Goal: Transaction & Acquisition: Purchase product/service

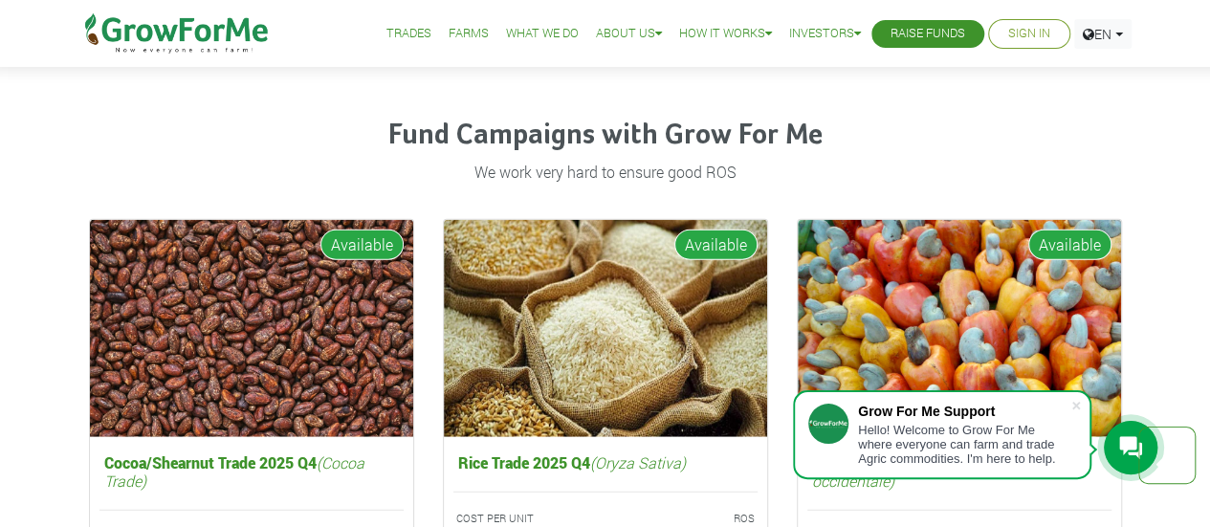
scroll to position [2340, 0]
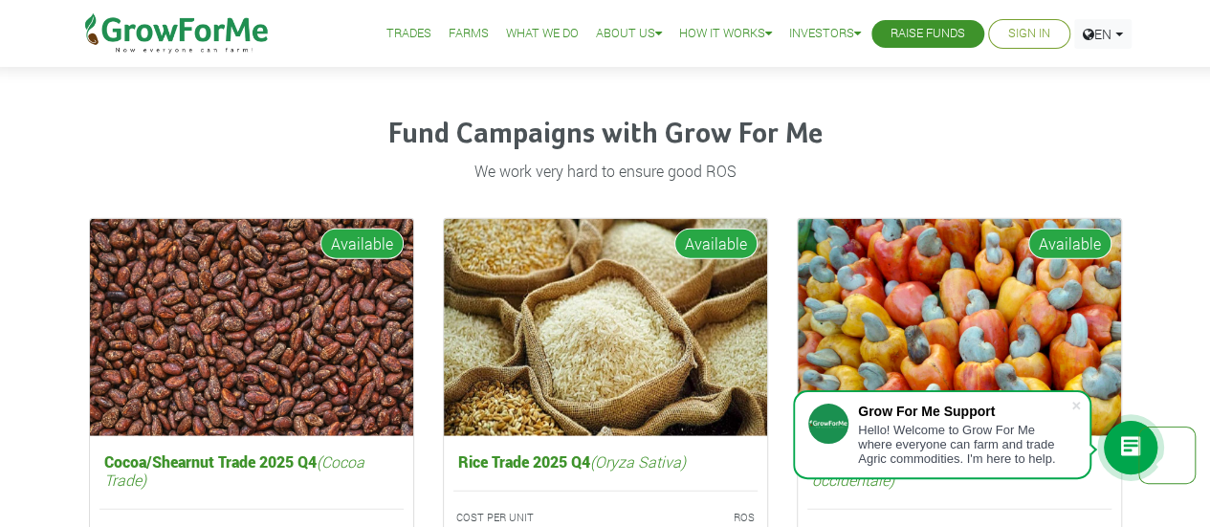
click at [680, 363] on img at bounding box center [605, 327] width 323 height 217
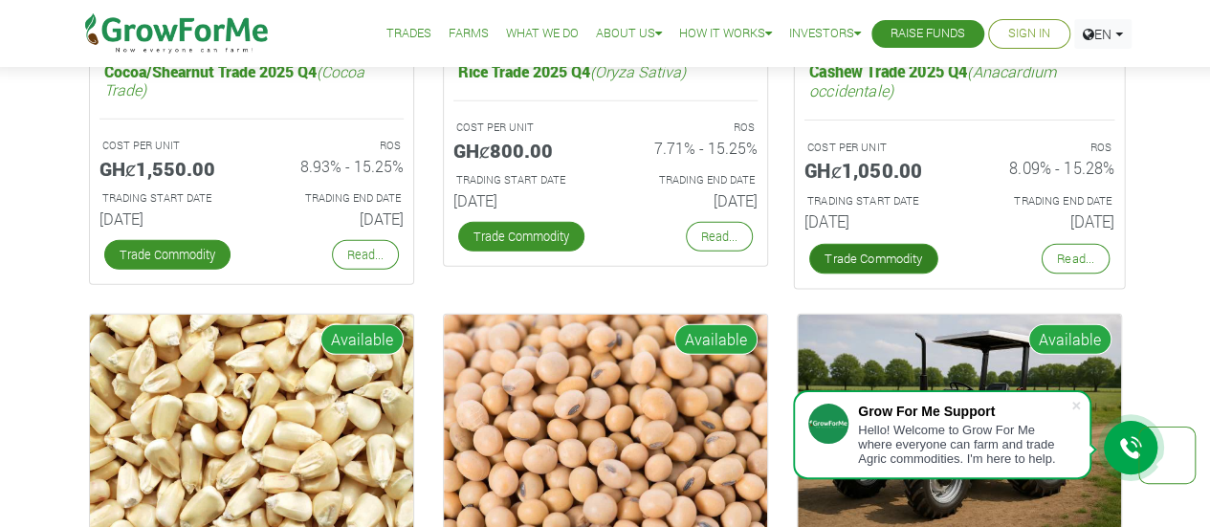
scroll to position [2731, 0]
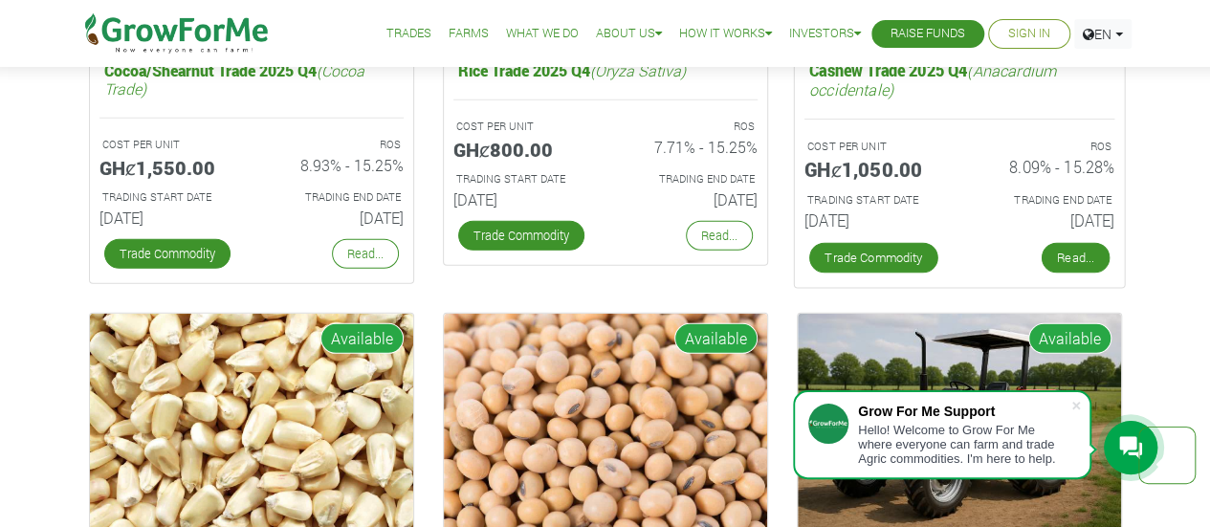
click at [1084, 251] on link "Read..." at bounding box center [1075, 258] width 68 height 31
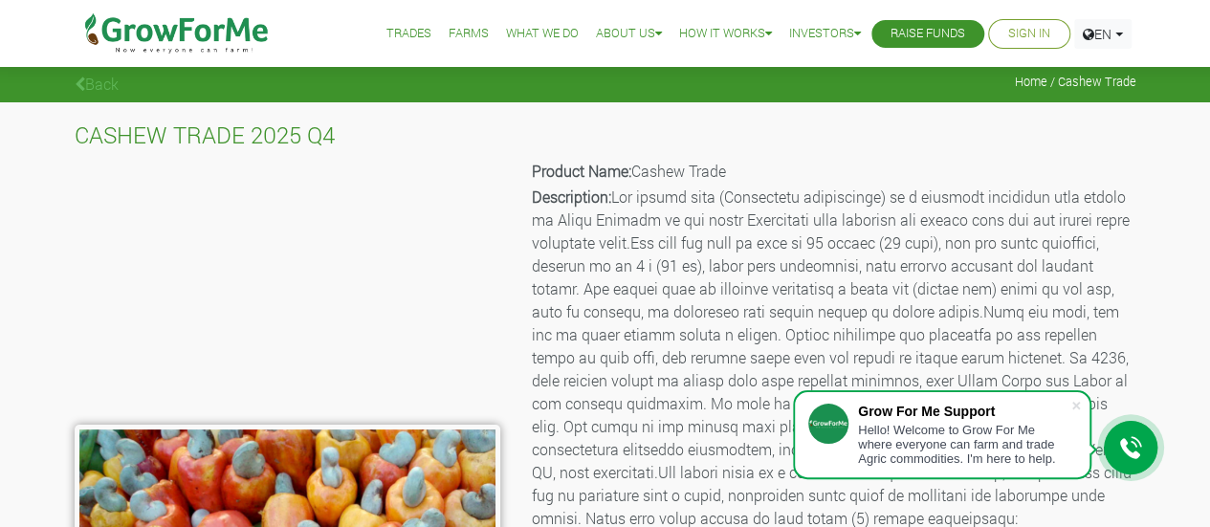
click at [542, 30] on link "What We Do" at bounding box center [542, 34] width 73 height 20
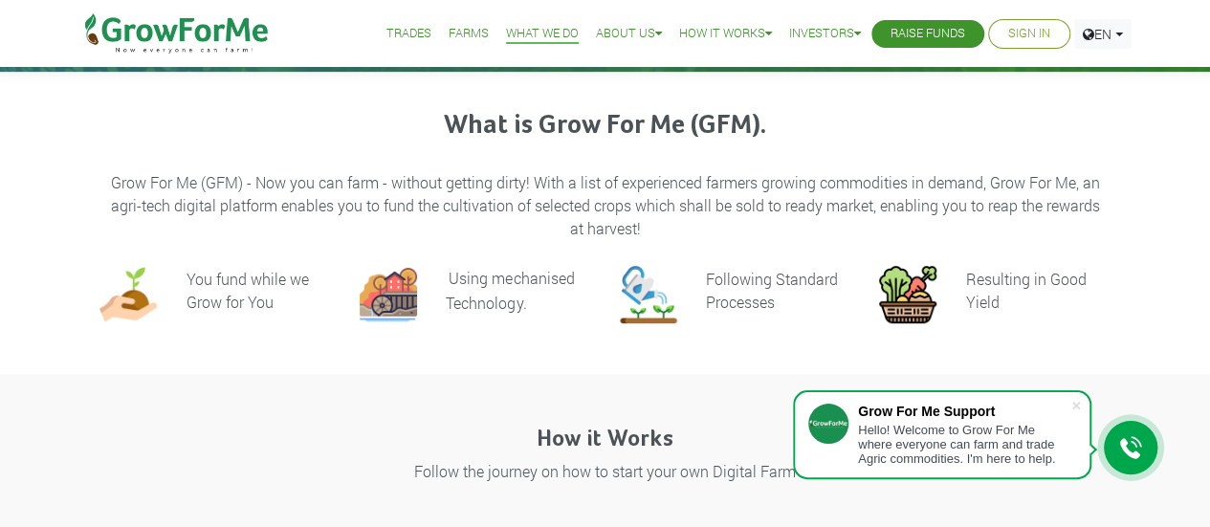
scroll to position [428, 0]
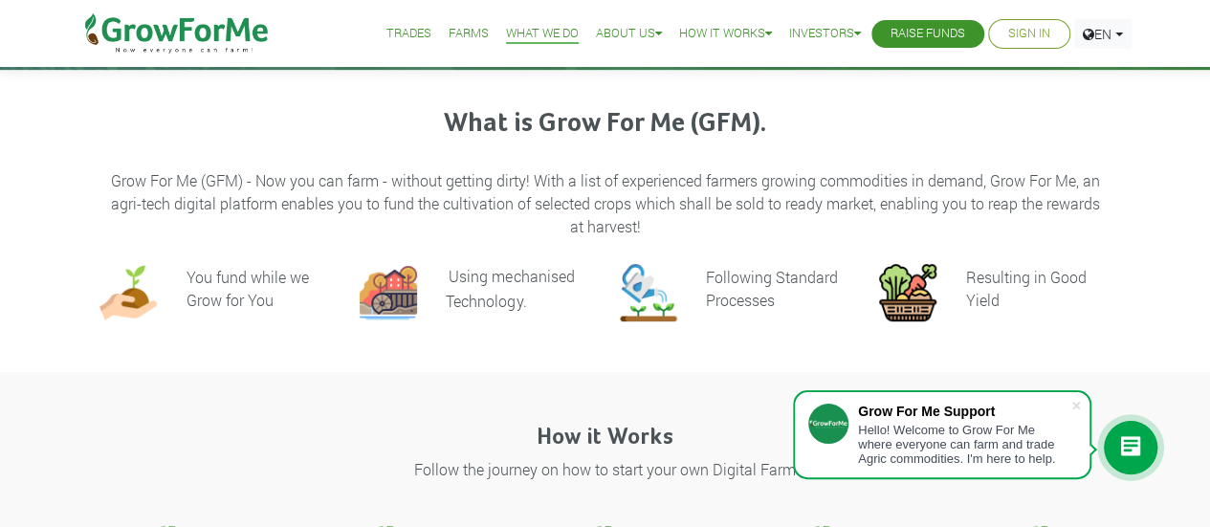
click at [137, 289] on img at bounding box center [128, 292] width 57 height 57
click at [1077, 397] on span at bounding box center [1076, 405] width 19 height 19
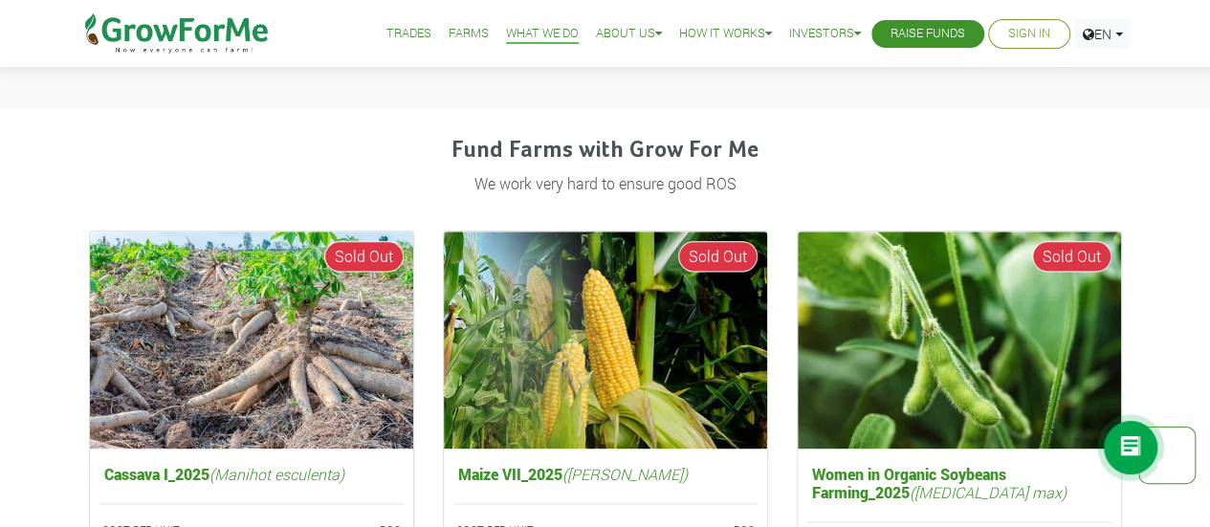
scroll to position [1081, 0]
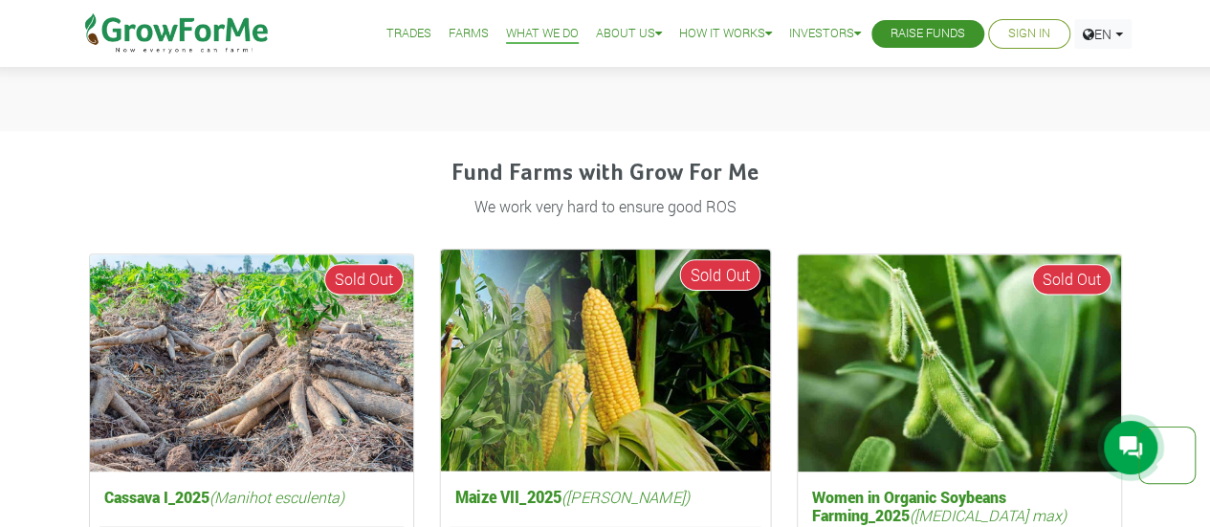
click at [712, 290] on img at bounding box center [605, 360] width 330 height 221
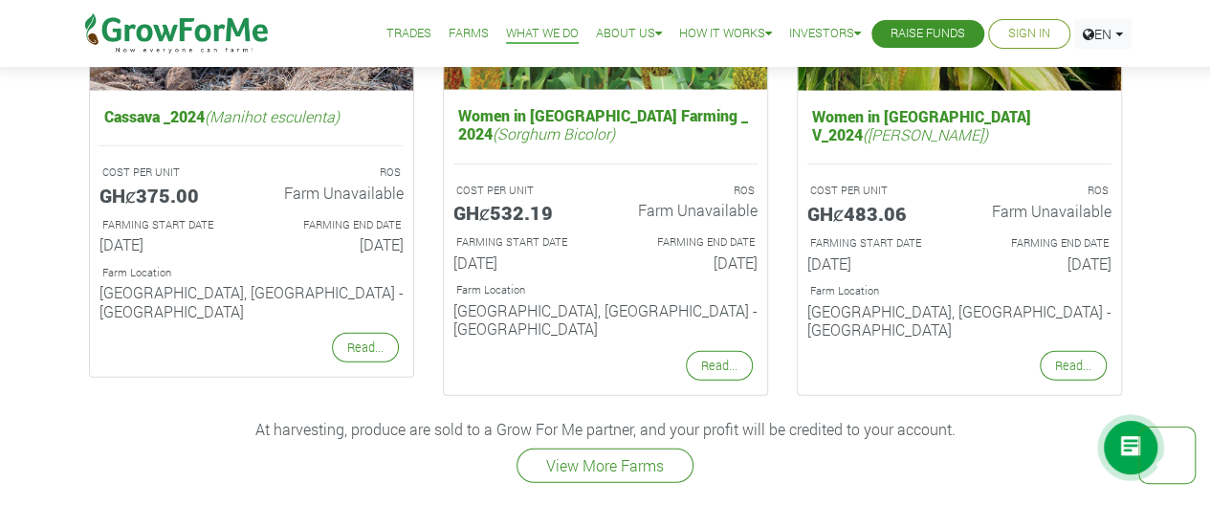
scroll to position [2576, 0]
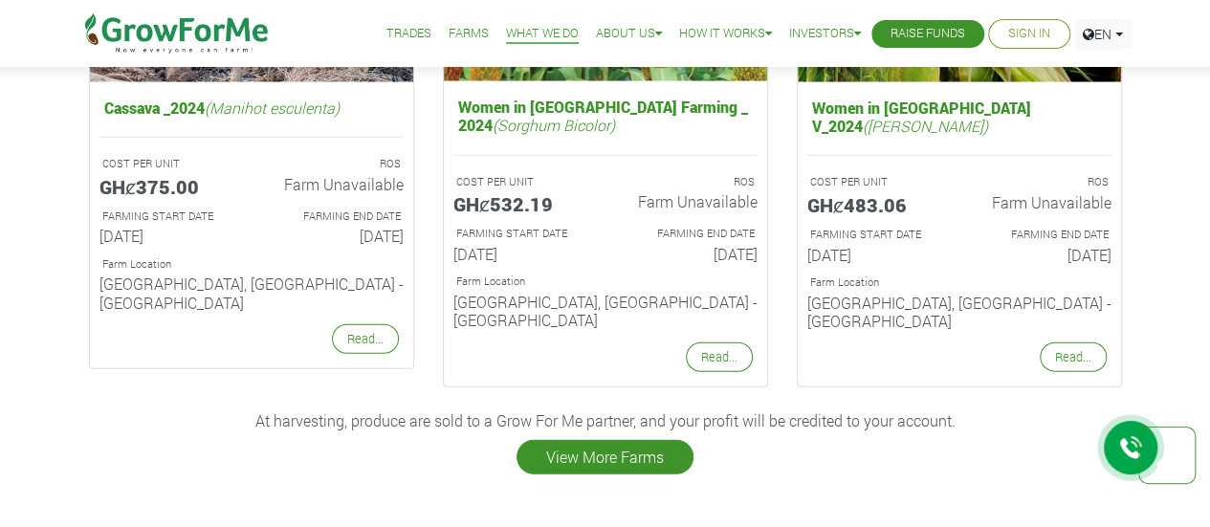
click at [598, 440] on link "View More Farms" at bounding box center [605, 457] width 177 height 34
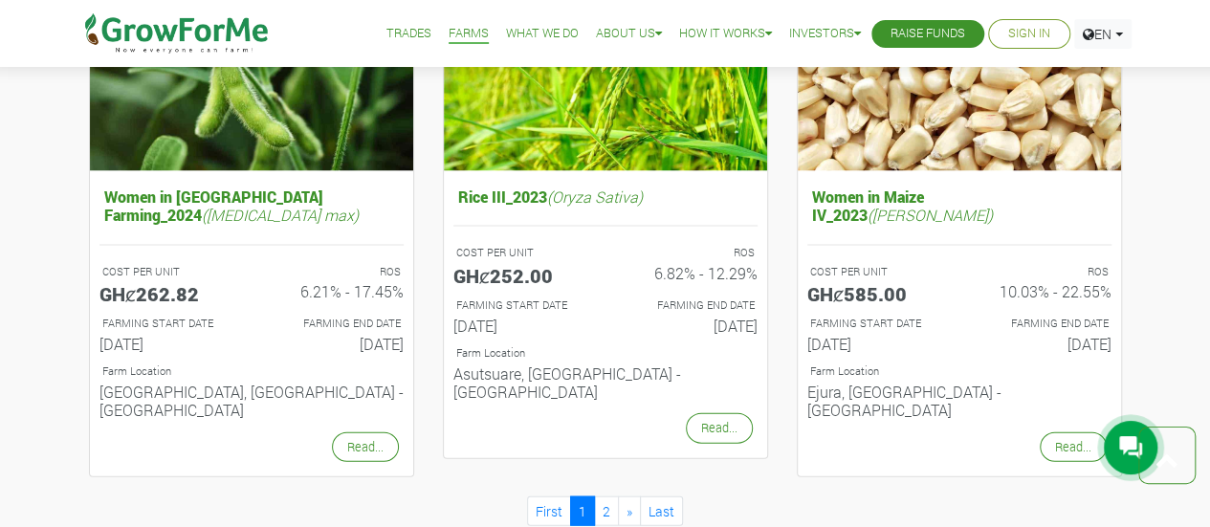
scroll to position [1982, 0]
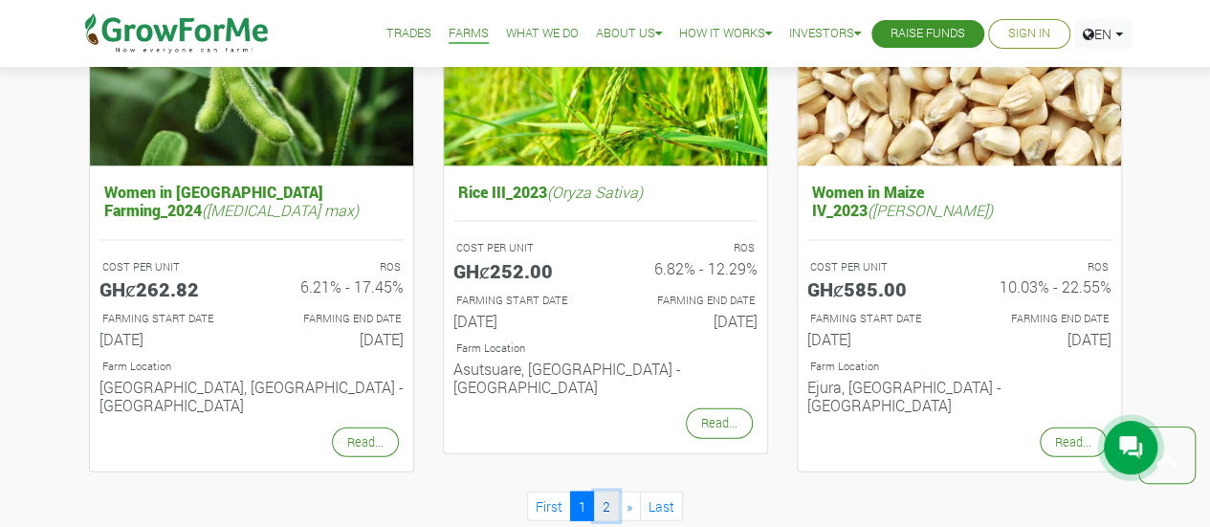
click at [611, 492] on link "2" at bounding box center [606, 507] width 25 height 30
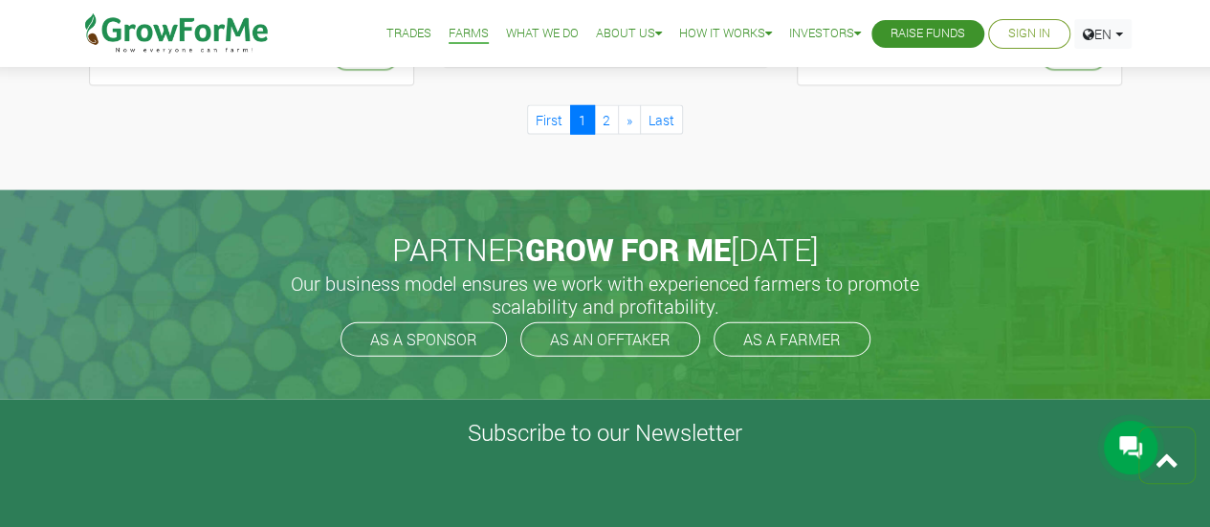
scroll to position [1981, 0]
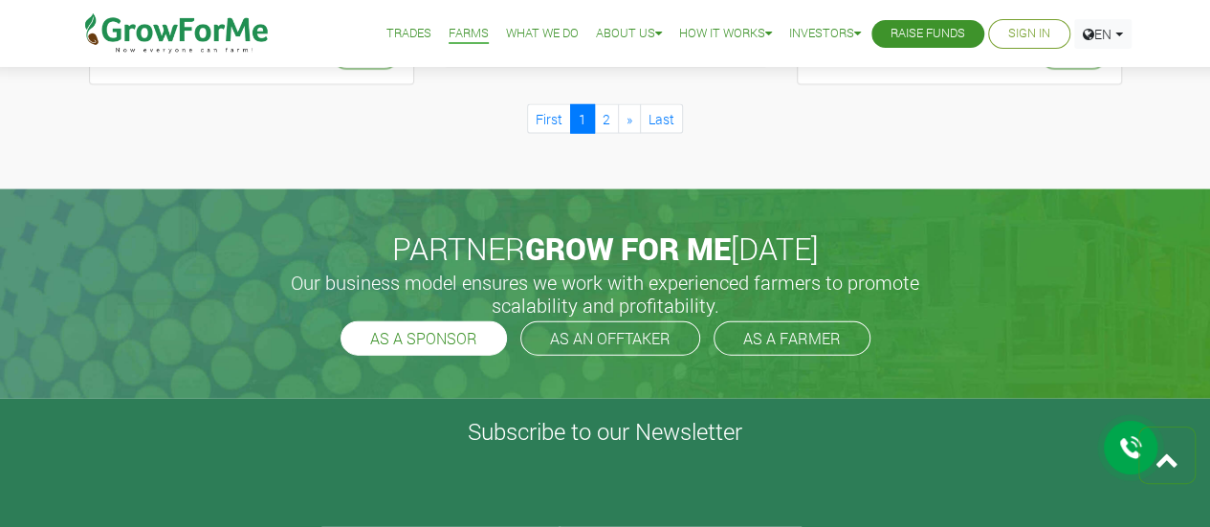
click at [383, 322] on link "AS A SPONSOR" at bounding box center [424, 339] width 167 height 34
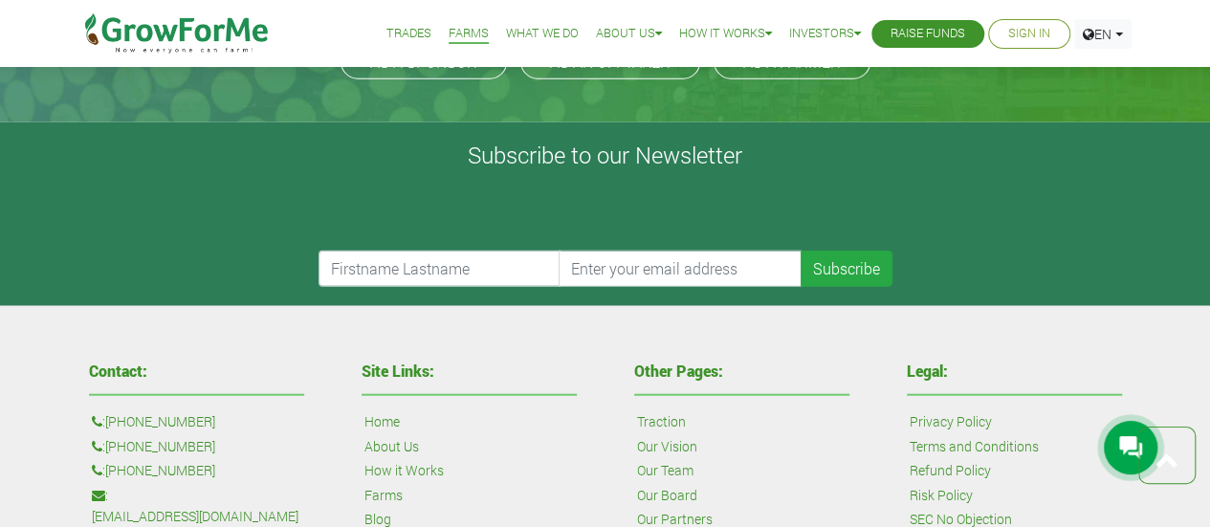
scroll to position [2206, 0]
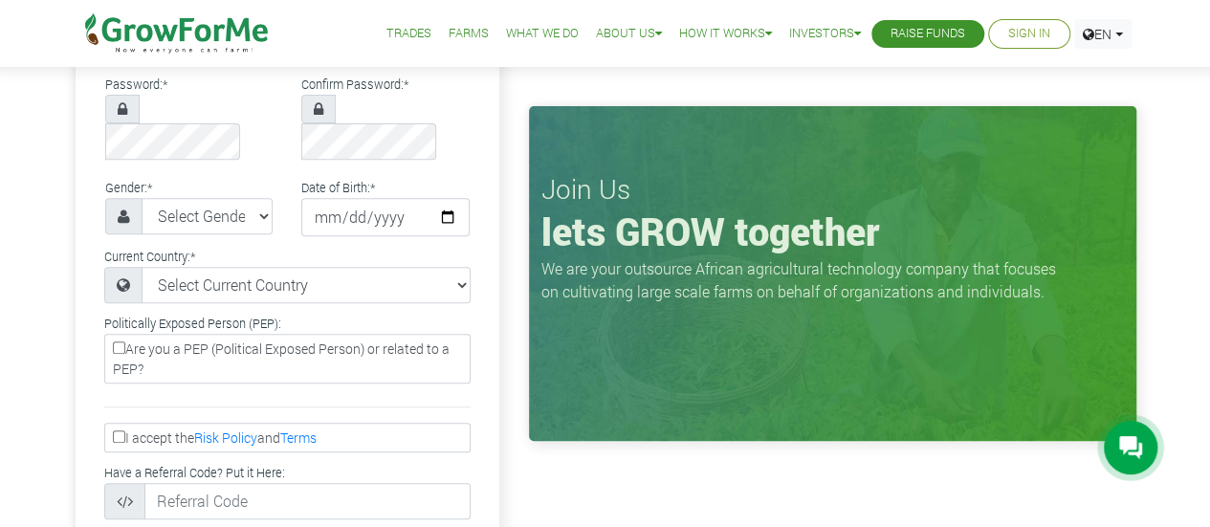
scroll to position [327, 0]
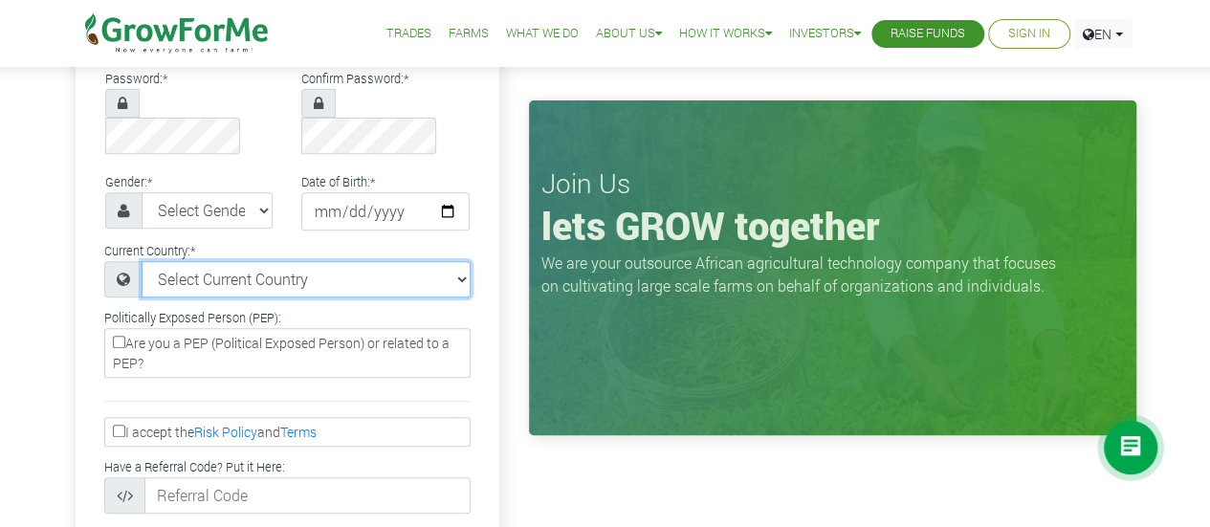
click at [455, 261] on select "Select Current Country Afghanistan Albania Algeria American Samoa Andorra Angol…" at bounding box center [306, 279] width 329 height 36
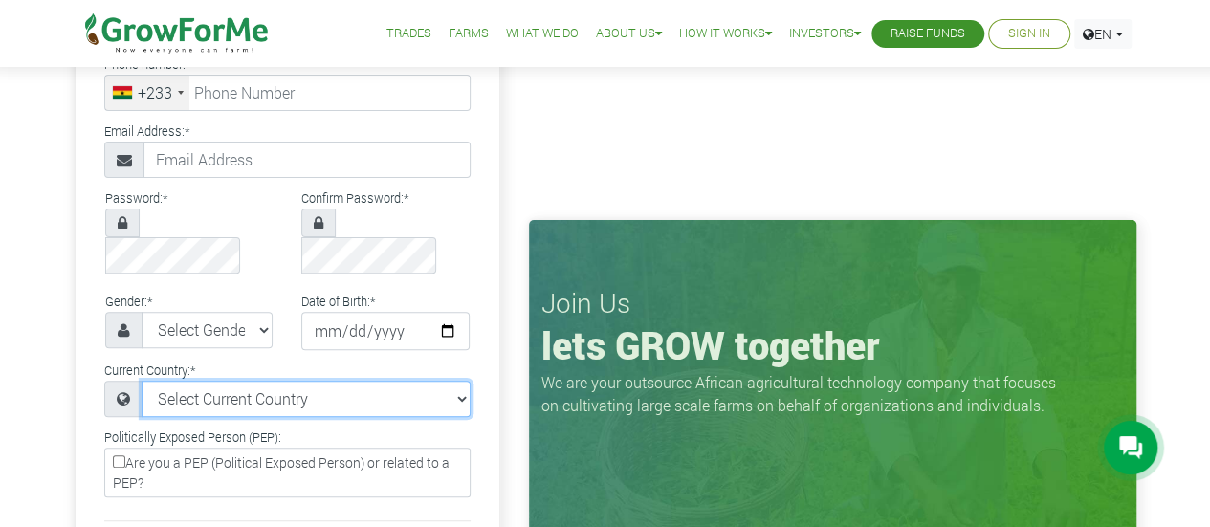
scroll to position [0, 0]
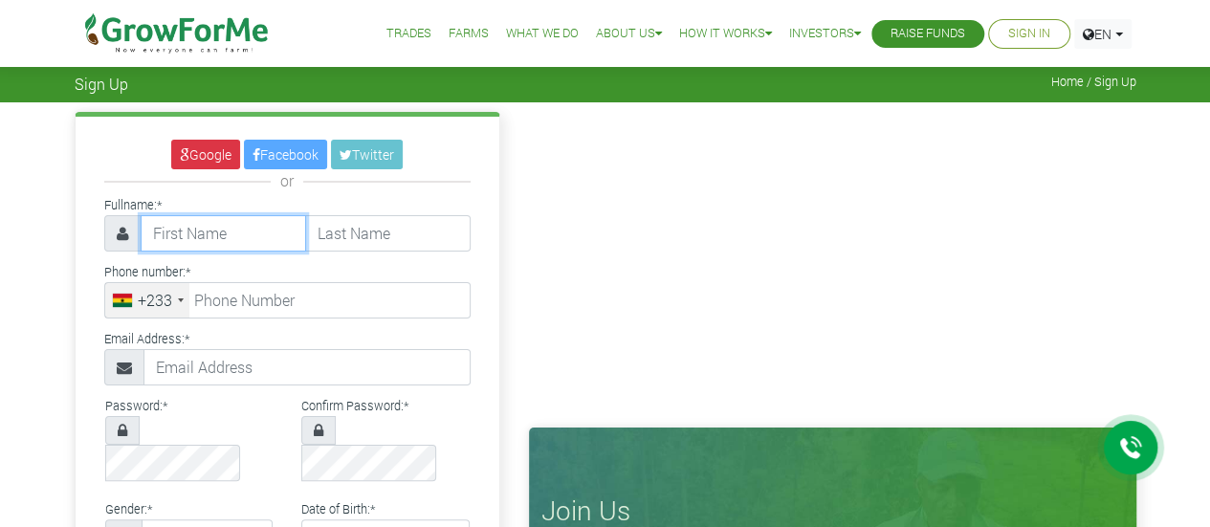
click at [247, 227] on input "text" at bounding box center [224, 233] width 166 height 36
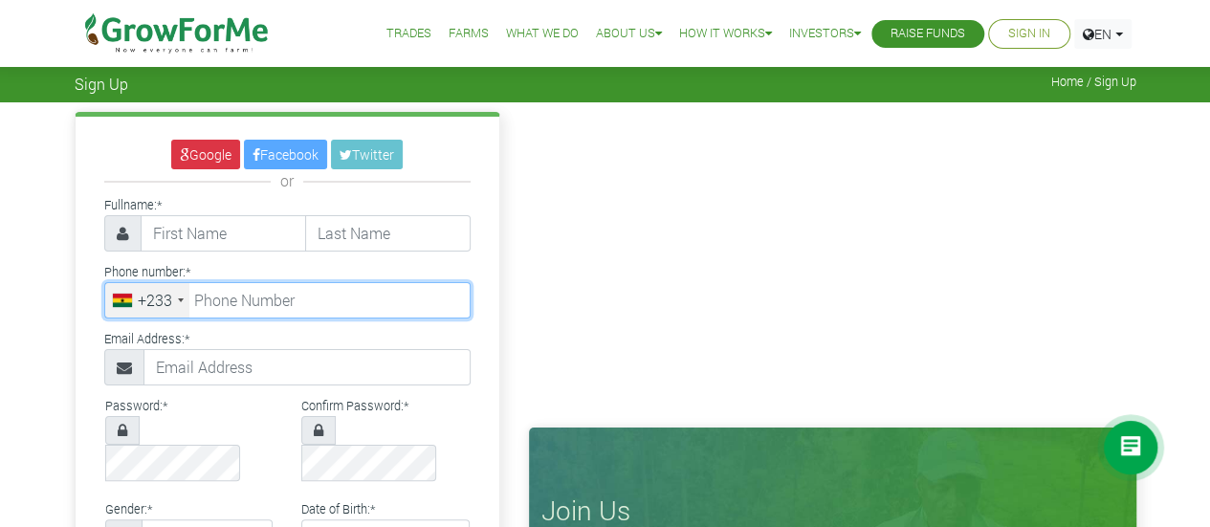
click at [226, 296] on input "tel" at bounding box center [287, 300] width 366 height 36
type input "54 889 6002"
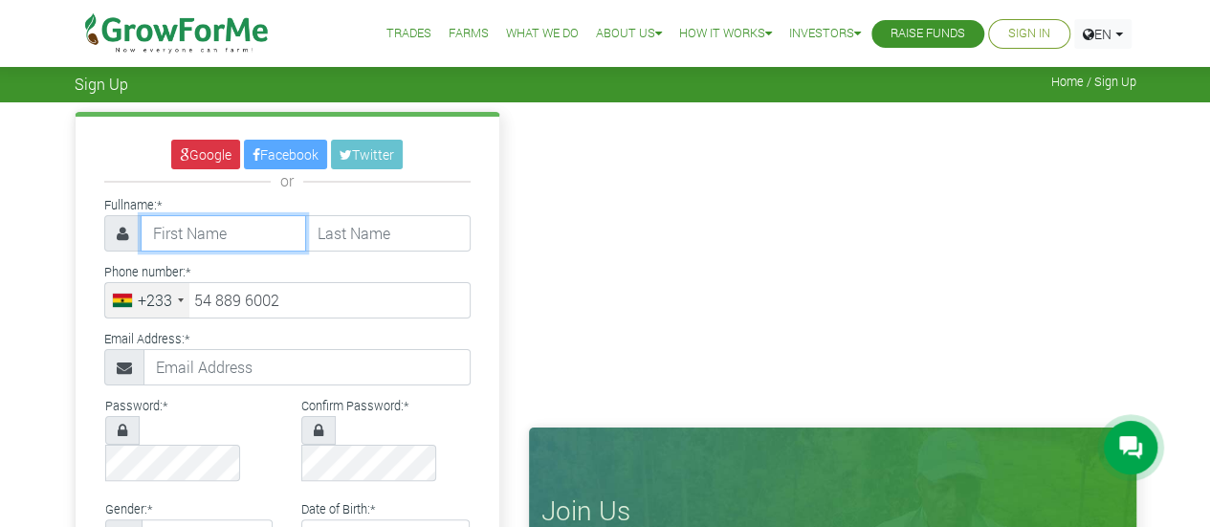
click at [243, 237] on input "text" at bounding box center [224, 233] width 166 height 36
type input "C"
type input "Crescens"
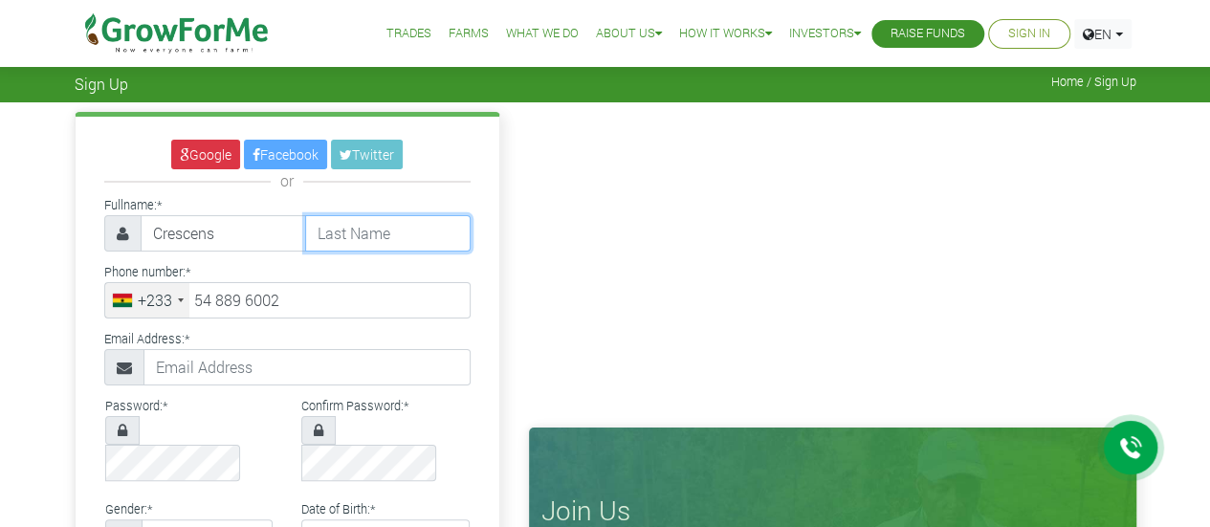
click at [383, 227] on input "text" at bounding box center [388, 233] width 166 height 36
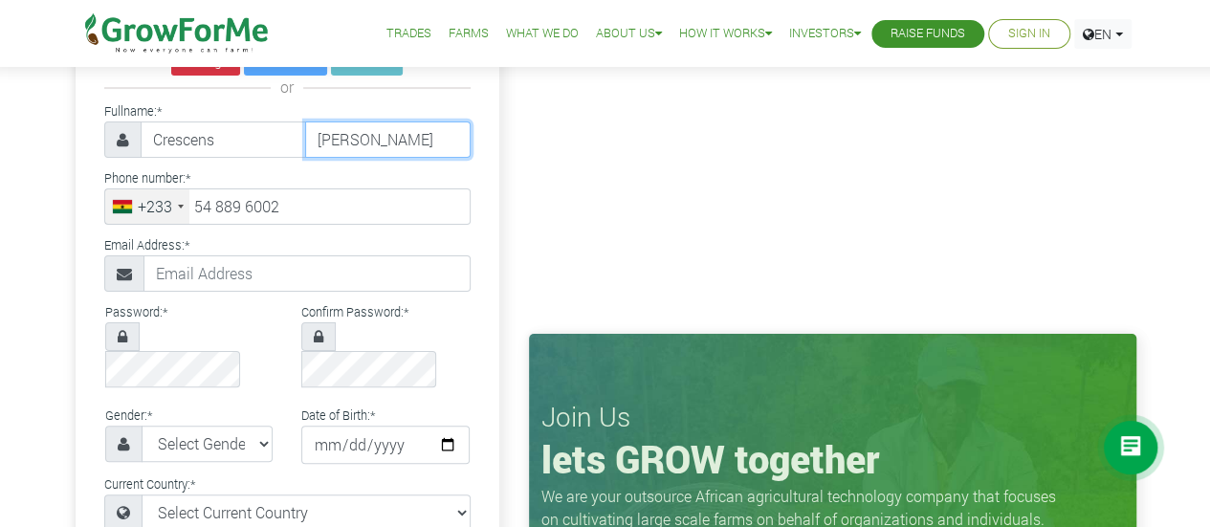
scroll to position [101, 0]
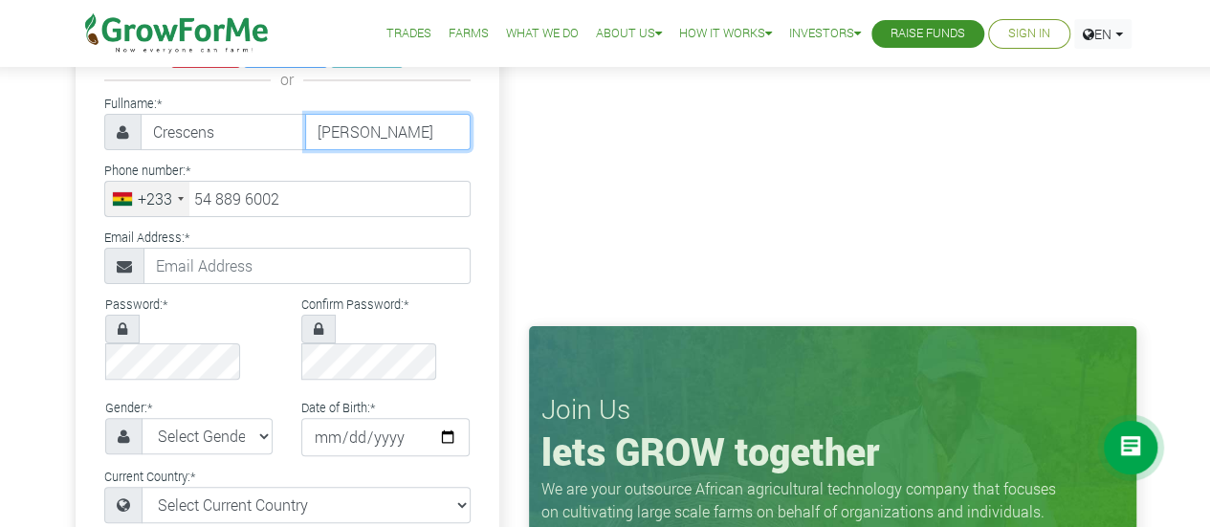
type input "Ofori"
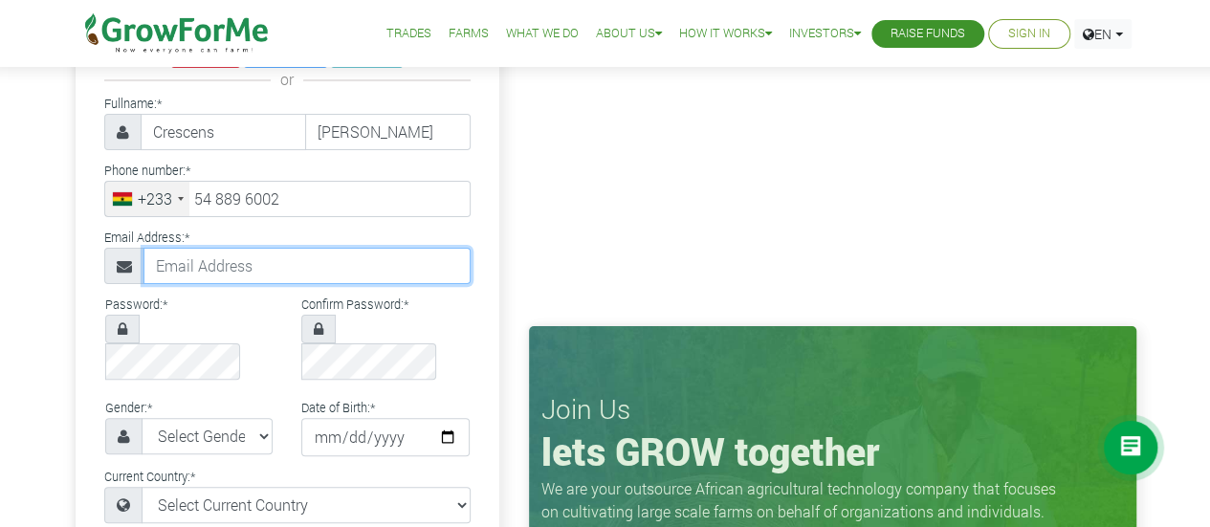
click at [300, 263] on input "text" at bounding box center [307, 266] width 327 height 36
type input "crescens.ofori@gmail.com"
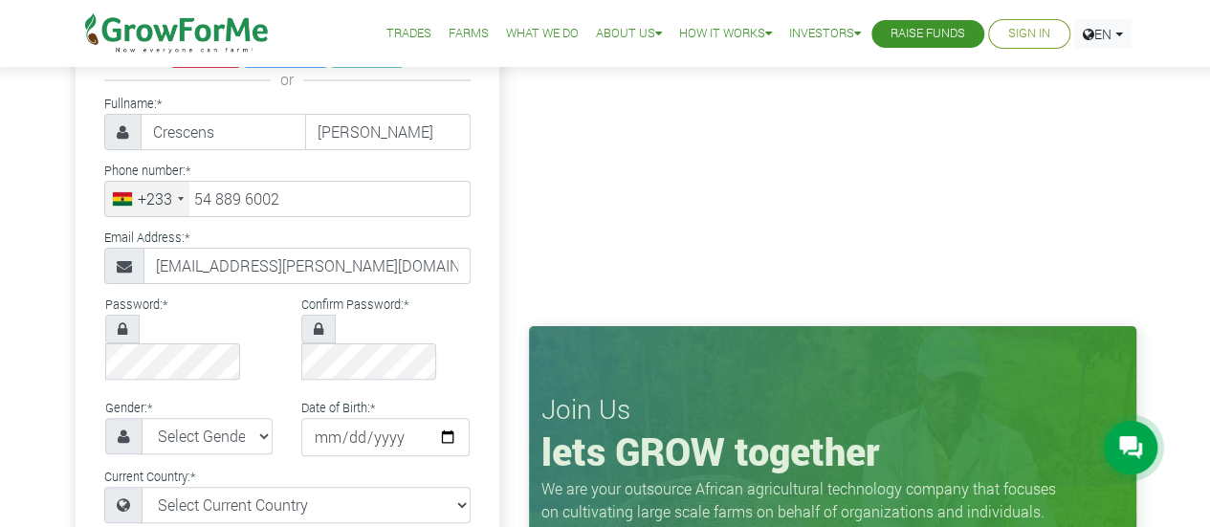
click at [79, 395] on div "Gender: * Select Gender Female Male Date of Birth: *" at bounding box center [288, 429] width 424 height 69
click at [253, 418] on select "Select Gender Female Male" at bounding box center [208, 436] width 132 height 36
select select "[DEMOGRAPHIC_DATA]"
click at [142, 418] on select "Select Gender Female Male" at bounding box center [208, 436] width 132 height 36
click at [348, 418] on input "date" at bounding box center [385, 437] width 168 height 38
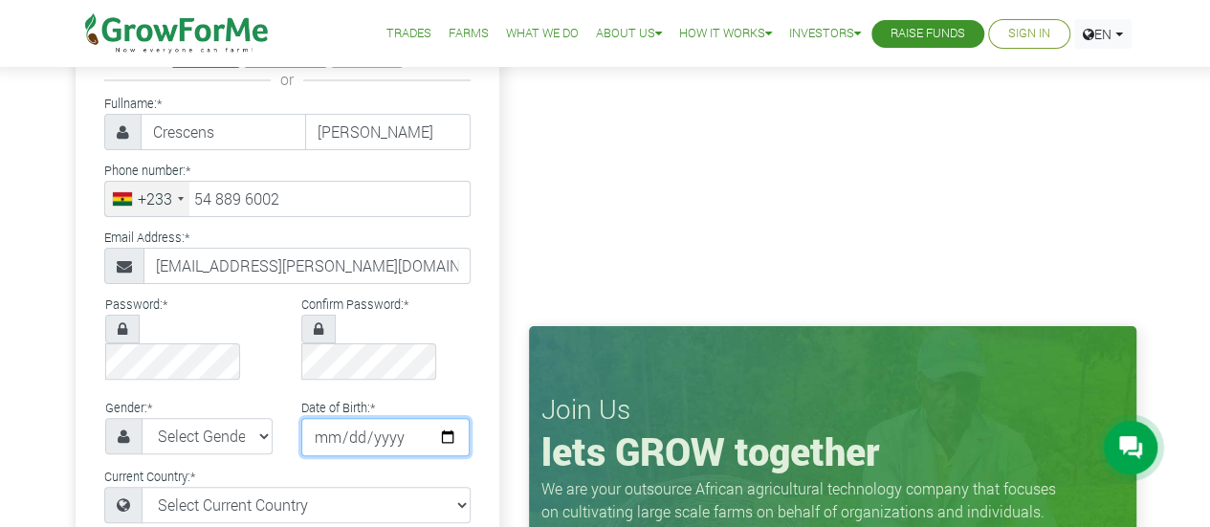
click at [321, 418] on input "date" at bounding box center [385, 437] width 168 height 38
type input "0011-11-10"
type input "0009-11-10"
type input "1996-11-10"
click at [394, 395] on div "Date of Birth: * 1996-11-10" at bounding box center [385, 425] width 197 height 61
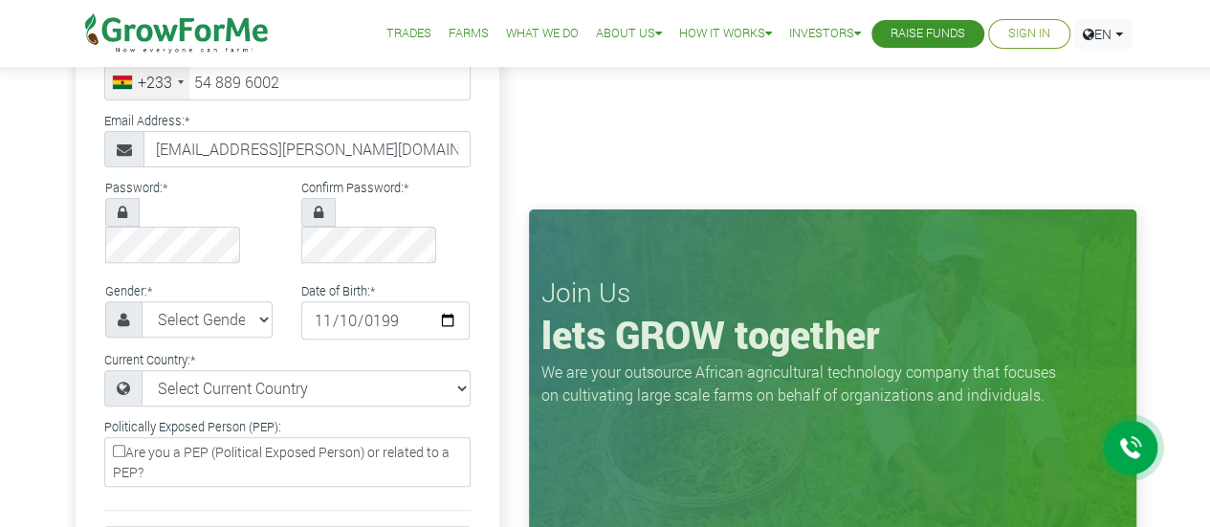
scroll to position [224, 0]
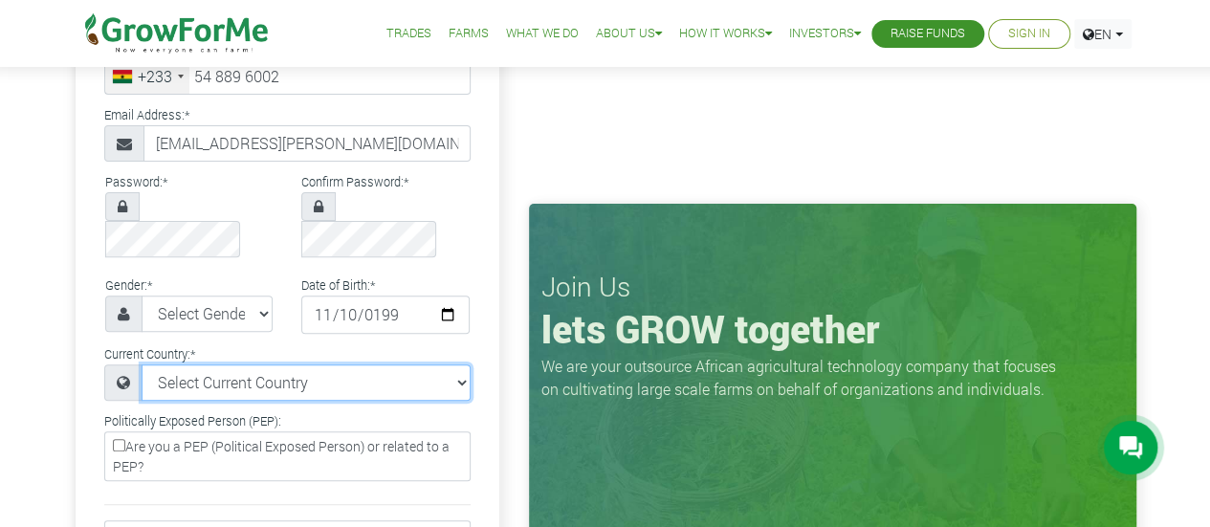
click at [404, 365] on select "Select Current Country Afghanistan Albania Algeria American Samoa Andorra Angol…" at bounding box center [306, 383] width 329 height 36
select select "Ghana"
click at [142, 365] on select "Select Current Country Afghanistan Albania Algeria American Samoa Andorra Angol…" at bounding box center [306, 383] width 329 height 36
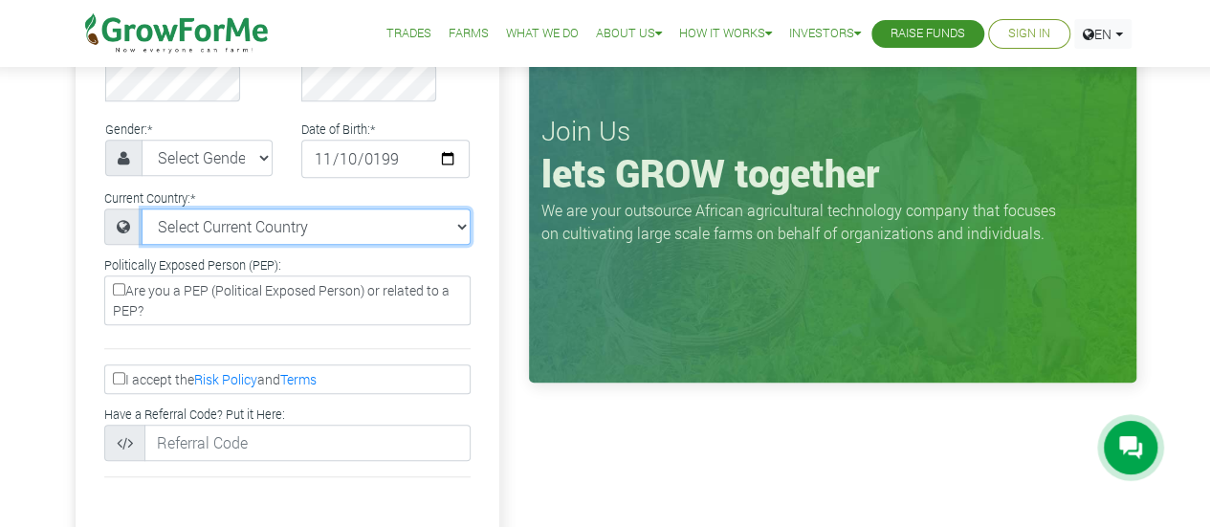
scroll to position [381, 0]
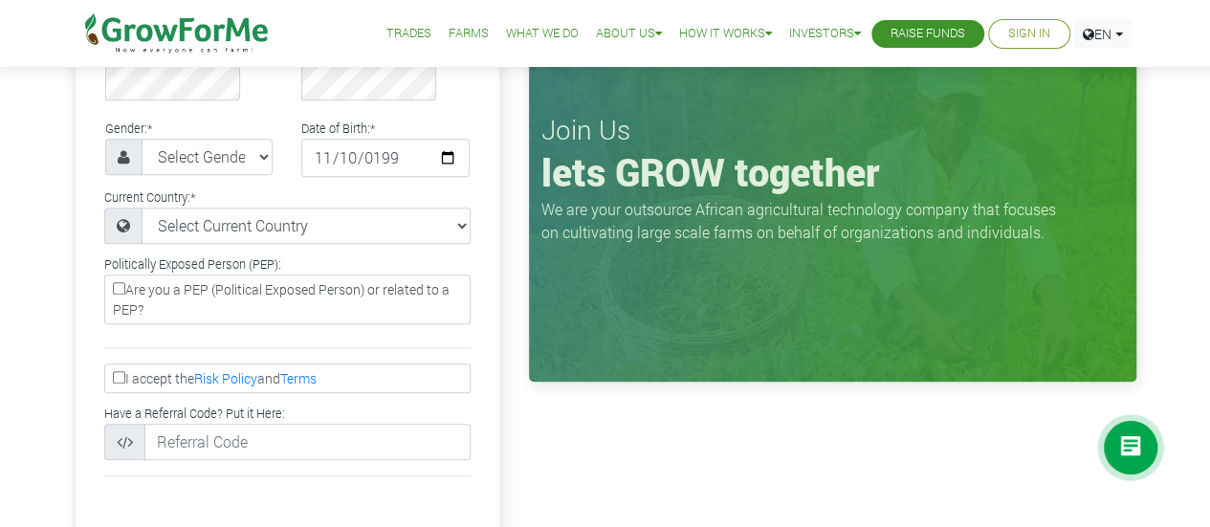
click at [120, 371] on input "I accept the Risk Policy and Terms" at bounding box center [119, 377] width 12 height 12
checkbox input "true"
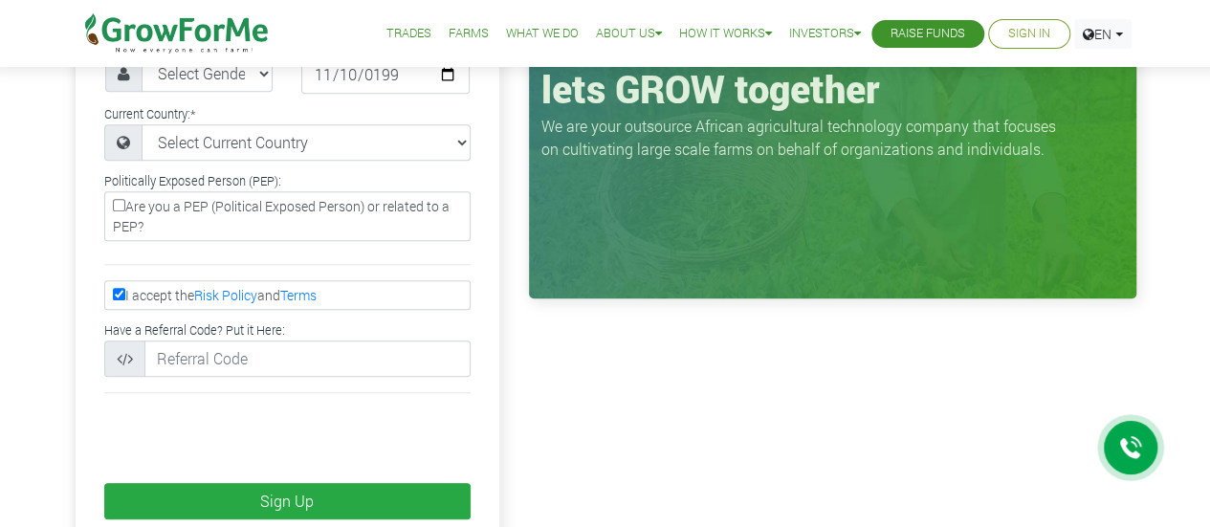
scroll to position [465, 0]
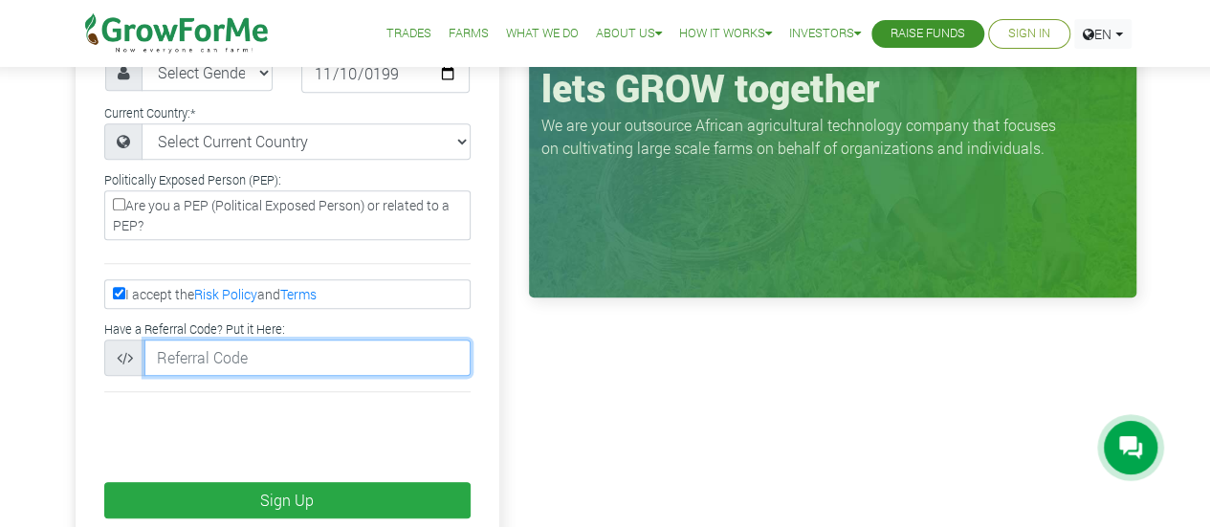
click at [232, 340] on input "text" at bounding box center [307, 358] width 326 height 36
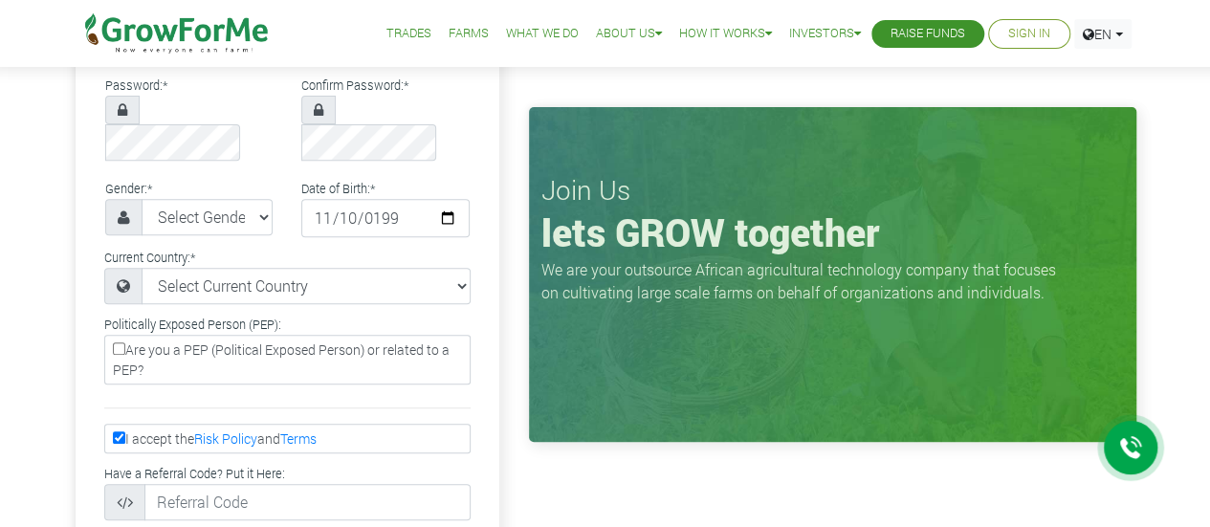
scroll to position [0, 0]
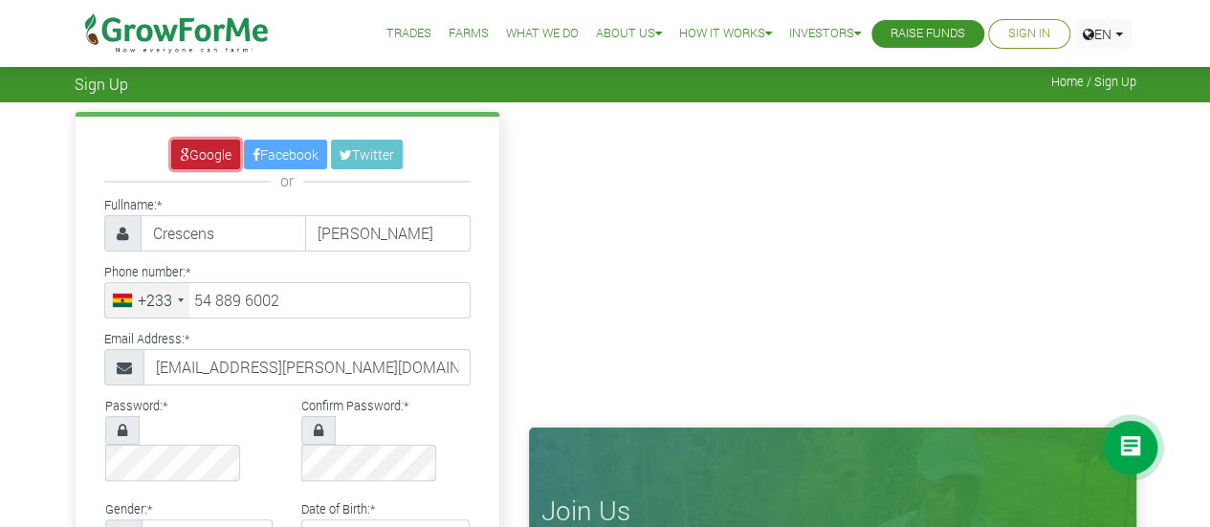
click at [201, 166] on link "Google" at bounding box center [205, 155] width 69 height 30
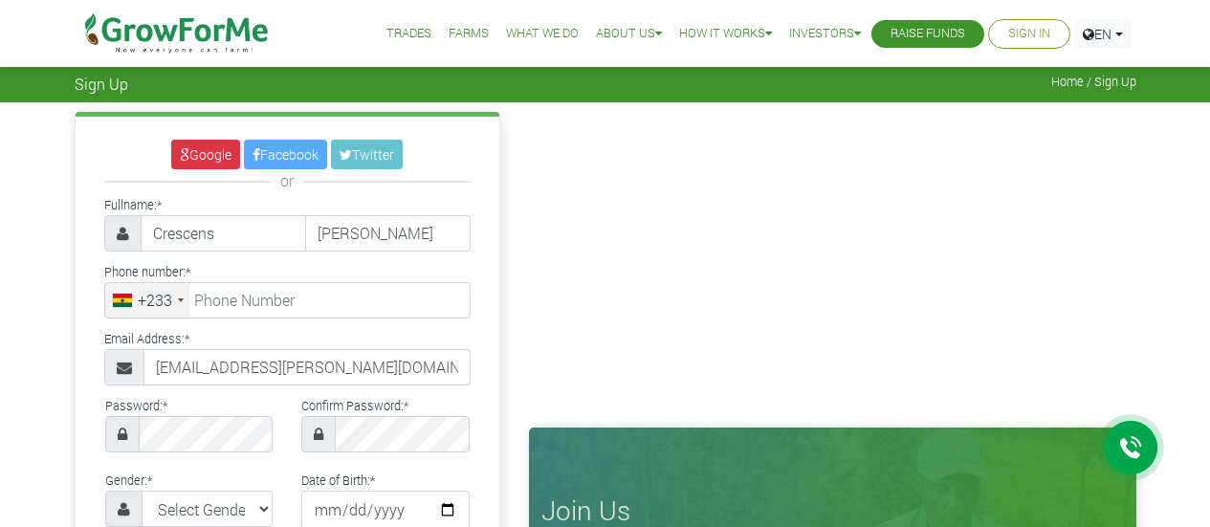
select select "[DEMOGRAPHIC_DATA]"
select select "[GEOGRAPHIC_DATA]"
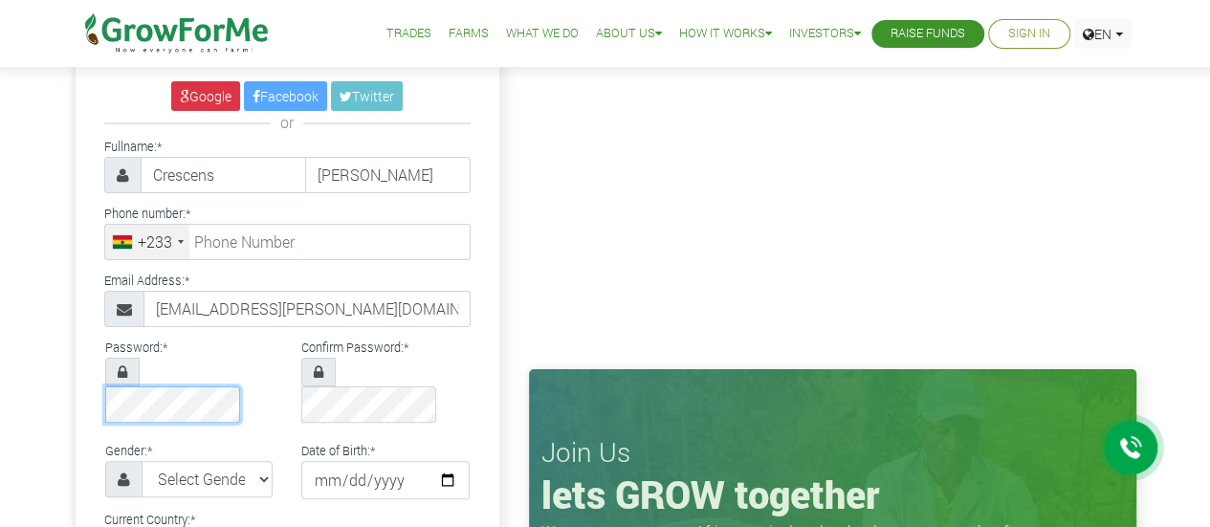
scroll to position [57, 0]
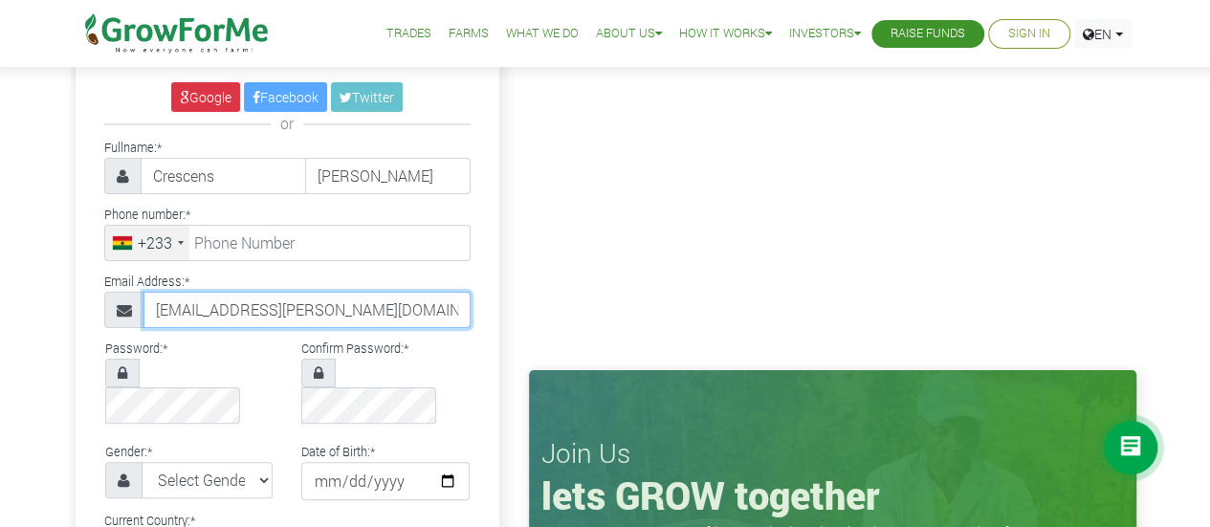
click at [343, 303] on input "crescens.ofori@gmail.com" at bounding box center [307, 310] width 327 height 36
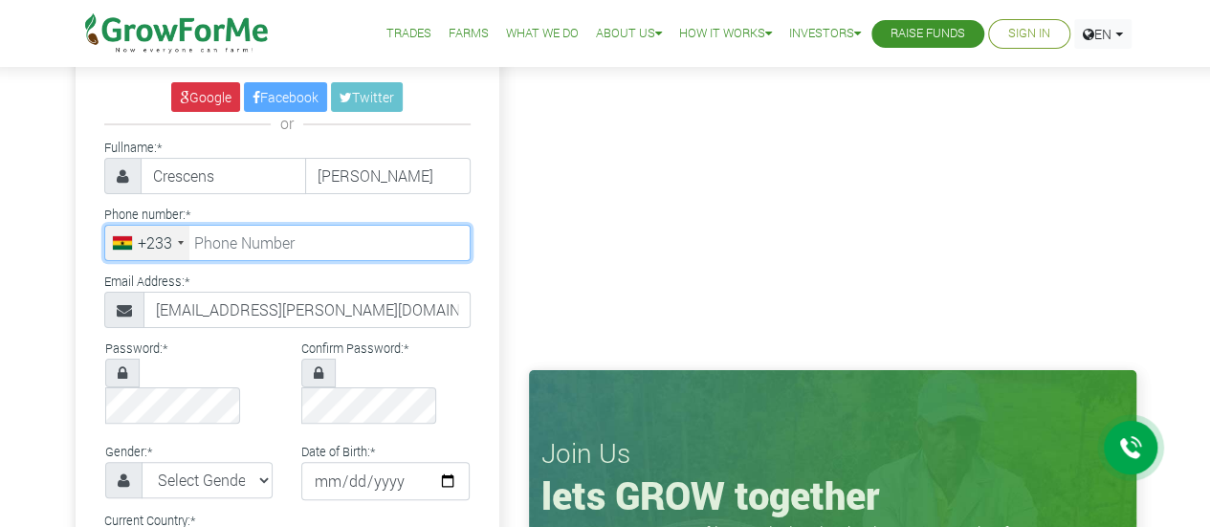
click at [303, 241] on input "tel" at bounding box center [287, 243] width 366 height 36
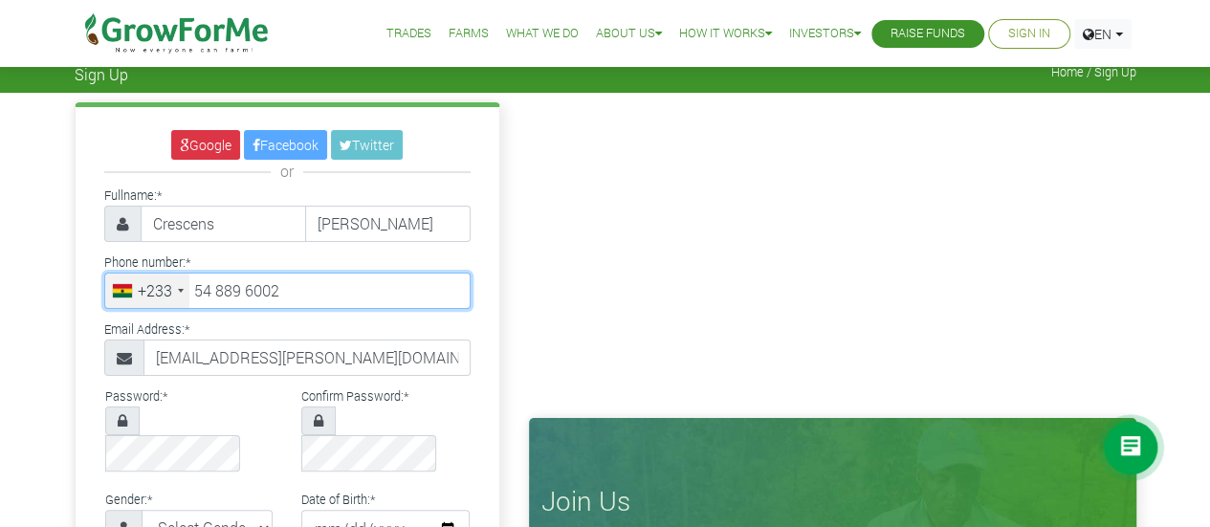
type input "54 889 6002"
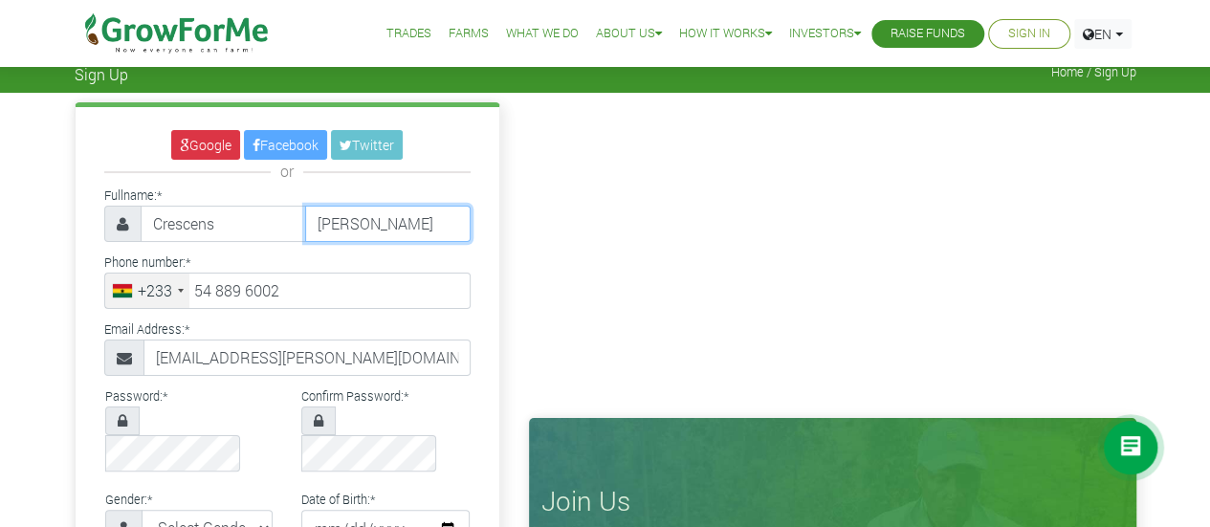
click at [355, 219] on input "Ofori" at bounding box center [388, 224] width 166 height 36
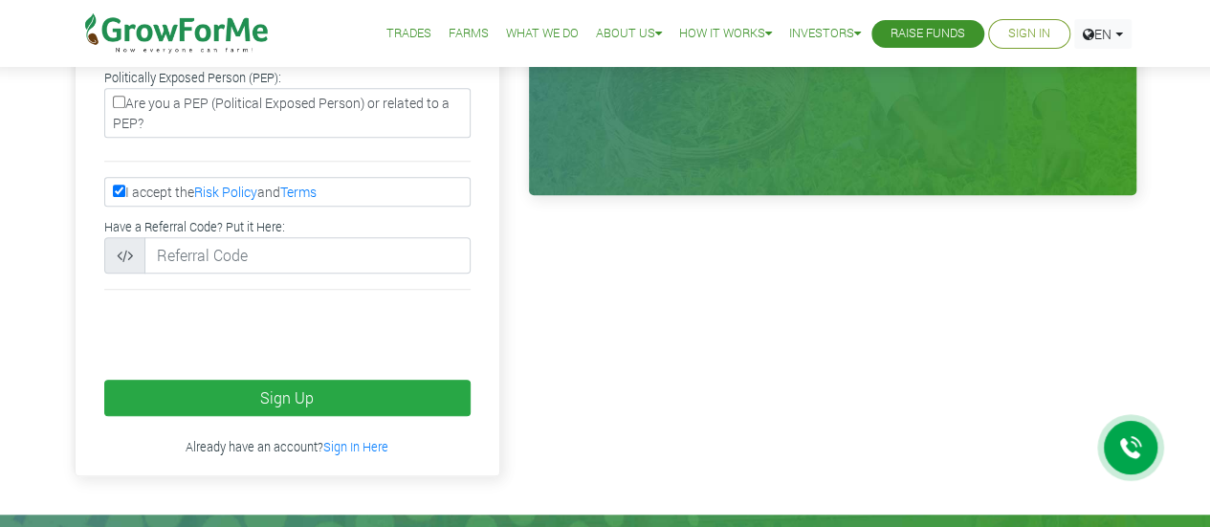
scroll to position [569, 0]
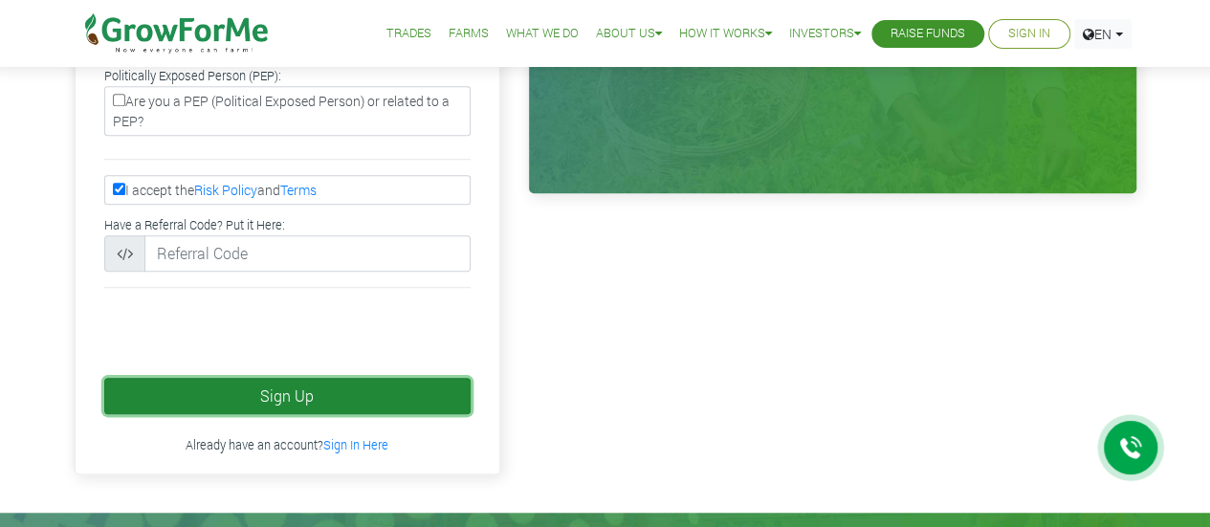
click at [195, 378] on button "Sign Up" at bounding box center [287, 396] width 366 height 36
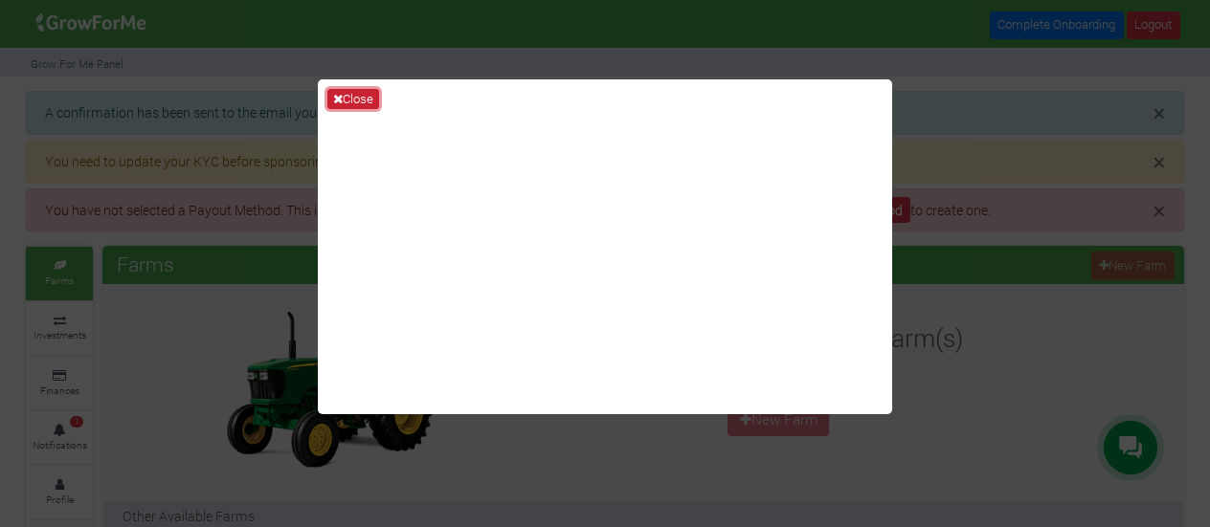
click at [350, 98] on button "Close" at bounding box center [353, 99] width 52 height 21
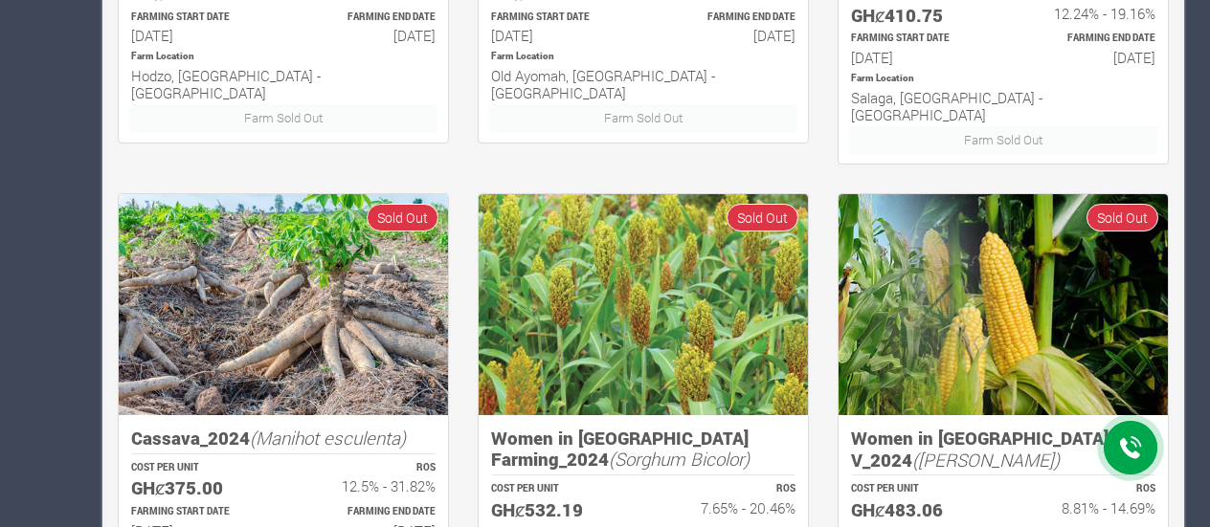
scroll to position [1516, 0]
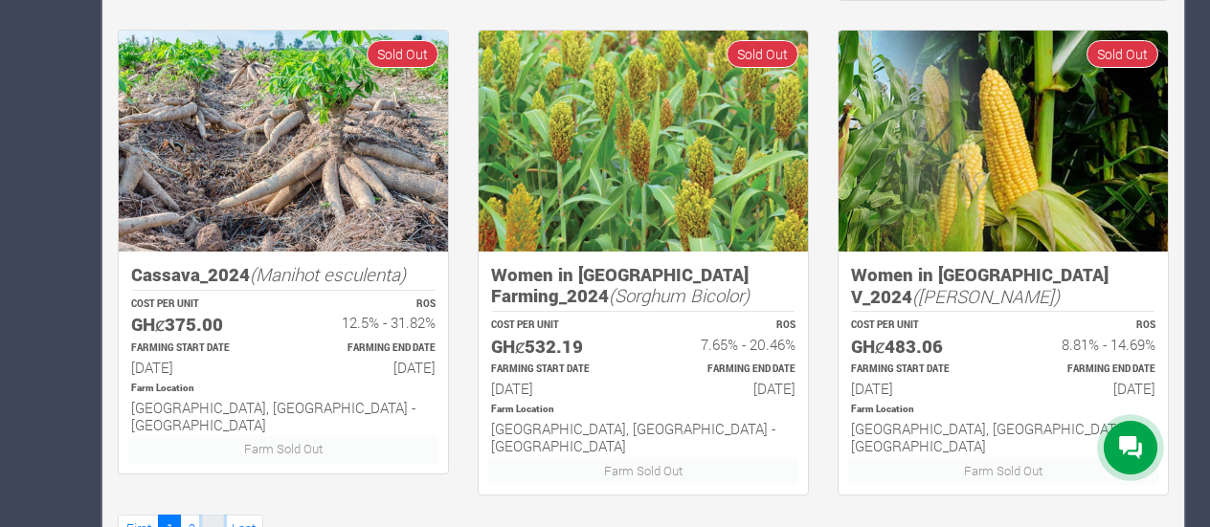
click at [213, 520] on span "»" at bounding box center [214, 528] width 6 height 17
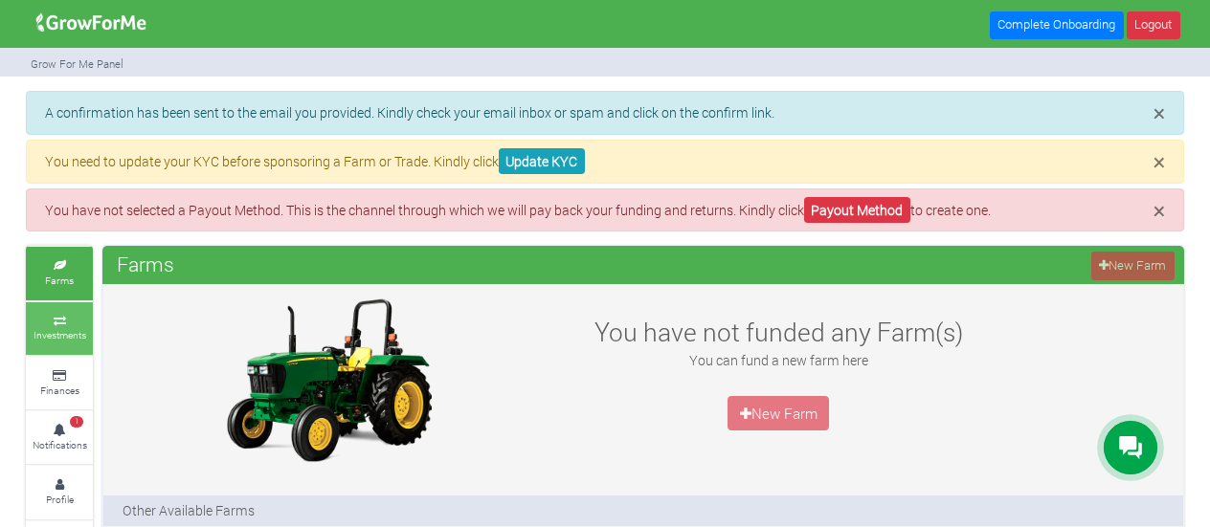
click at [65, 324] on link "Investments" at bounding box center [59, 328] width 67 height 53
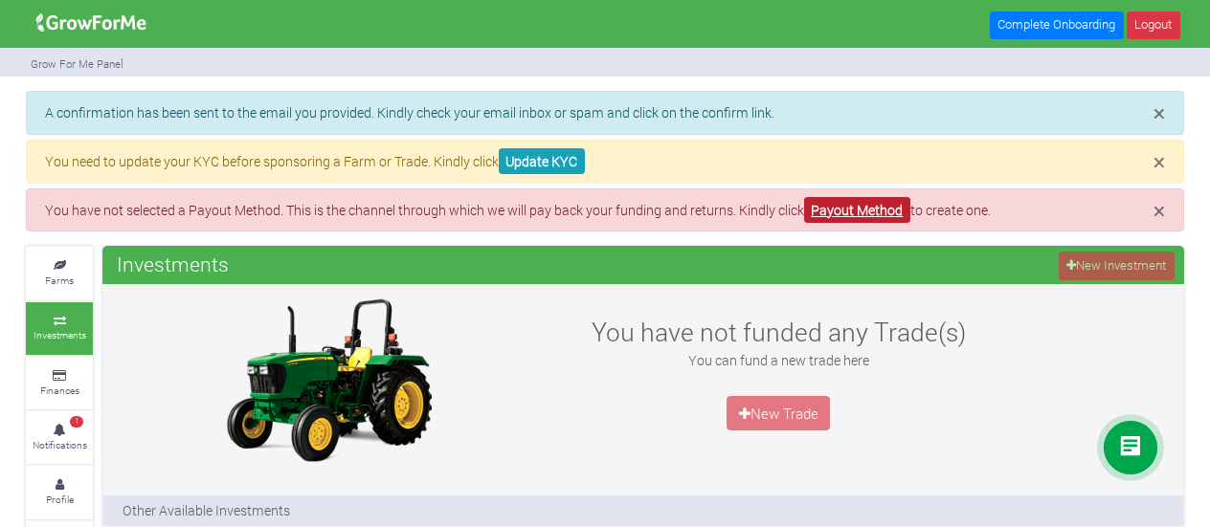
click at [870, 201] on link "Payout Method" at bounding box center [857, 210] width 106 height 26
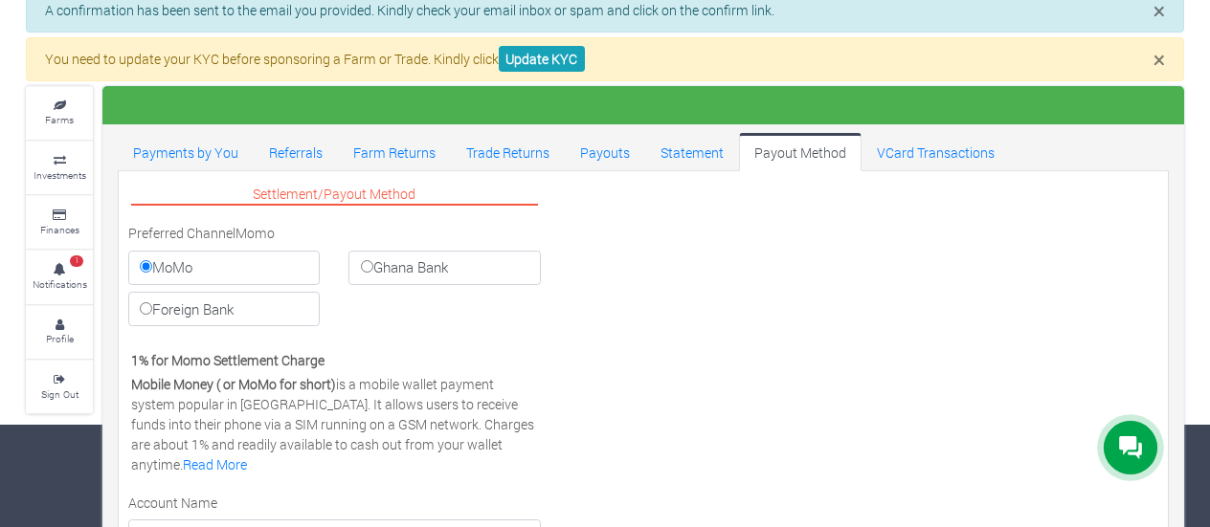
scroll to position [100, 0]
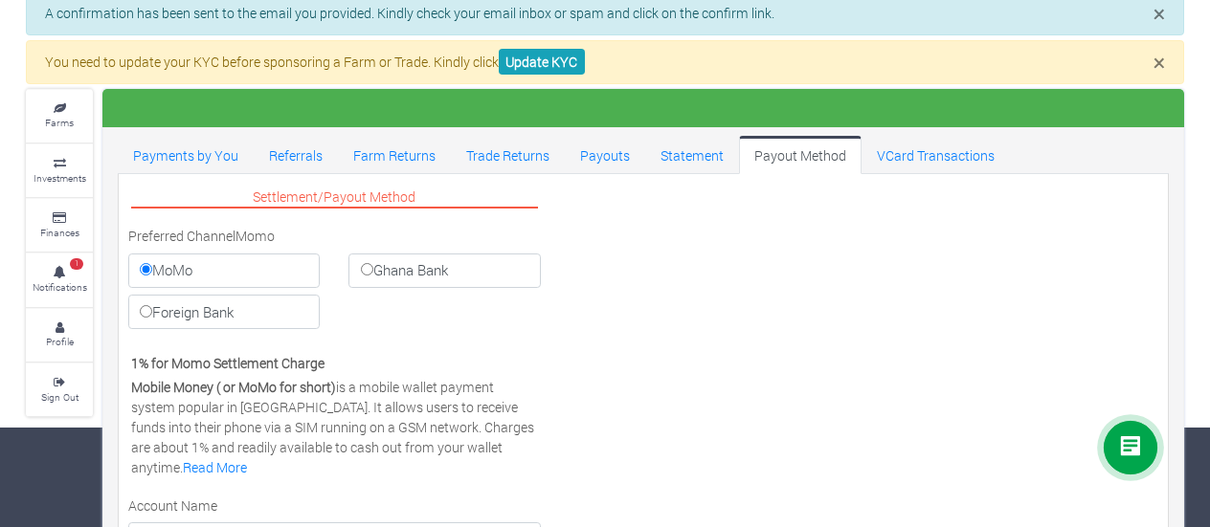
click at [366, 269] on input "Ghana Bank" at bounding box center [367, 269] width 12 height 12
radio input "true"
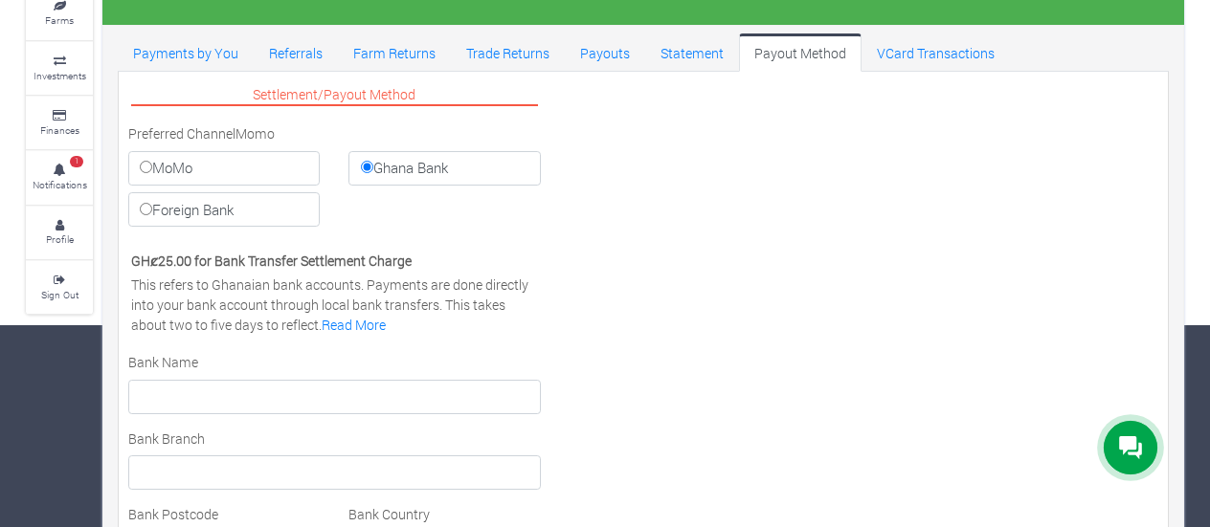
scroll to position [203, 0]
click at [144, 160] on input "MoMo" at bounding box center [146, 166] width 12 height 12
radio input "true"
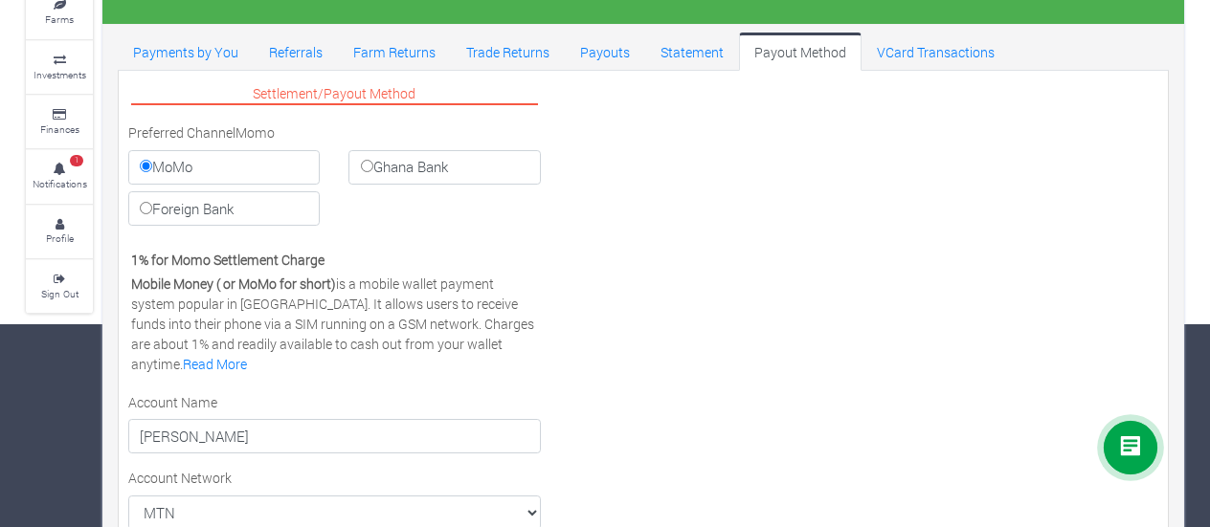
click at [364, 160] on input "Ghana Bank" at bounding box center [367, 166] width 12 height 12
radio input "true"
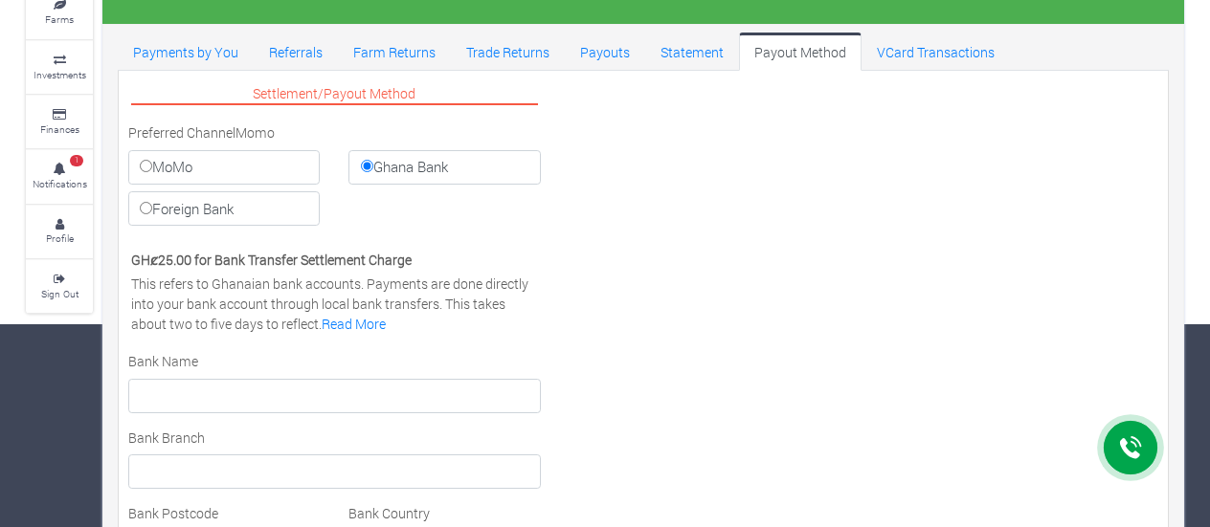
click at [147, 163] on input "MoMo" at bounding box center [146, 166] width 12 height 12
radio input "true"
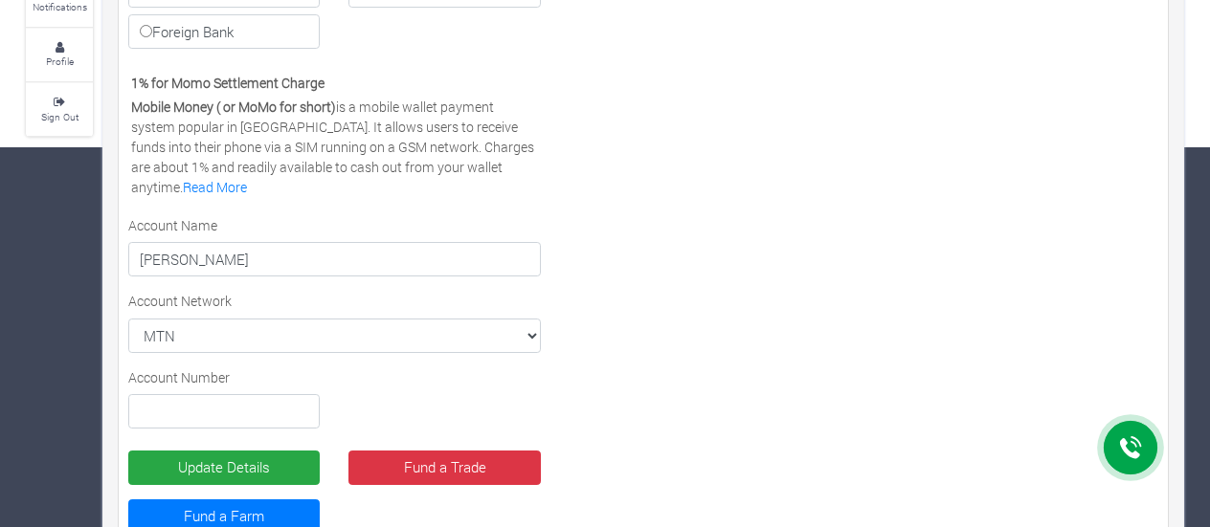
scroll to position [381, 0]
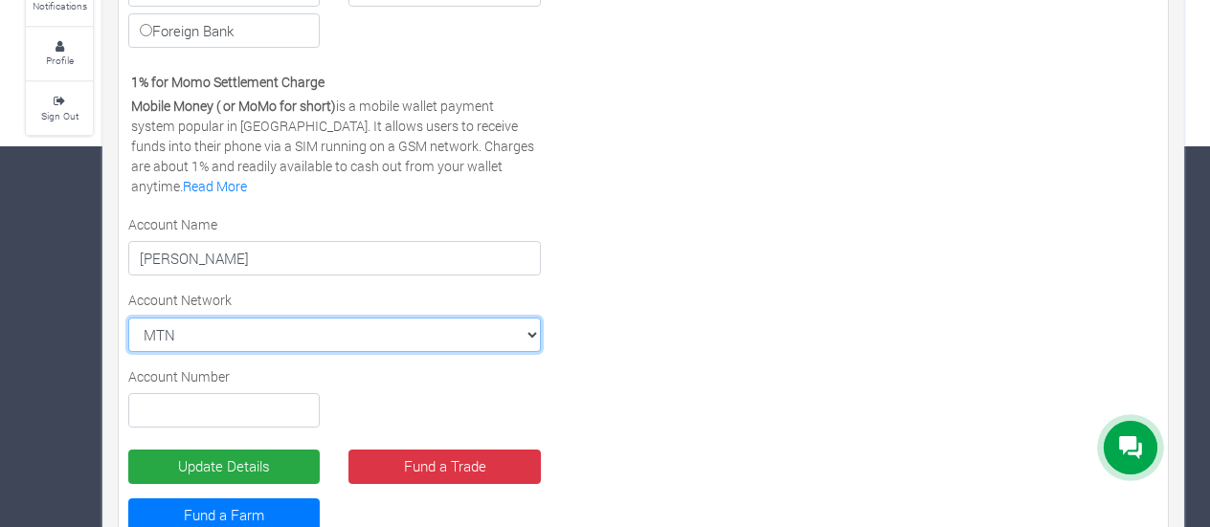
click at [528, 326] on select "MTN MTN VODAFONE AIRTEL TIGO" at bounding box center [334, 335] width 412 height 34
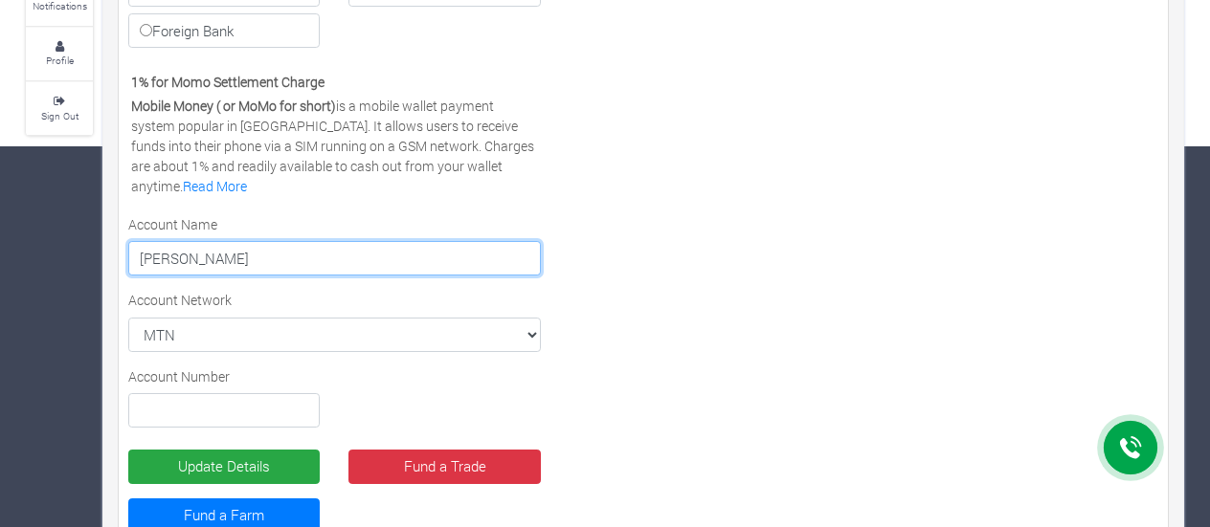
click at [204, 255] on input "[PERSON_NAME]" at bounding box center [334, 258] width 412 height 34
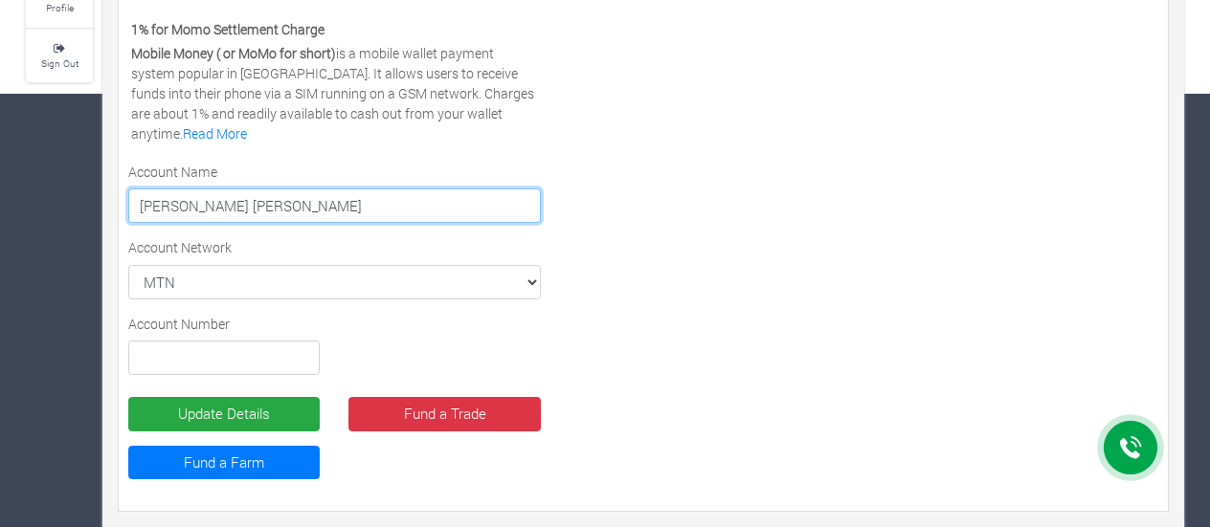
type input "Crescens Osei Bonsu Ofori"
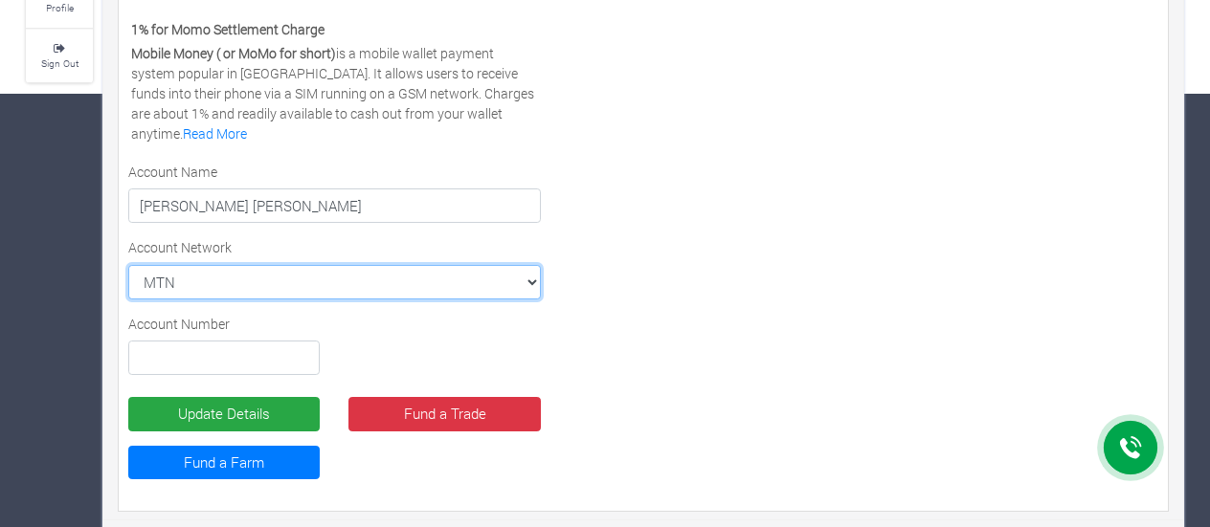
click at [318, 271] on select "MTN MTN VODAFONE AIRTEL TIGO" at bounding box center [334, 282] width 412 height 34
select select "MTN"
click at [128, 265] on select "MTN MTN VODAFONE AIRTEL TIGO" at bounding box center [334, 282] width 412 height 34
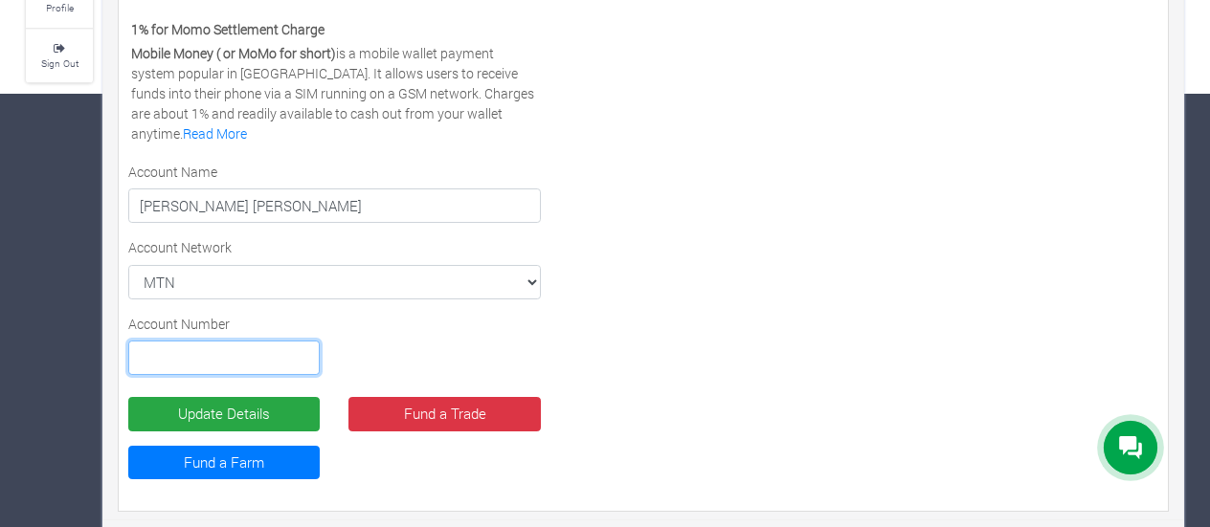
click at [210, 351] on input "text" at bounding box center [223, 358] width 191 height 34
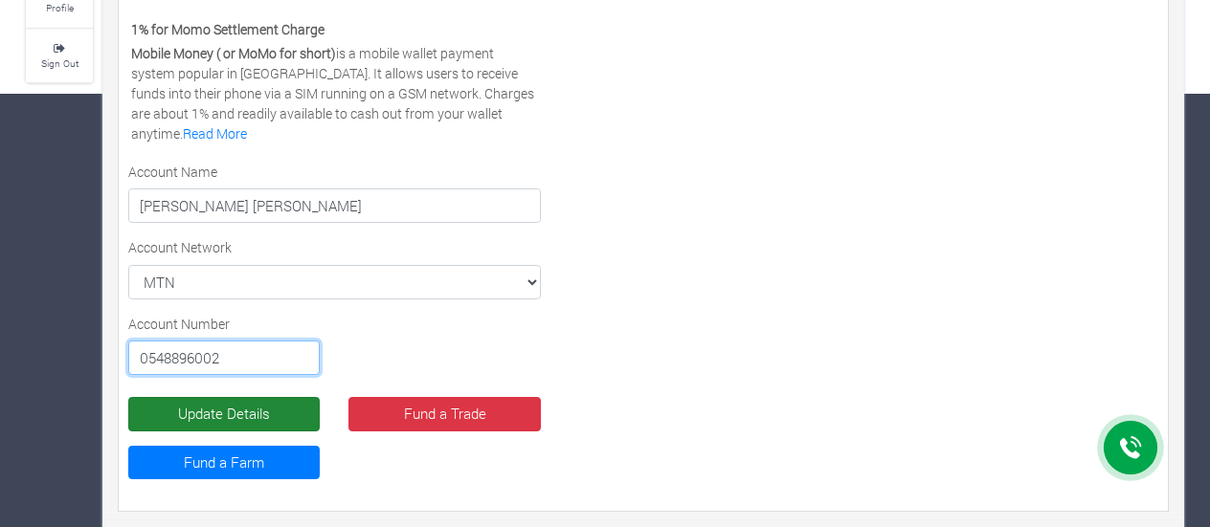
type input "0548896002"
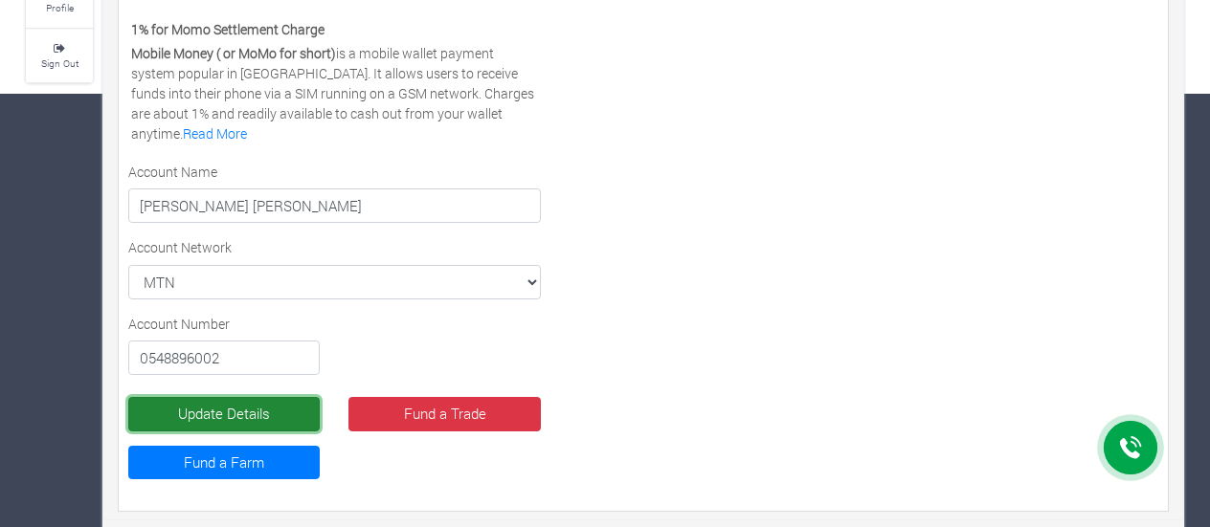
click at [263, 405] on button "Update Details" at bounding box center [223, 414] width 191 height 34
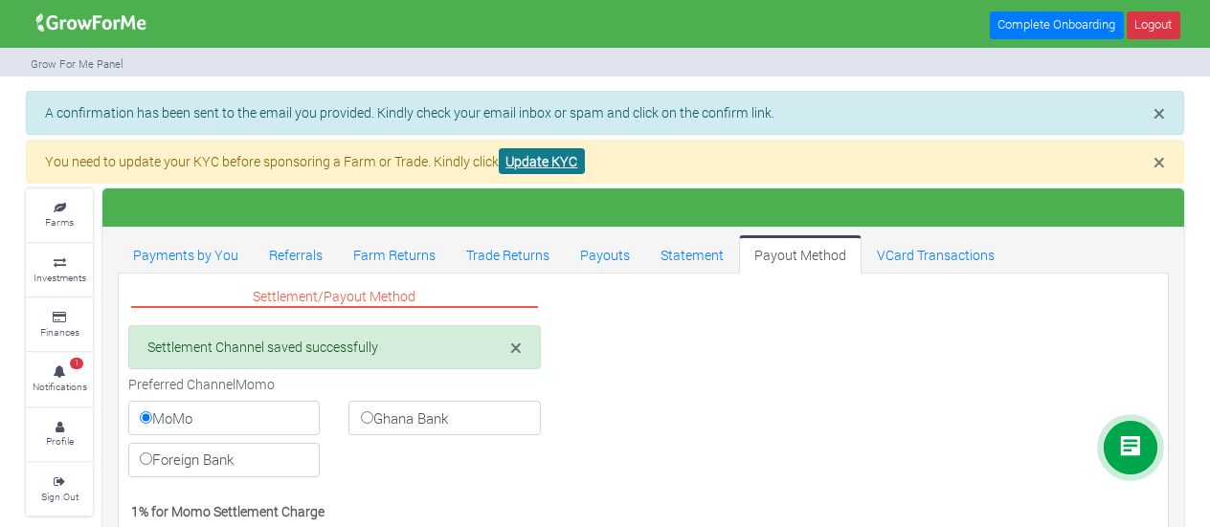
click at [540, 155] on link "Update KYC" at bounding box center [542, 161] width 86 height 26
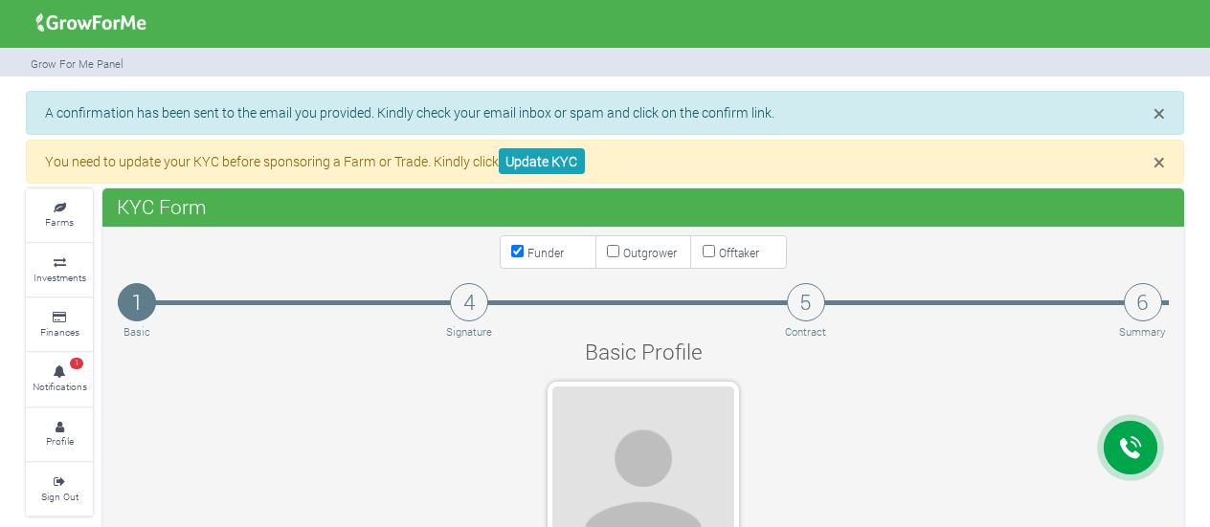
type input "54 889 6002"
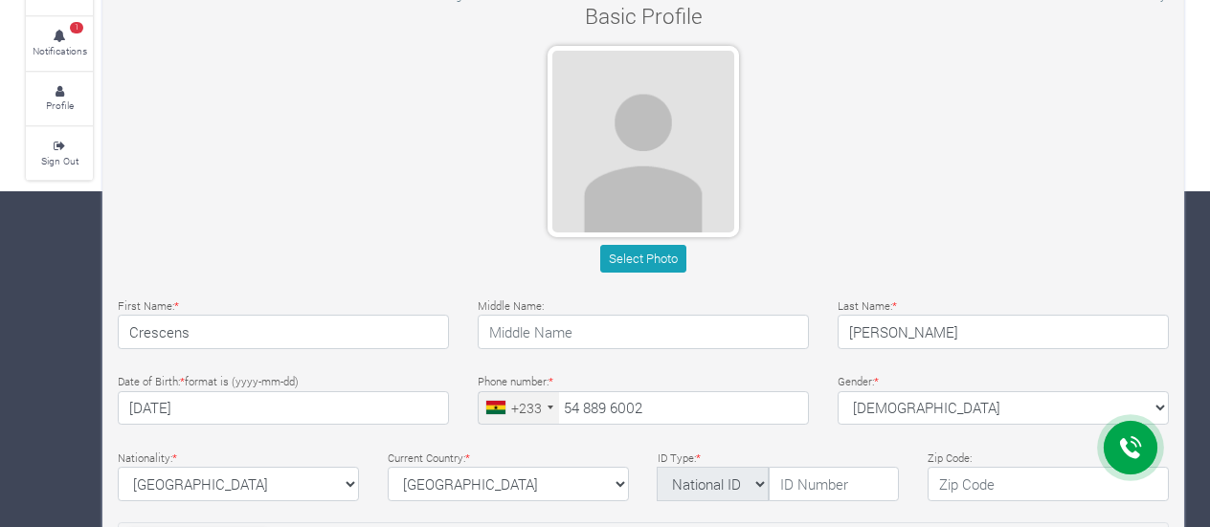
scroll to position [337, 0]
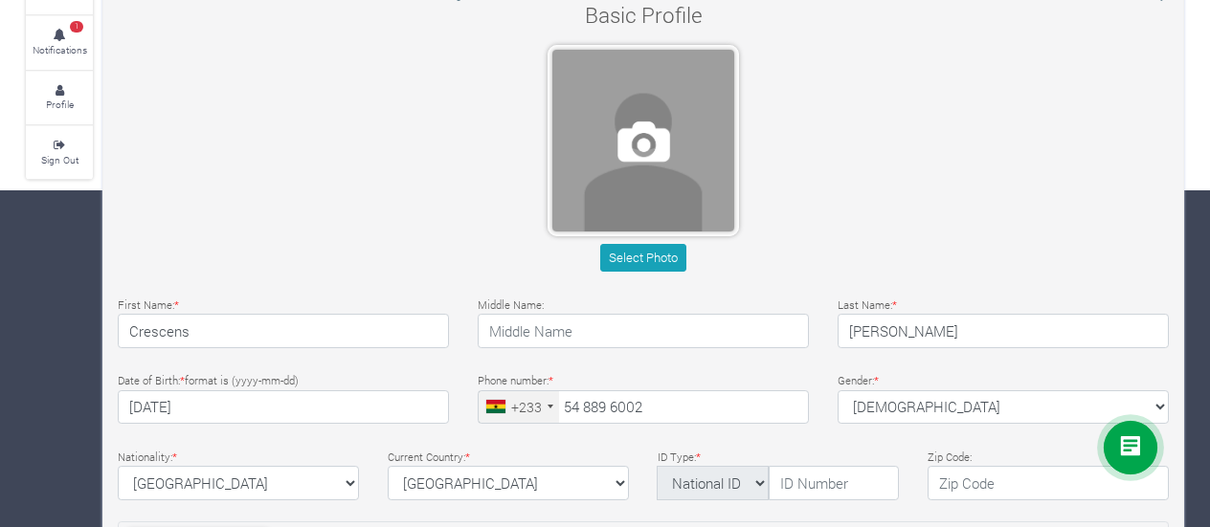
click at [653, 175] on span at bounding box center [643, 141] width 182 height 182
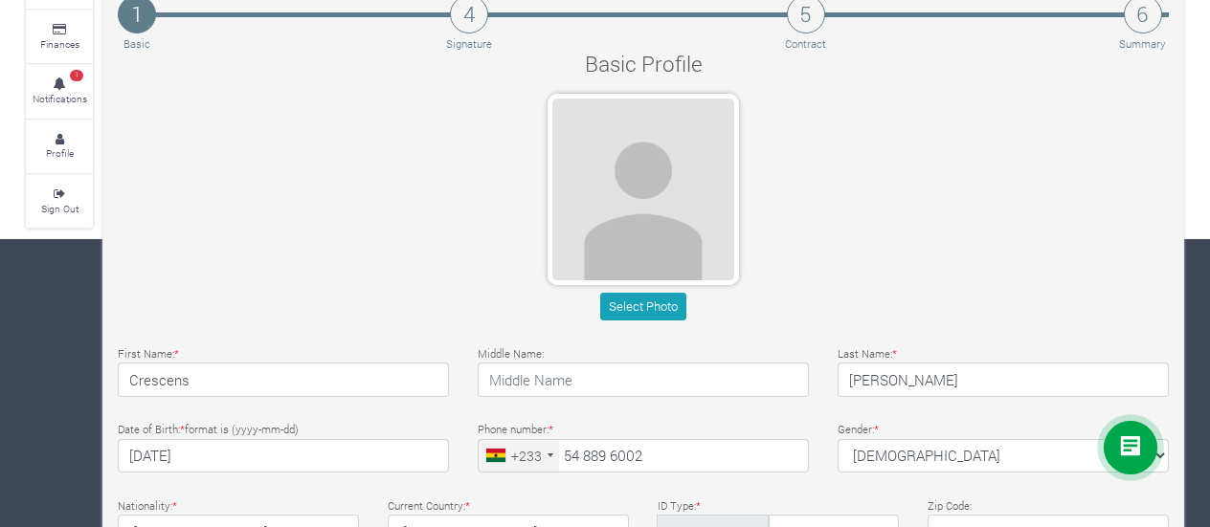
scroll to position [282, 0]
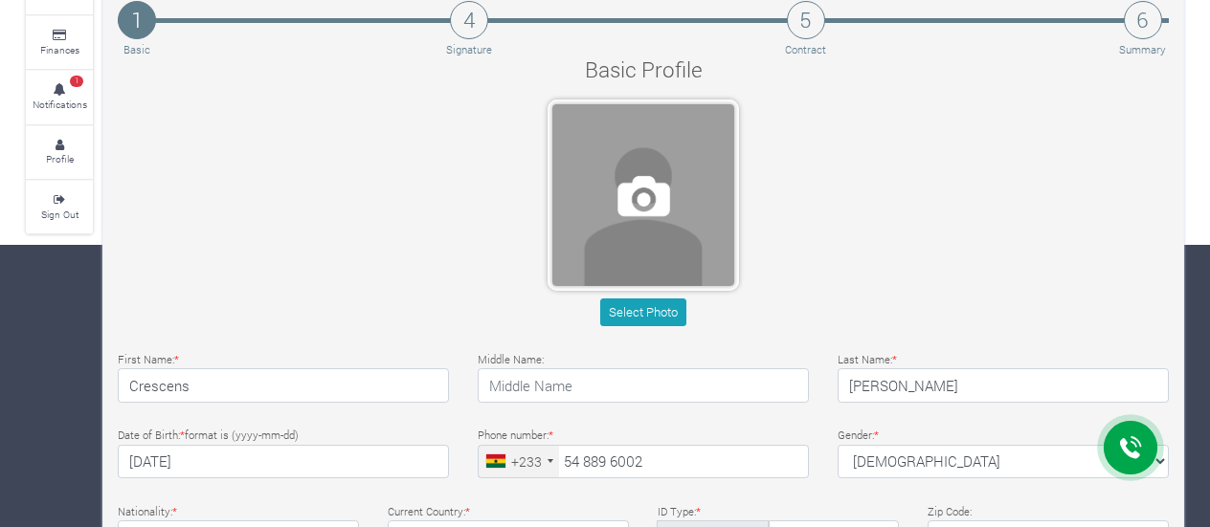
click at [647, 180] on span at bounding box center [643, 195] width 182 height 182
click at [665, 227] on span at bounding box center [643, 195] width 182 height 182
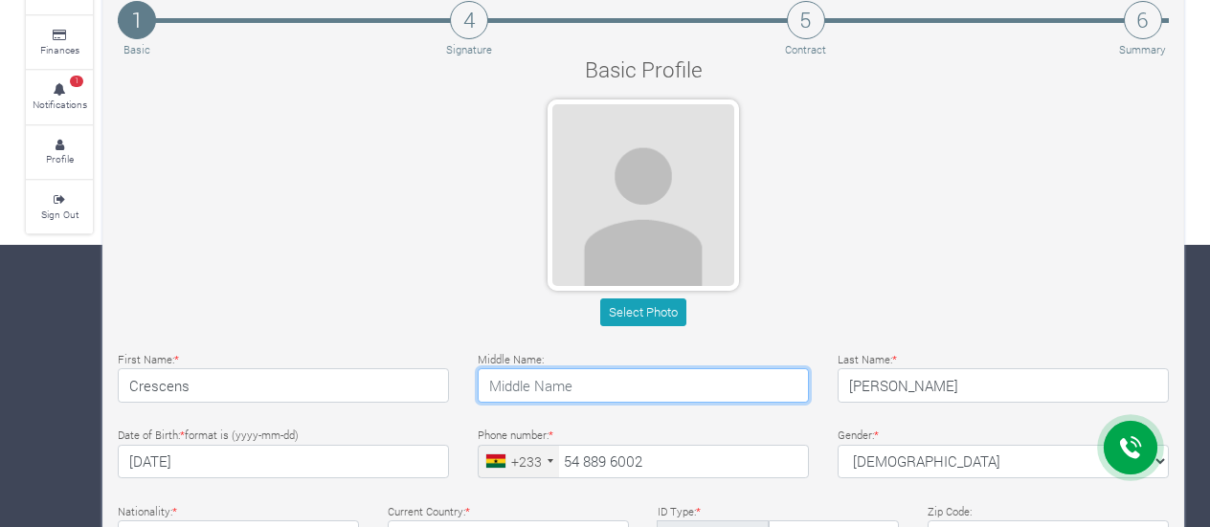
click at [658, 373] on input "text" at bounding box center [642, 385] width 331 height 34
type input "[PERSON_NAME]"
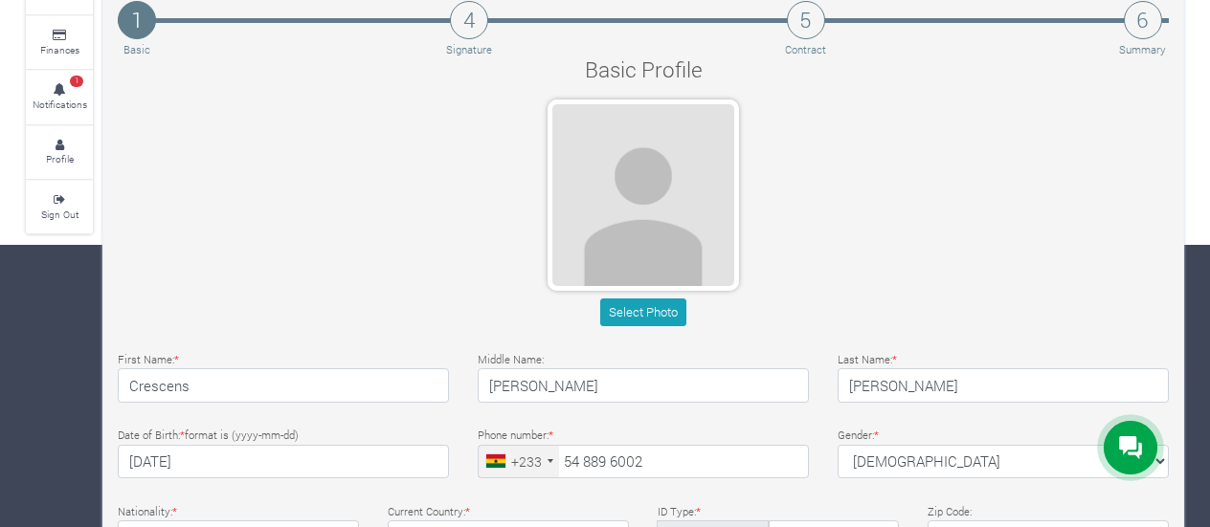
click at [869, 253] on div "Select Photo" at bounding box center [642, 216] width 1079 height 233
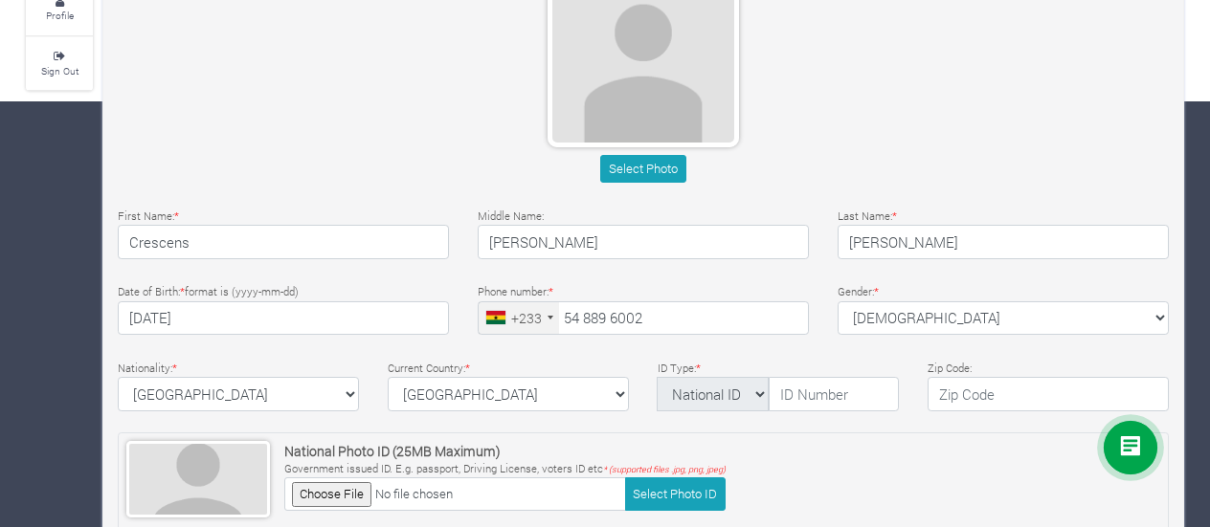
scroll to position [452, 0]
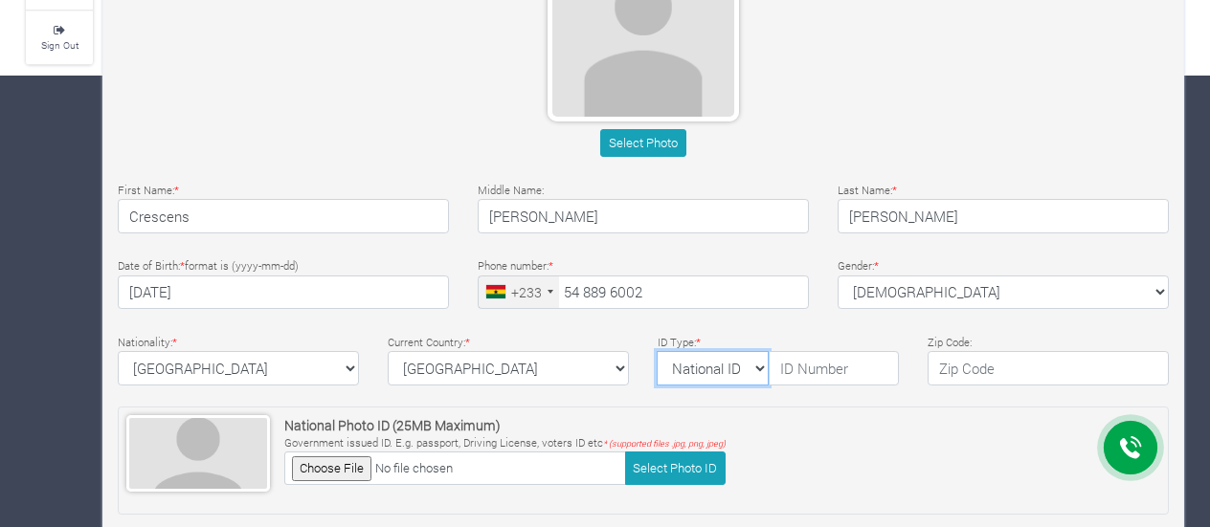
click at [760, 366] on select "National ID Ghana ID Passport Drivers" at bounding box center [712, 368] width 112 height 34
select select "Ghana ID"
click at [656, 351] on select "National ID Ghana ID Passport Drivers" at bounding box center [712, 368] width 112 height 34
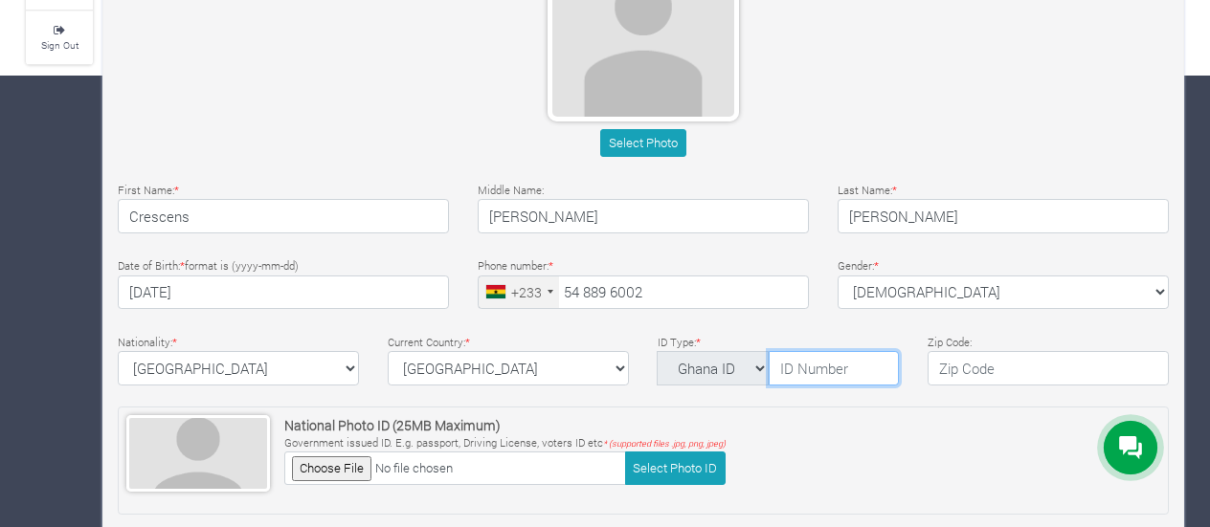
click at [833, 369] on input "text" at bounding box center [833, 368] width 130 height 34
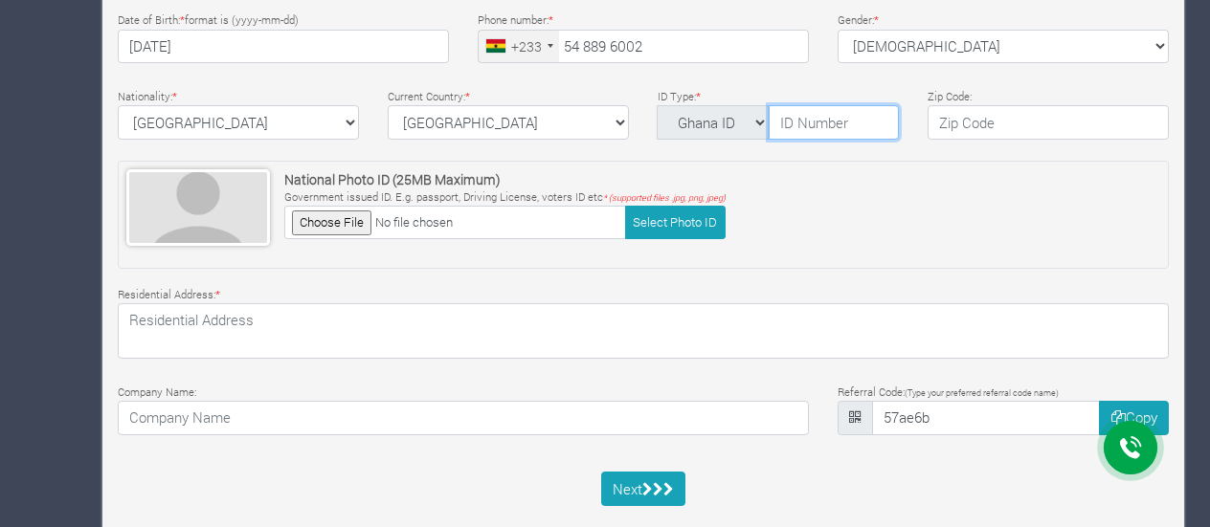
scroll to position [729, 0]
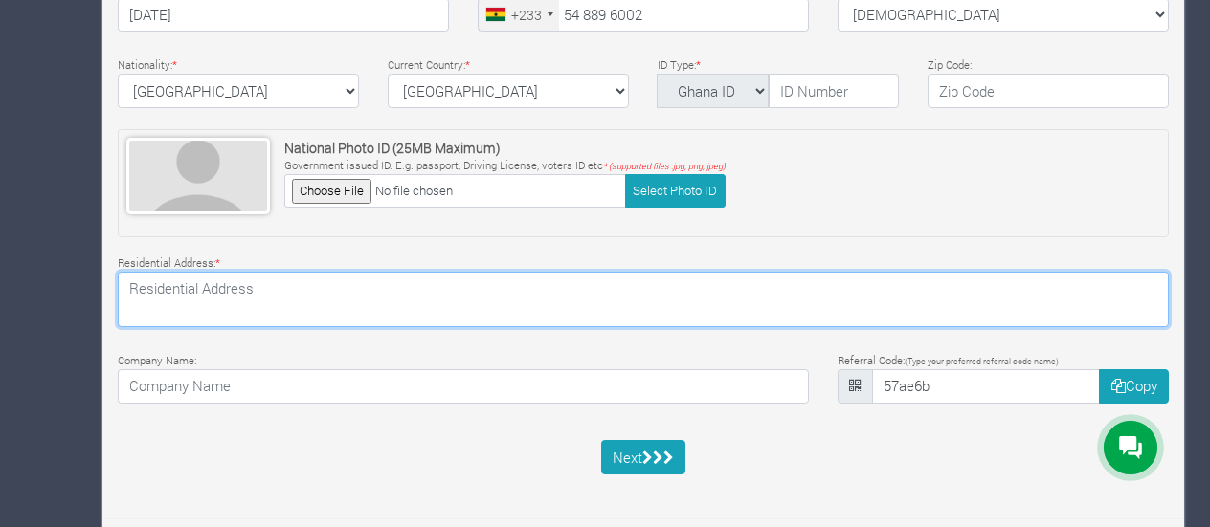
click at [605, 284] on textarea at bounding box center [643, 300] width 1051 height 56
type textarea "l"
click at [796, 272] on textarea "Legon Campus" at bounding box center [643, 300] width 1051 height 56
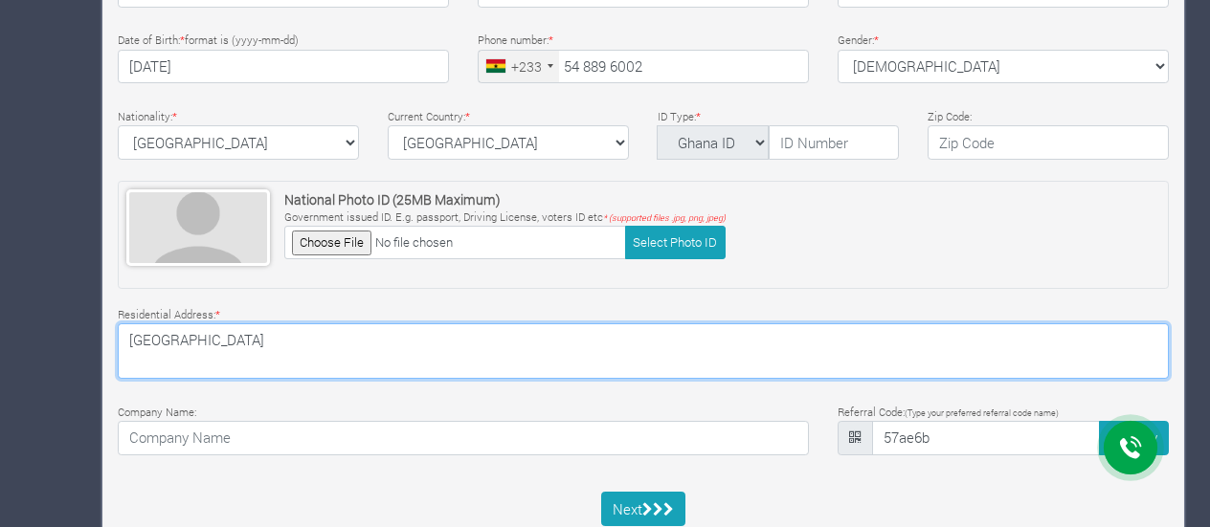
scroll to position [679, 0]
type textarea "Legon Campus"
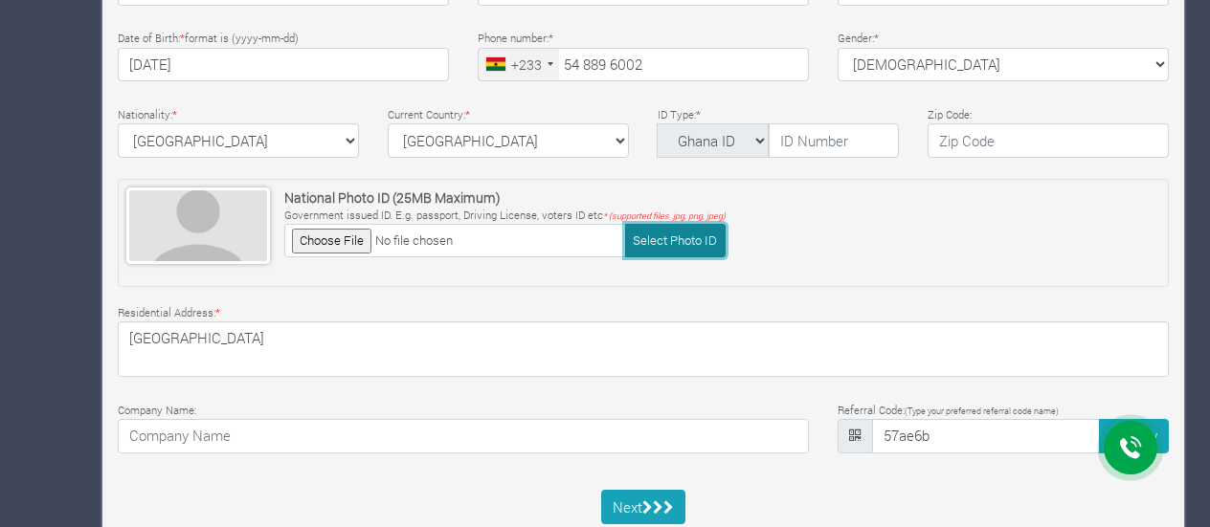
click at [662, 235] on button "Select Photo ID" at bounding box center [675, 240] width 100 height 33
type input "C:\fakepath\photo.jpg"
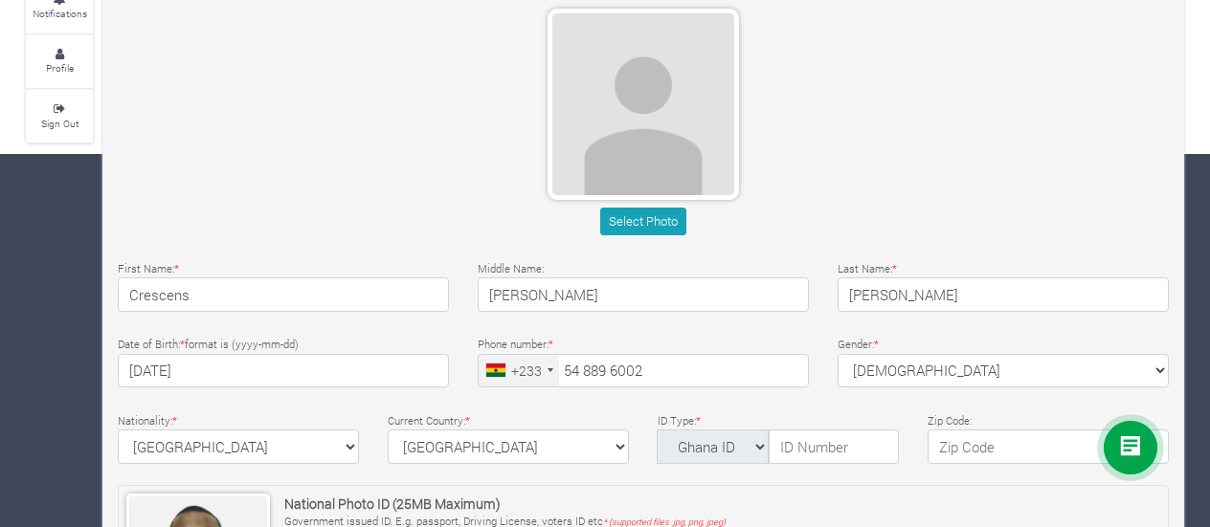
scroll to position [364, 0]
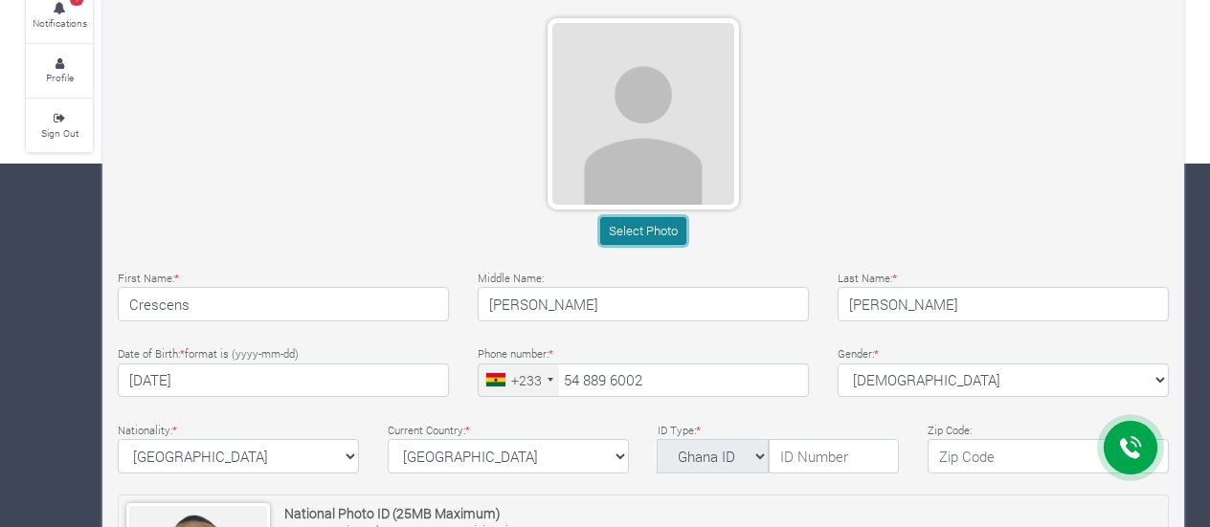
click at [655, 233] on button "Select Photo" at bounding box center [642, 231] width 85 height 28
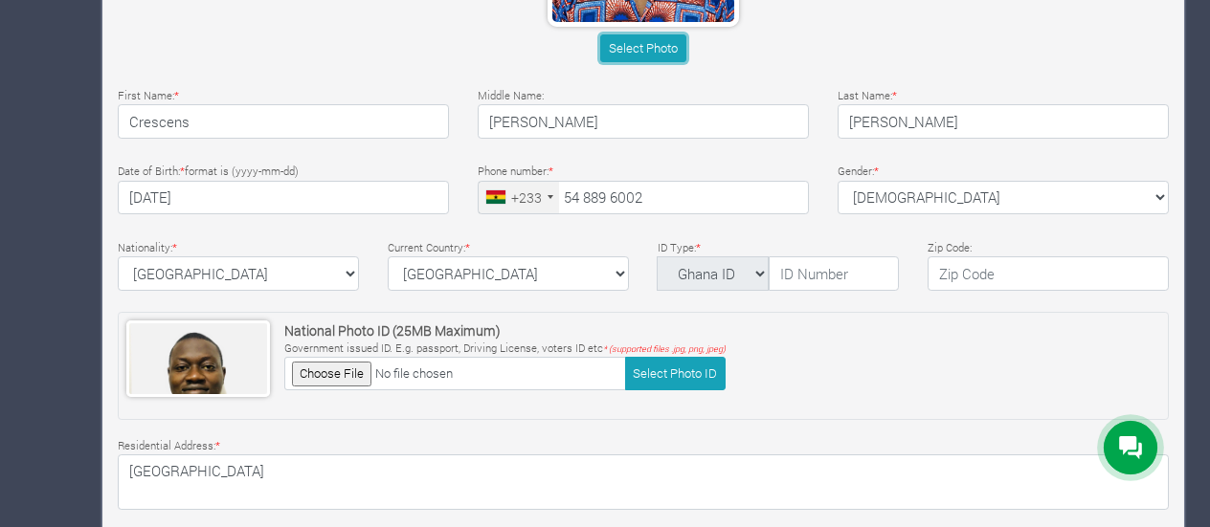
scroll to position [544, 0]
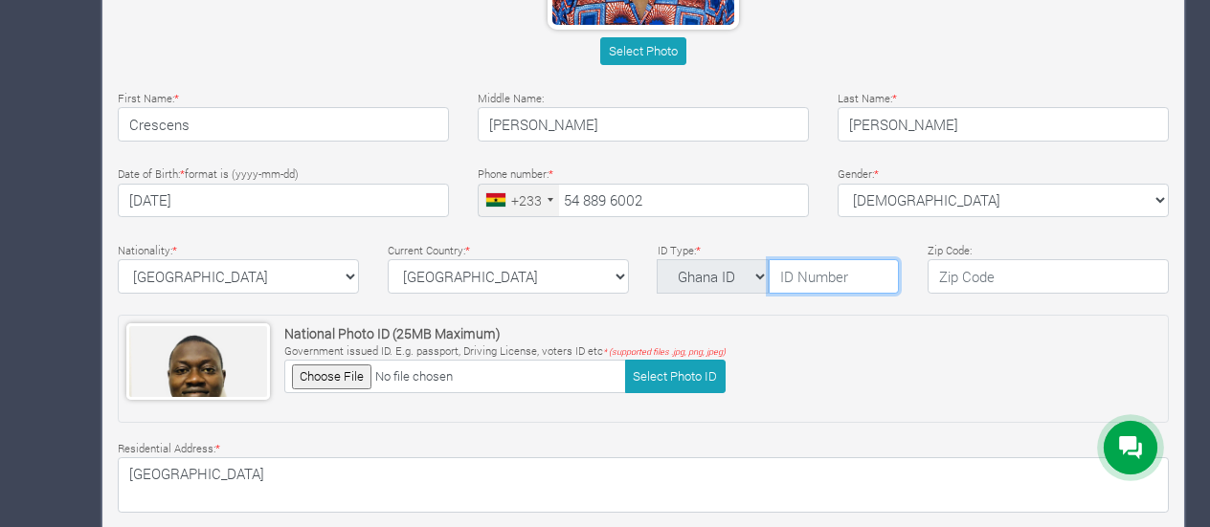
click at [813, 272] on input "text" at bounding box center [833, 276] width 130 height 34
click at [762, 274] on select "National ID Ghana ID Passport Drivers" at bounding box center [712, 276] width 112 height 34
click at [798, 273] on input "text" at bounding box center [833, 276] width 130 height 34
type input "GHA-722545015-9"
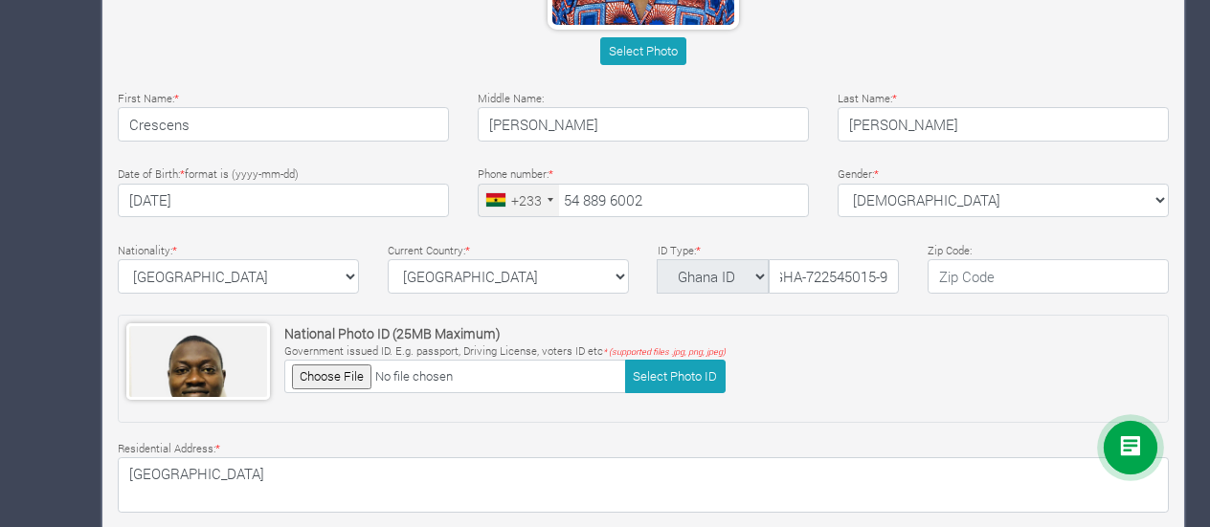
scroll to position [0, 0]
click at [817, 365] on div "National Photo ID (25MB Maximum) Government issued ID. E.g. passport, Driving L…" at bounding box center [643, 368] width 1051 height 107
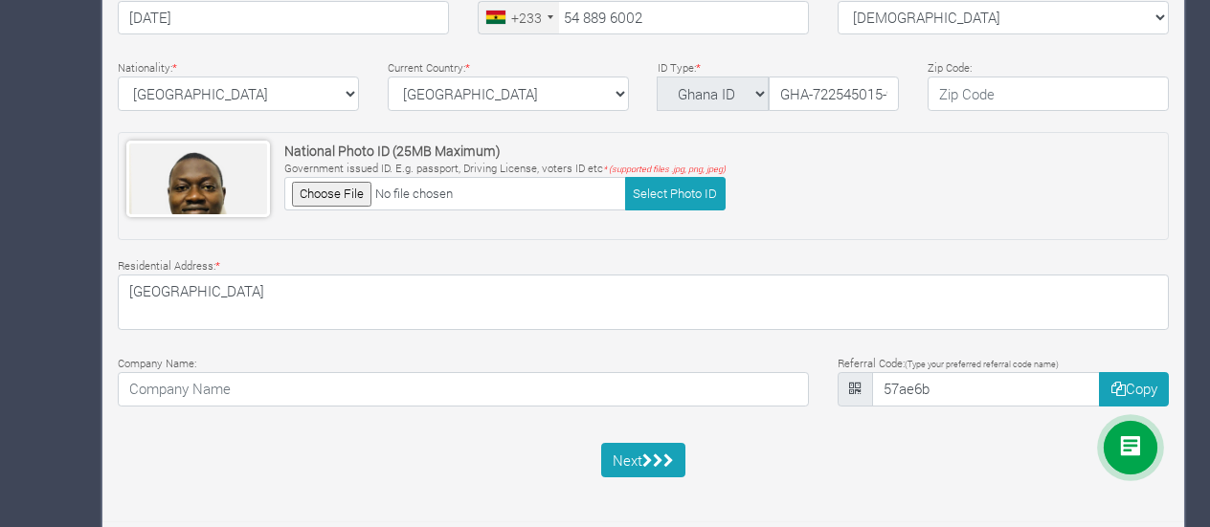
scroll to position [729, 0]
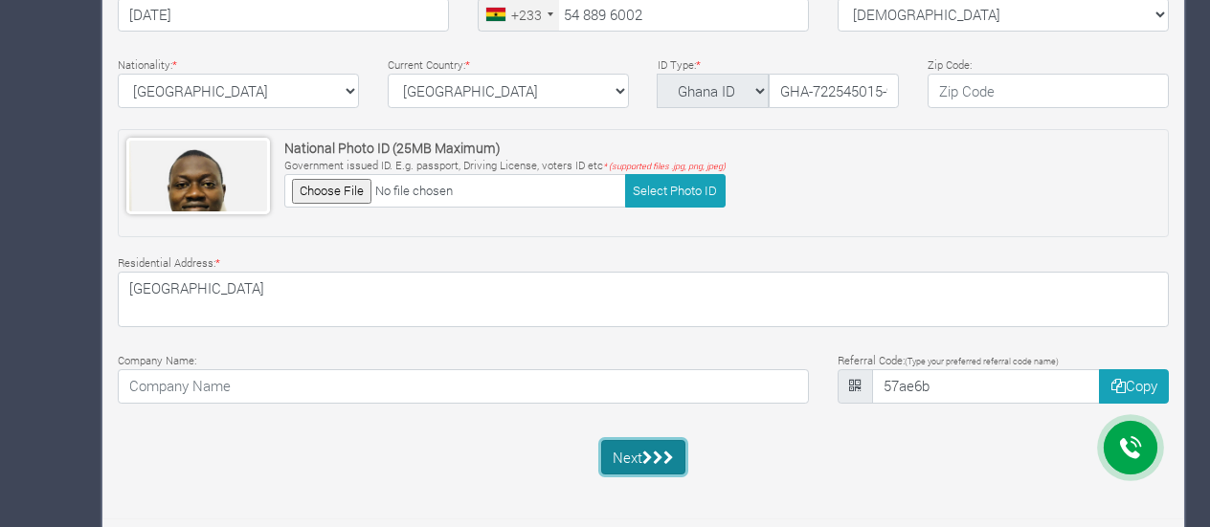
click at [641, 457] on button "Next" at bounding box center [643, 457] width 85 height 34
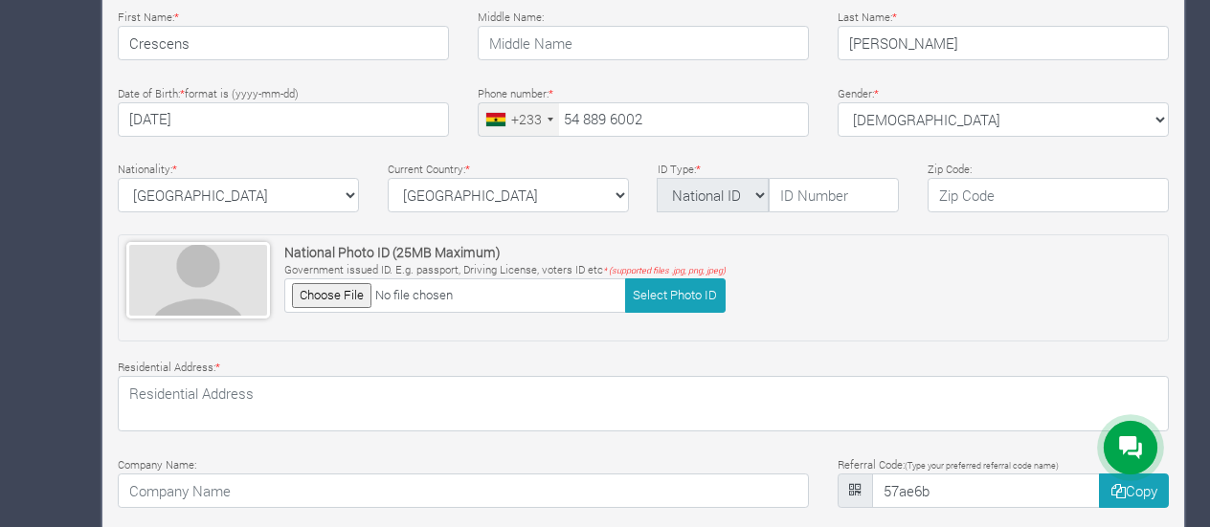
scroll to position [748, 0]
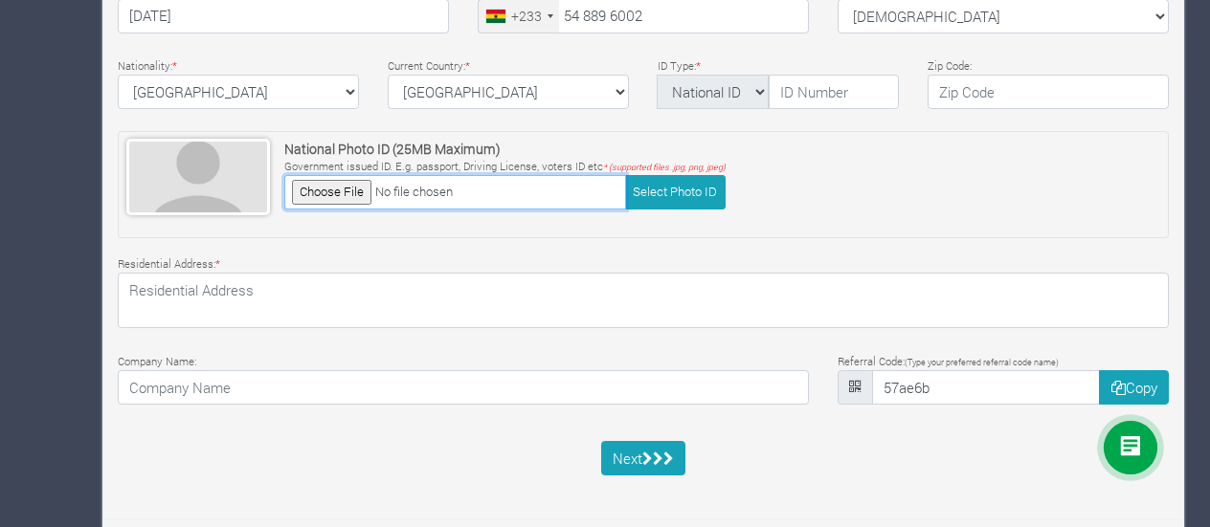
click at [338, 192] on input "file" at bounding box center [455, 191] width 342 height 33
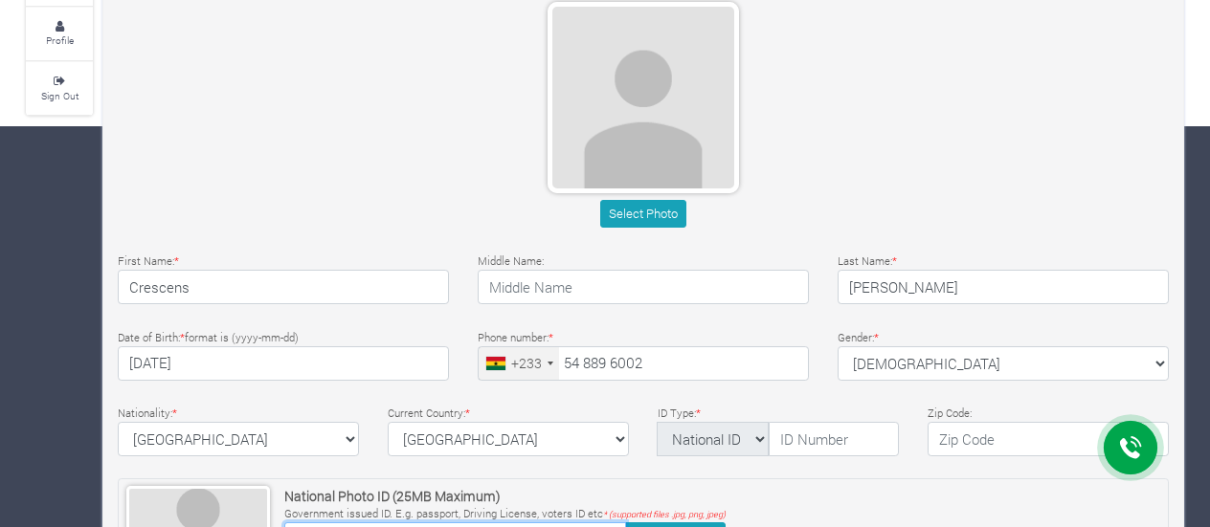
scroll to position [414, 0]
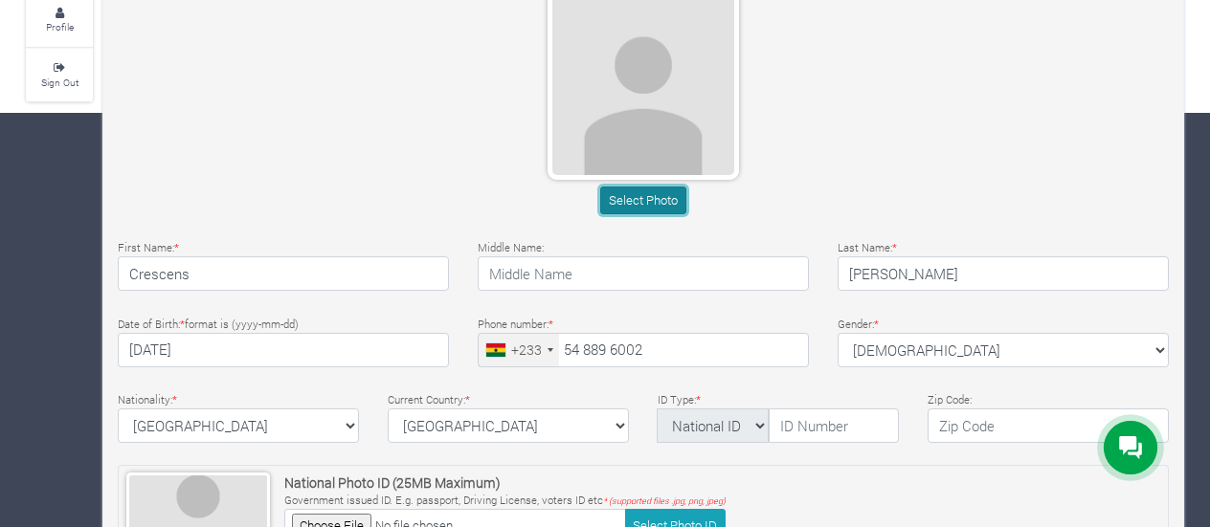
click at [644, 198] on button "Select Photo" at bounding box center [642, 201] width 85 height 28
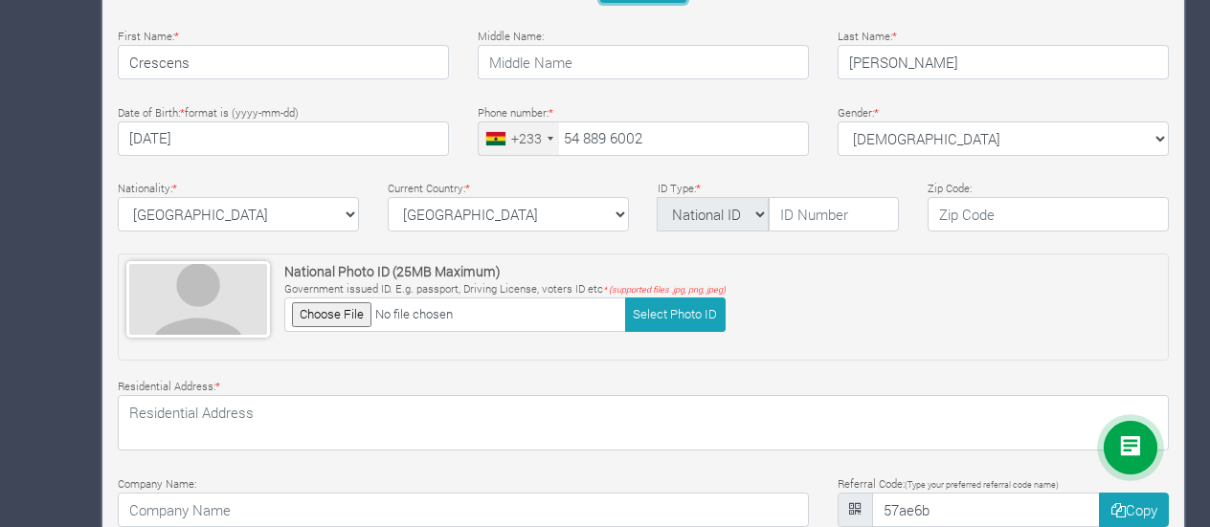
scroll to position [630, 0]
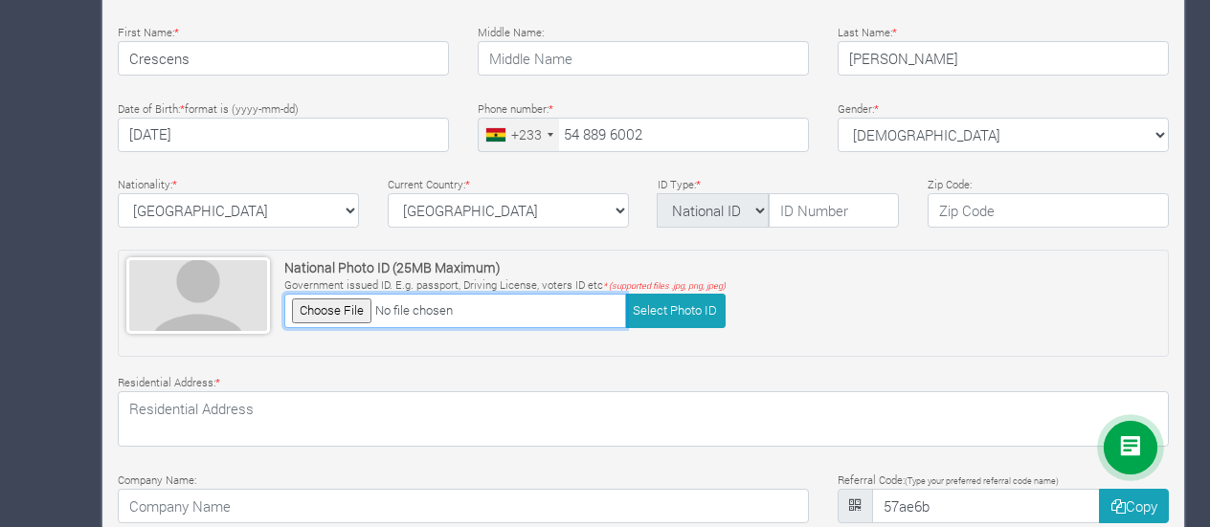
click at [335, 312] on input "file" at bounding box center [455, 310] width 342 height 33
type input "C:\fakepath\WhatsApp Image 2025-08-27 at 09.38.38_ad225611.jpg"
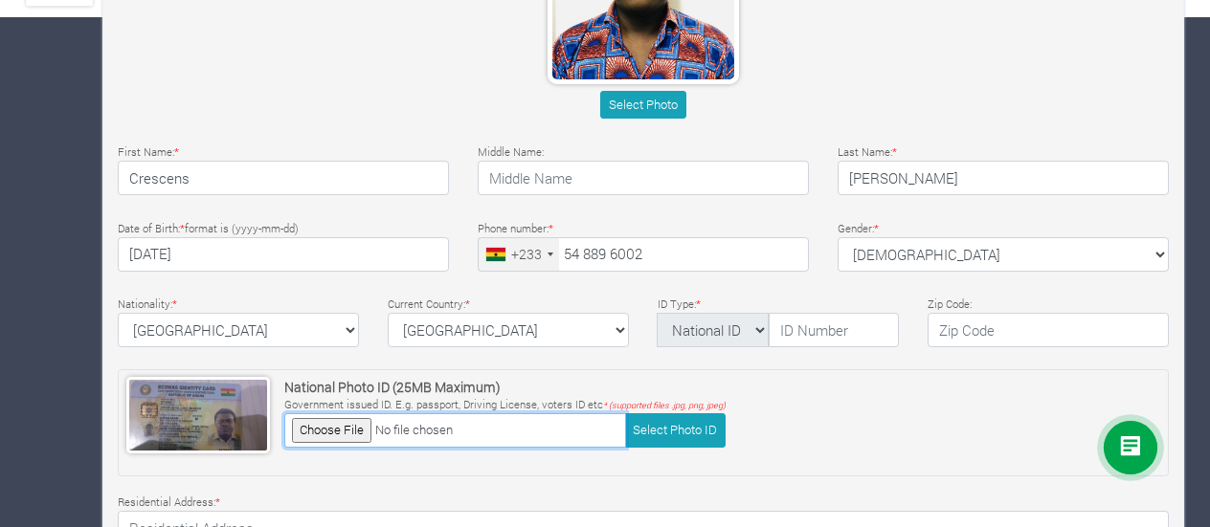
scroll to position [570, 0]
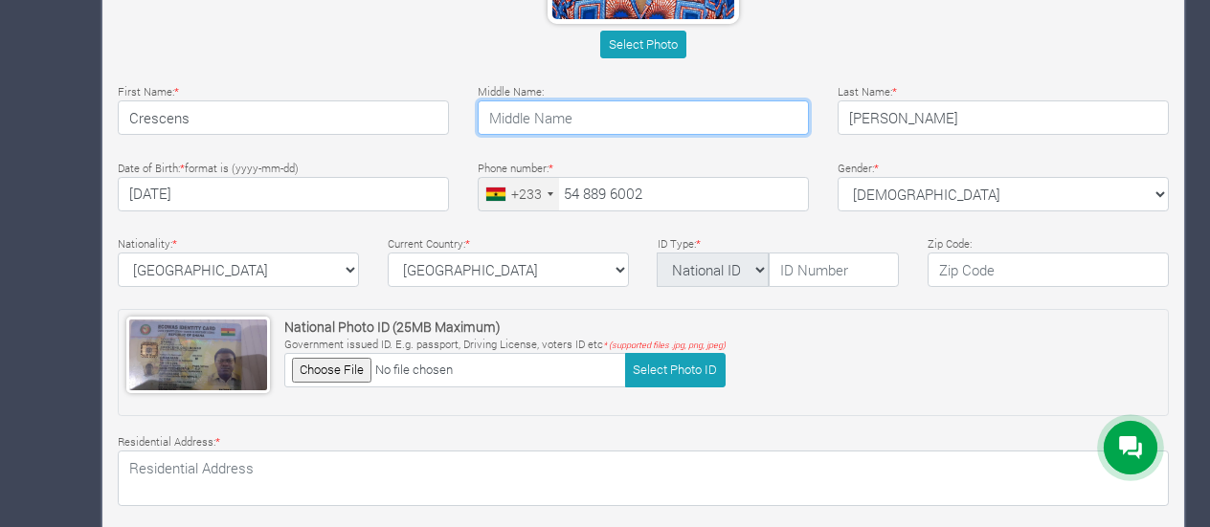
click at [570, 123] on input "text" at bounding box center [642, 117] width 331 height 34
type input "Osei Bonsu"
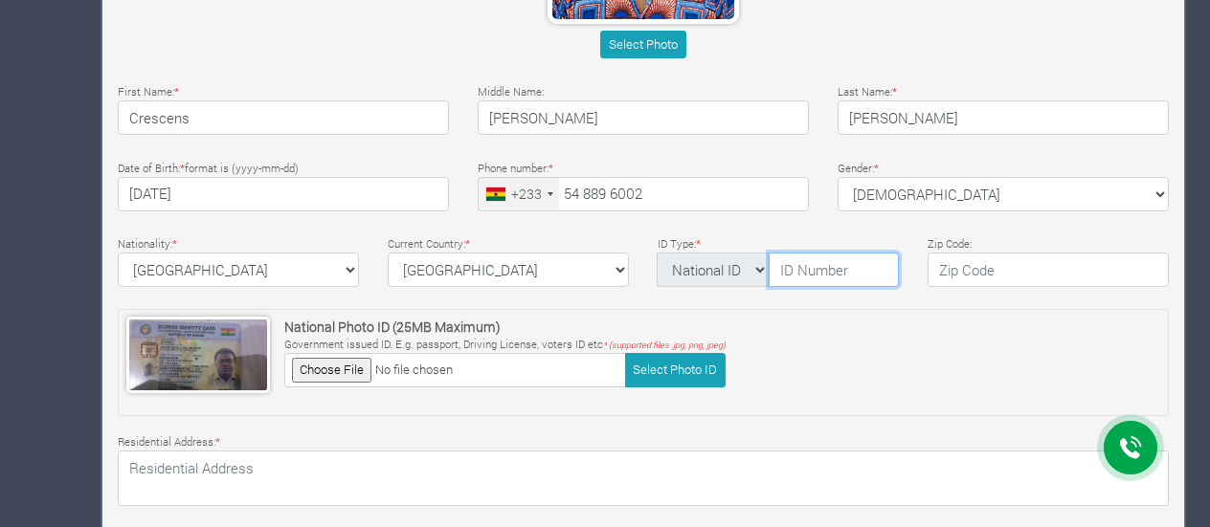
click at [815, 272] on input "text" at bounding box center [833, 270] width 130 height 34
type input "GHA-722545015-9"
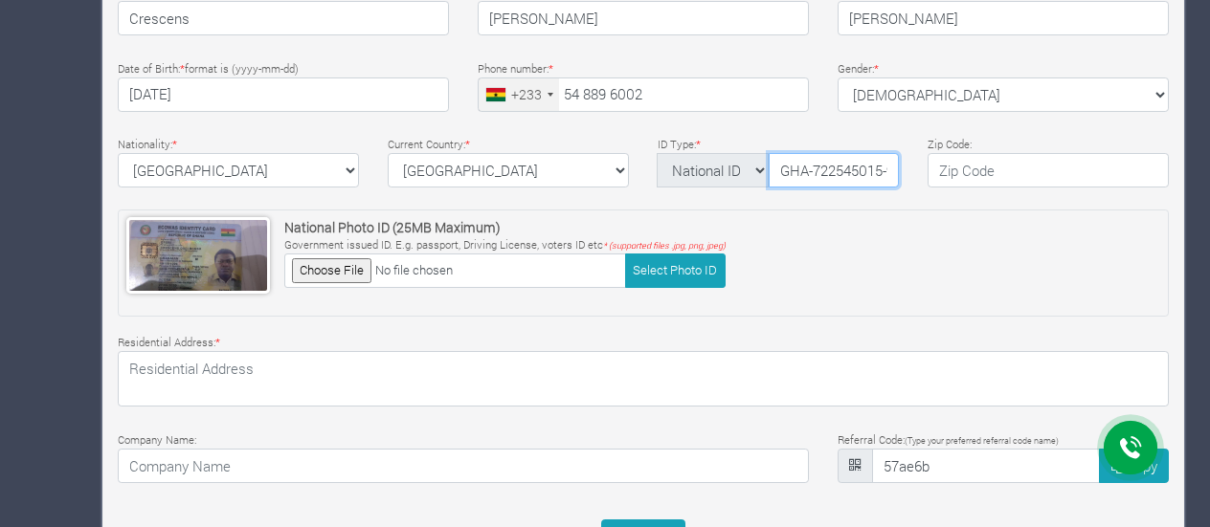
scroll to position [748, 0]
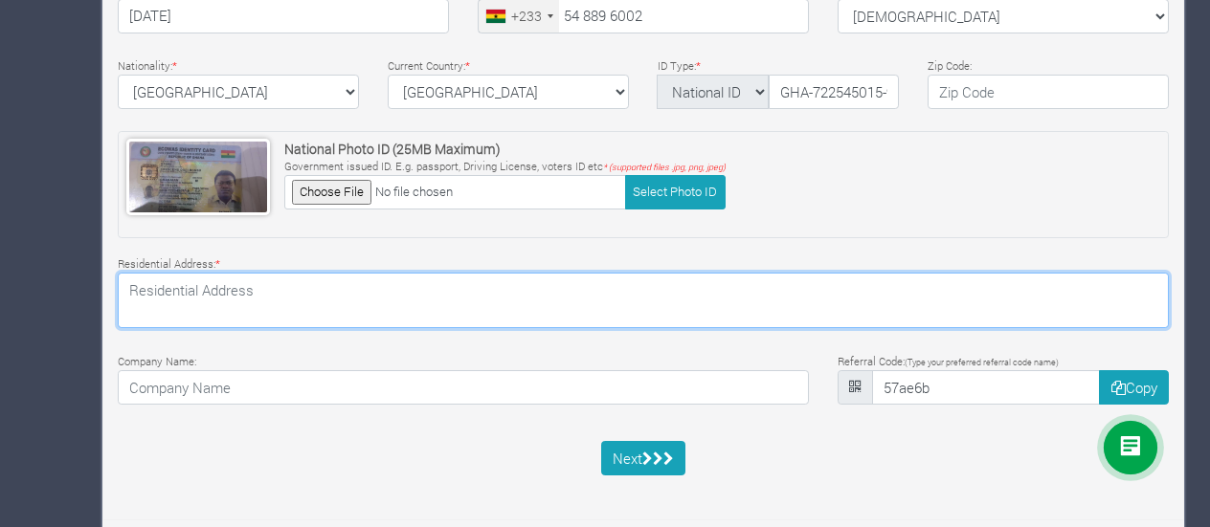
click at [606, 313] on textarea at bounding box center [643, 301] width 1051 height 56
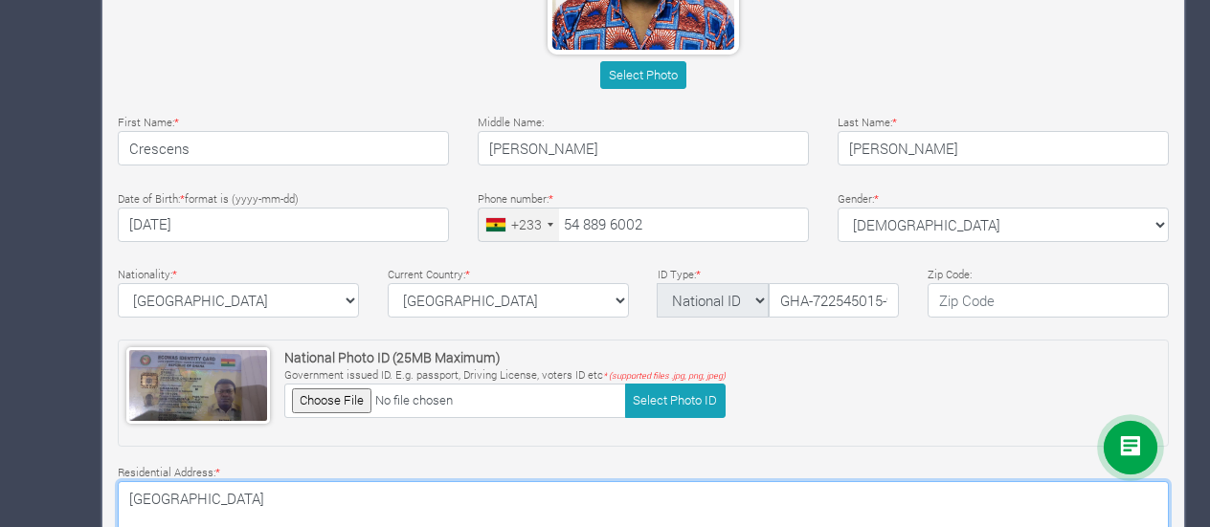
scroll to position [540, 0]
type textarea "Legon Campus"
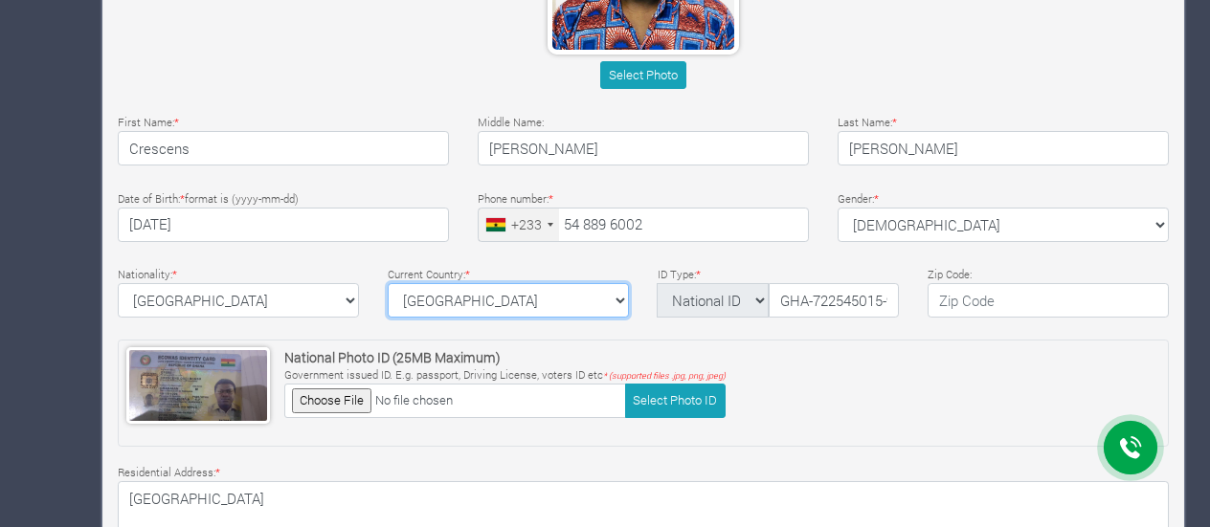
click at [613, 301] on select "ghana Afghanistan Albania Algeria American Samoa Andorra Angola Anguilla Antigu…" at bounding box center [508, 300] width 241 height 34
click at [536, 292] on select "ghana Afghanistan Albania Algeria American Samoa Andorra Angola Anguilla Antigu…" at bounding box center [508, 300] width 241 height 34
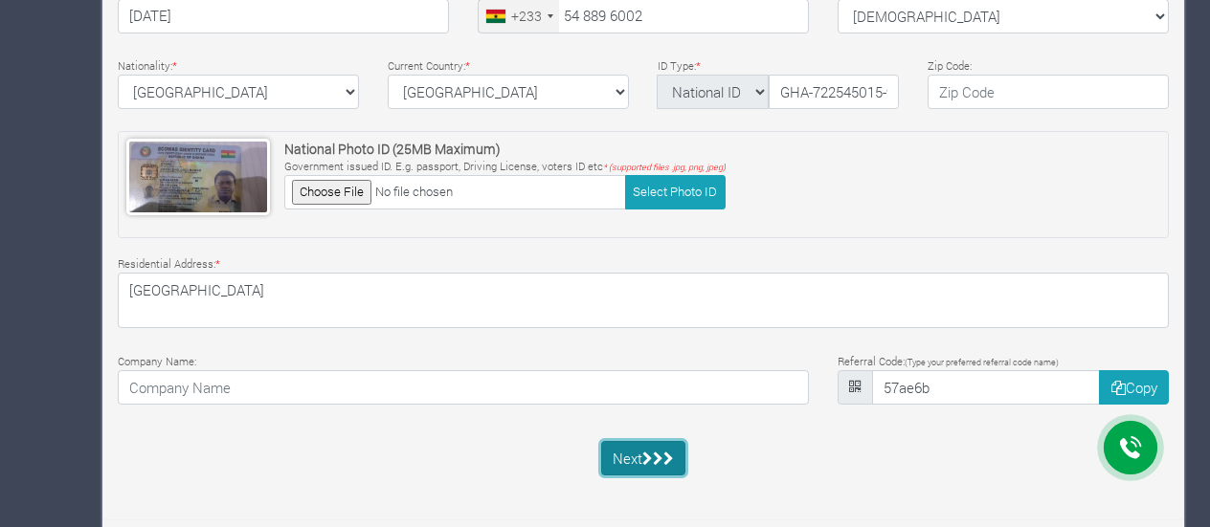
click at [646, 452] on icon "submit" at bounding box center [647, 459] width 11 height 14
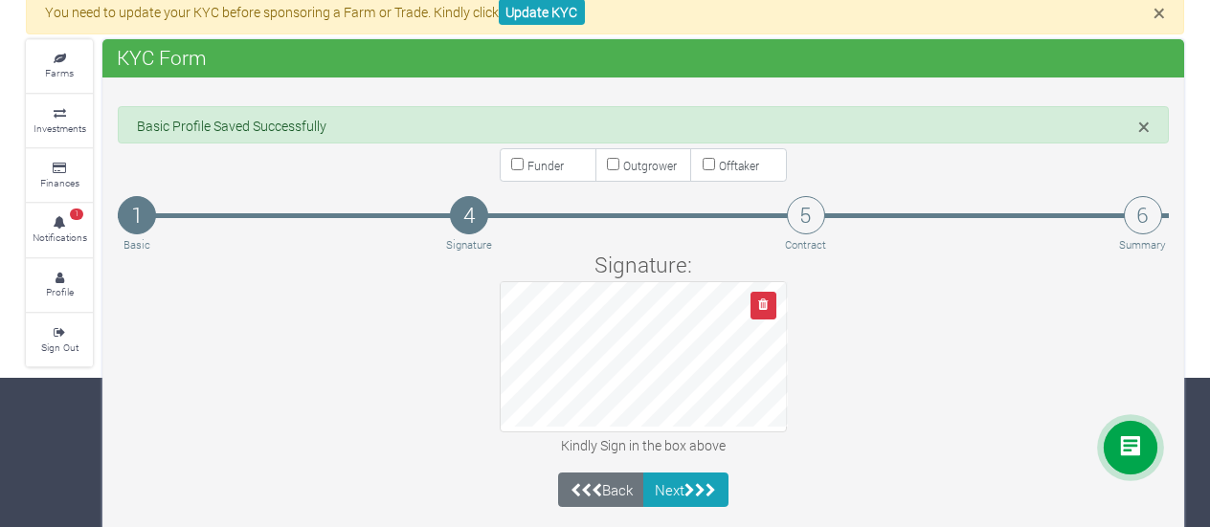
scroll to position [142, 0]
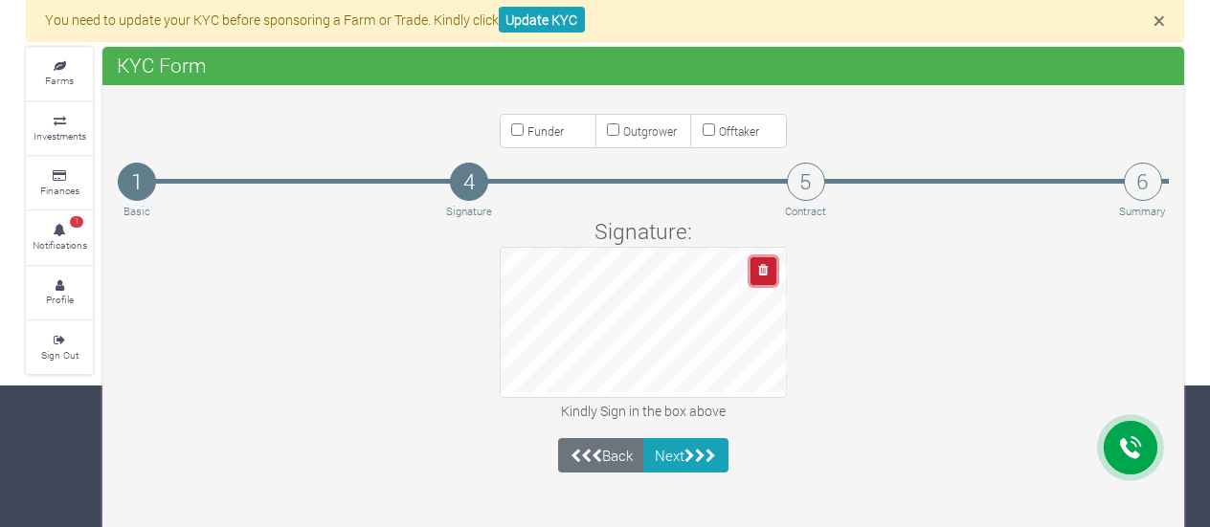
click at [765, 273] on icon "button" at bounding box center [763, 270] width 10 height 12
click at [758, 269] on button "button" at bounding box center [763, 271] width 26 height 28
click at [762, 274] on icon "button" at bounding box center [763, 270] width 10 height 12
click at [676, 455] on button "Next" at bounding box center [685, 455] width 85 height 34
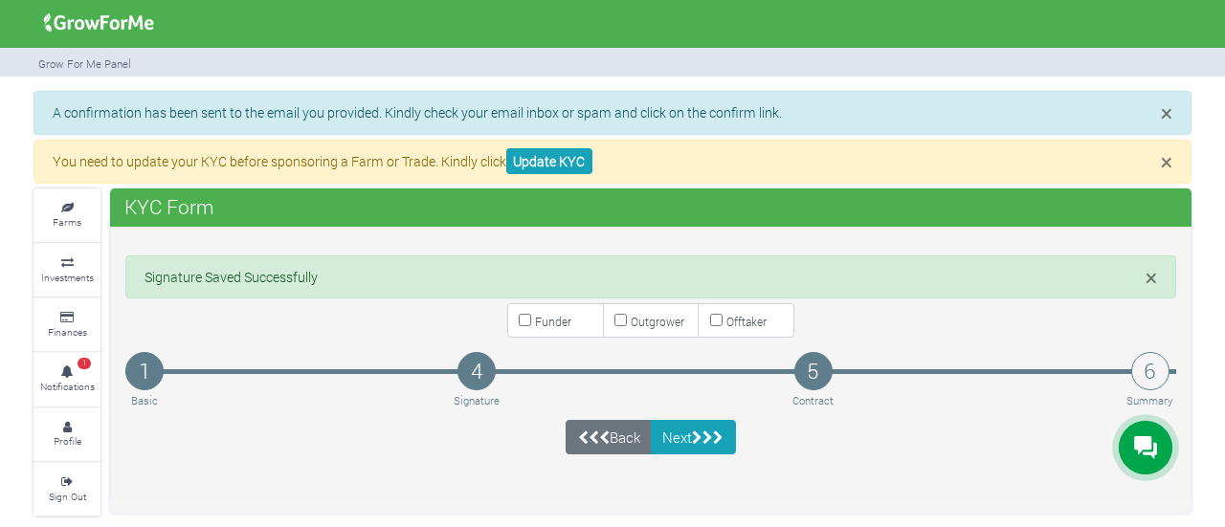
click at [528, 315] on input "Funder" at bounding box center [525, 320] width 12 height 12
checkbox input "true"
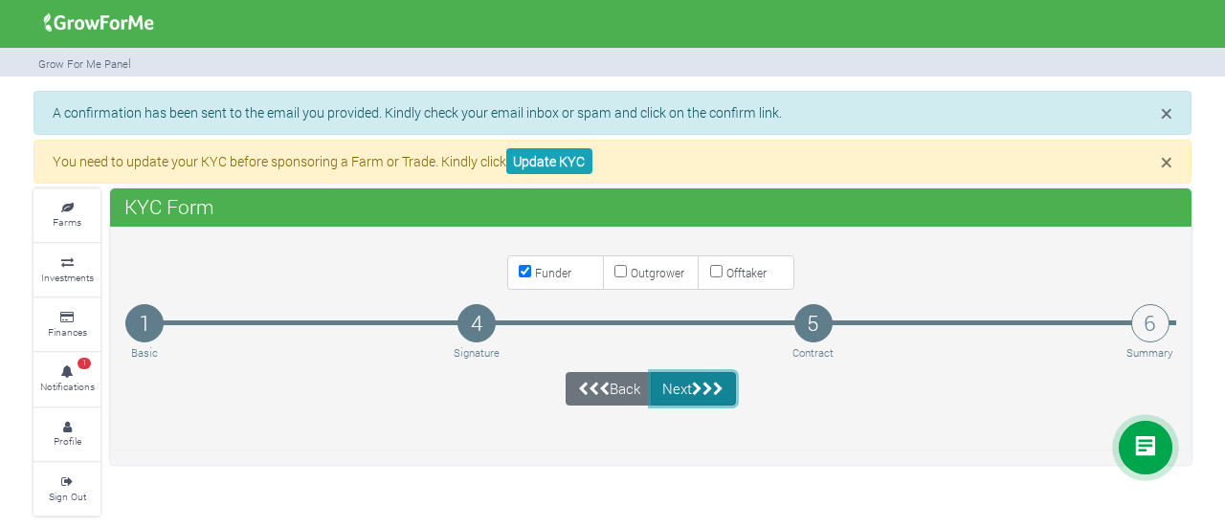
click at [702, 382] on icon "submit" at bounding box center [697, 389] width 11 height 14
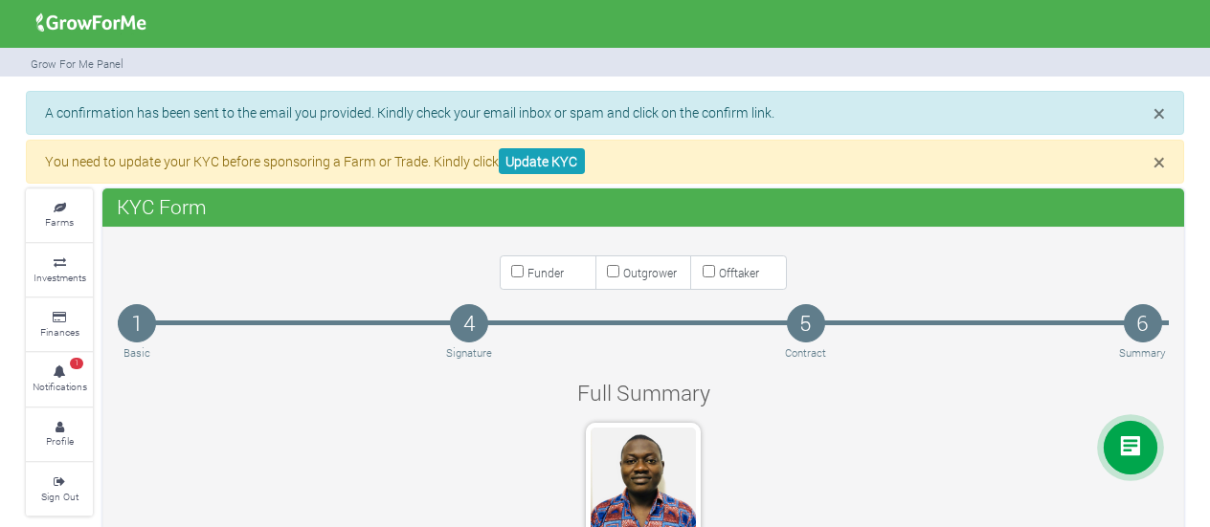
click at [514, 267] on input "Funder" at bounding box center [517, 271] width 12 height 12
checkbox input "true"
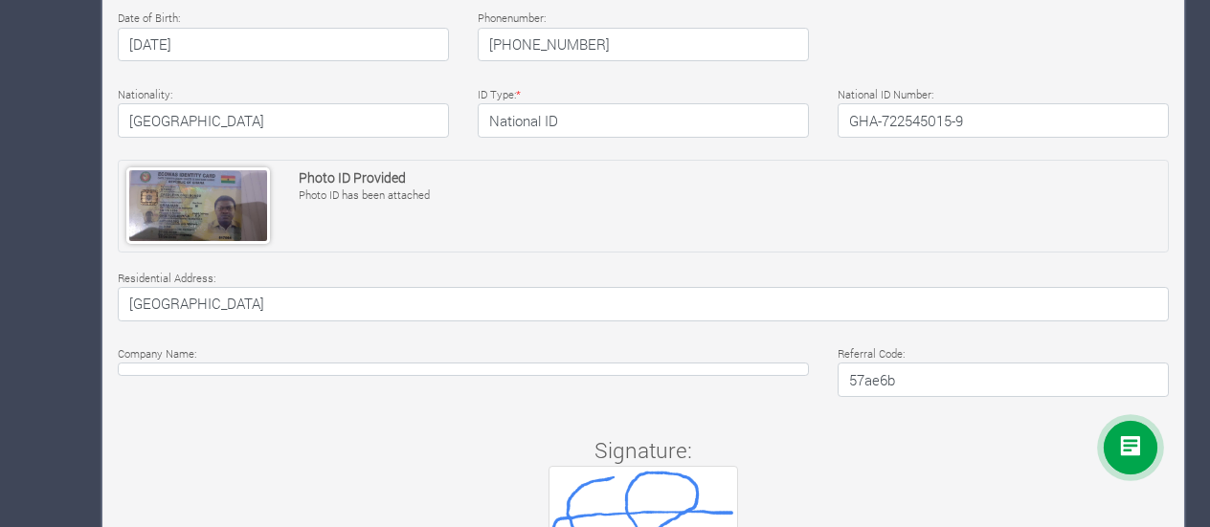
scroll to position [766, 0]
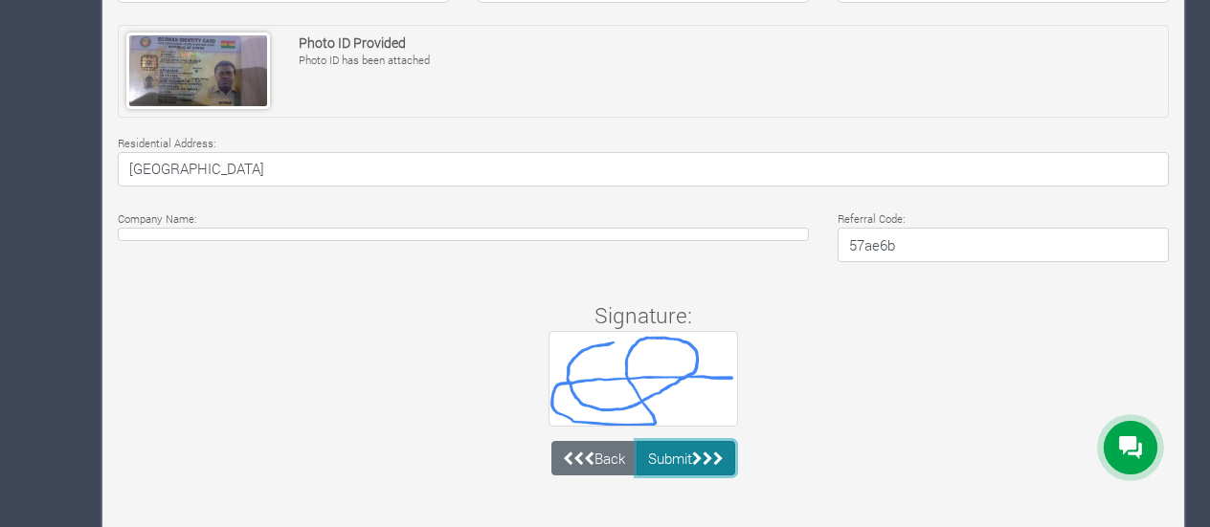
click at [676, 460] on button "Submit" at bounding box center [686, 458] width 100 height 34
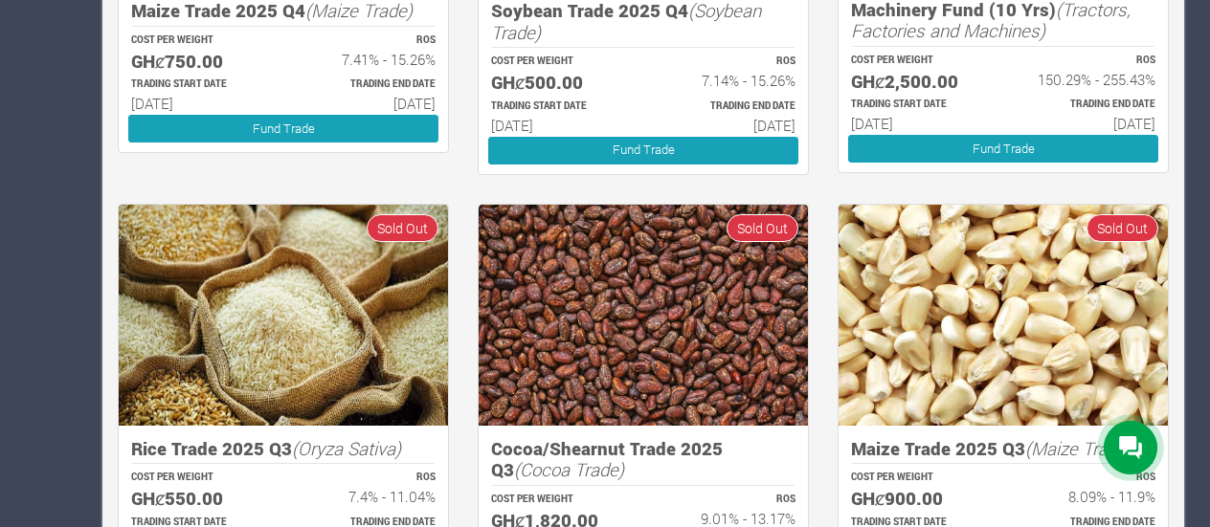
scroll to position [1122, 0]
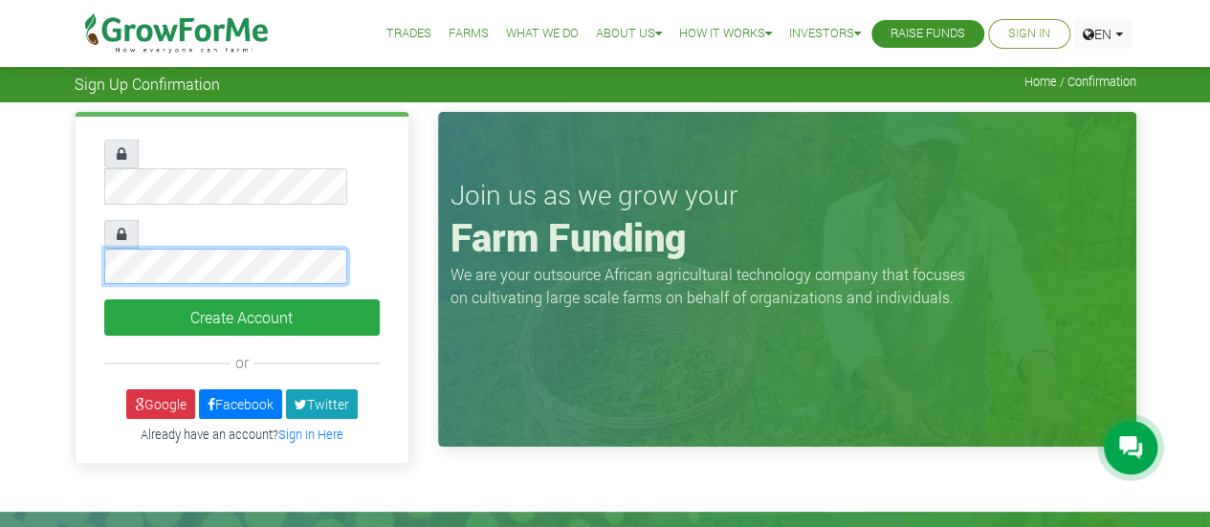
click at [104, 300] on button "Create Account" at bounding box center [242, 318] width 276 height 36
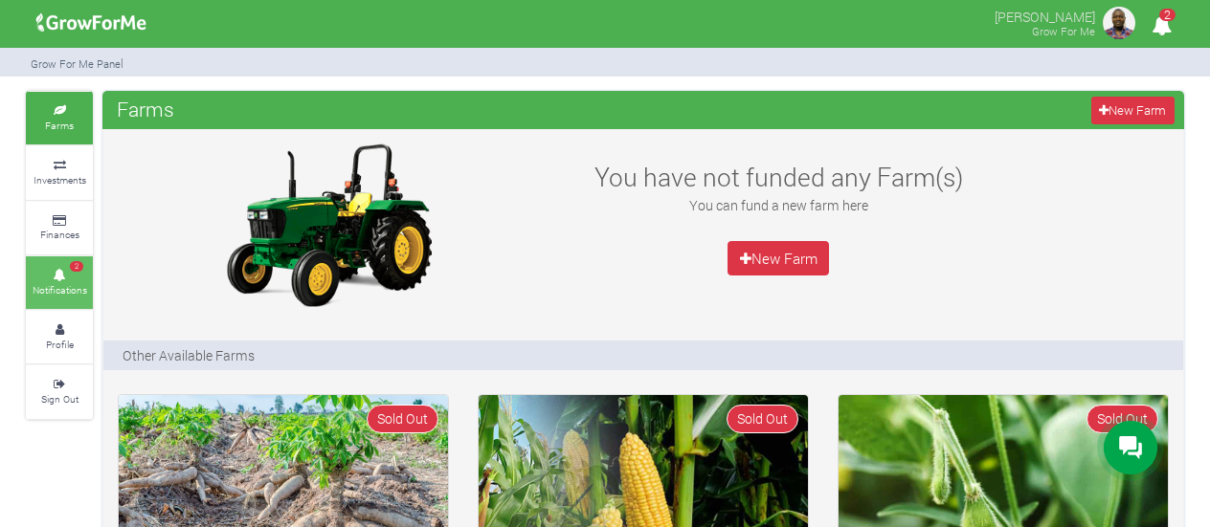
click at [67, 271] on icon at bounding box center [59, 276] width 57 height 10
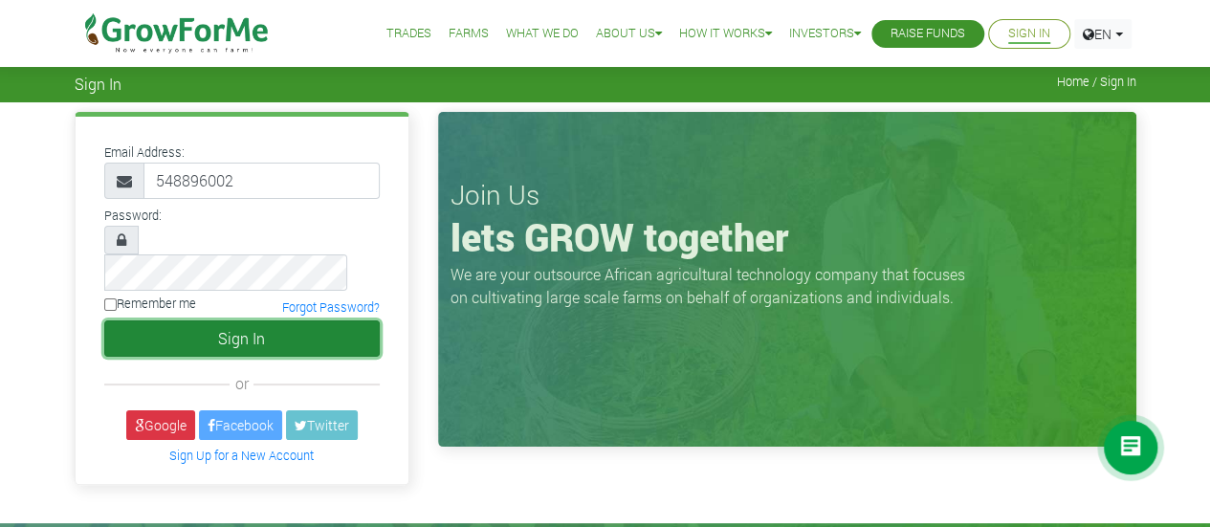
click at [279, 321] on button "Sign In" at bounding box center [242, 339] width 276 height 36
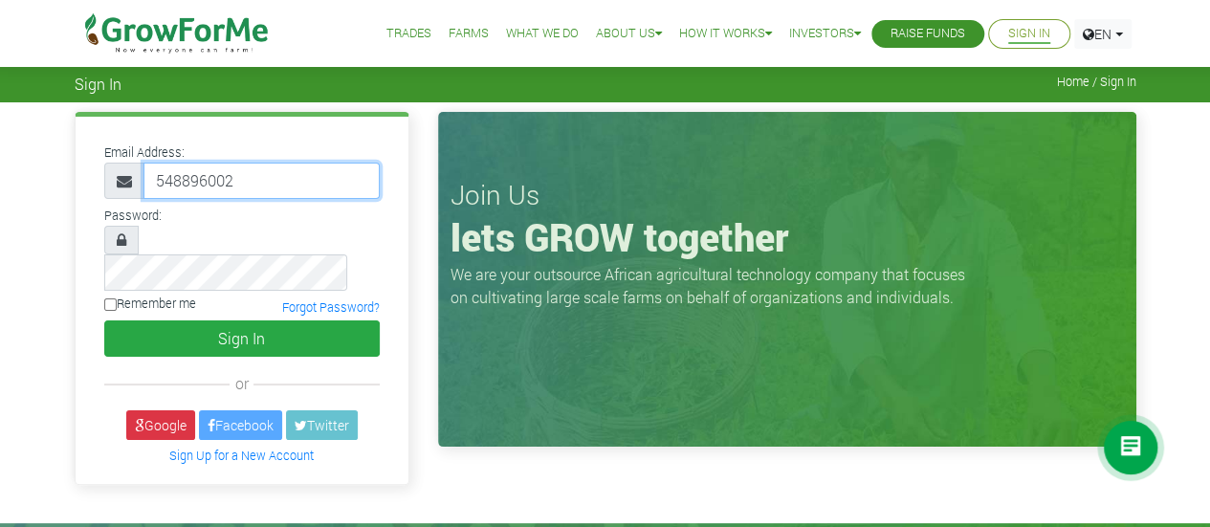
click at [256, 179] on input "548896002" at bounding box center [262, 181] width 236 height 36
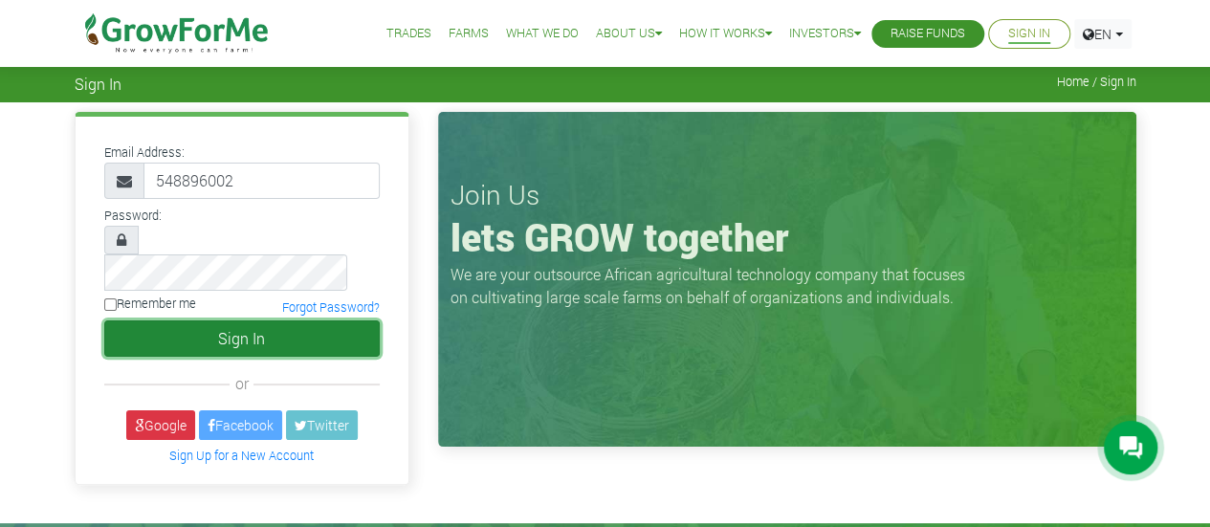
click at [260, 321] on button "Sign In" at bounding box center [242, 339] width 276 height 36
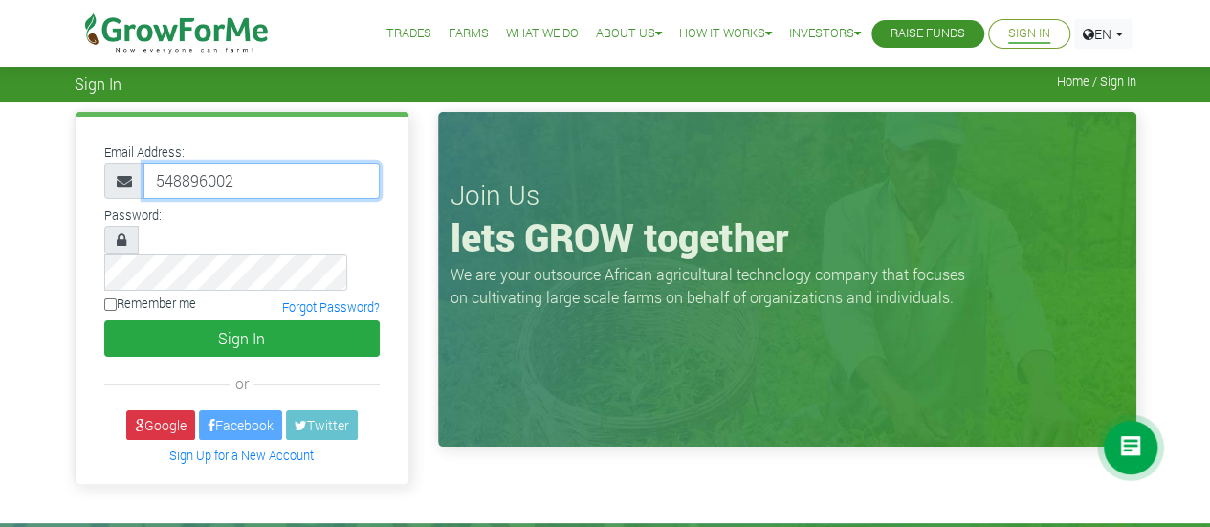
click at [261, 172] on input "548896002" at bounding box center [262, 181] width 236 height 36
type input "5"
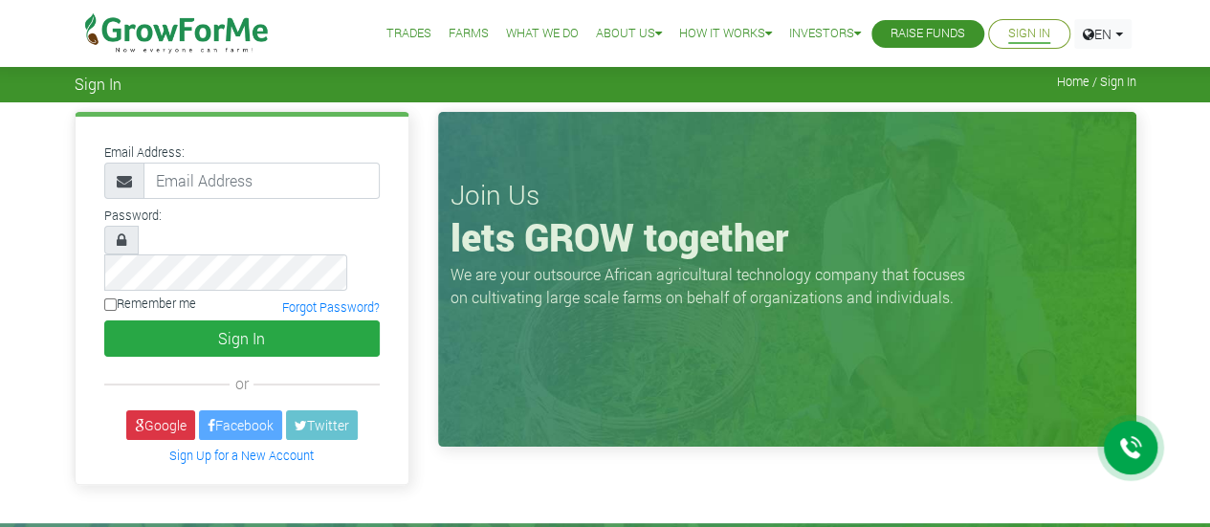
click at [90, 170] on div "Email Address:" at bounding box center [242, 169] width 304 height 59
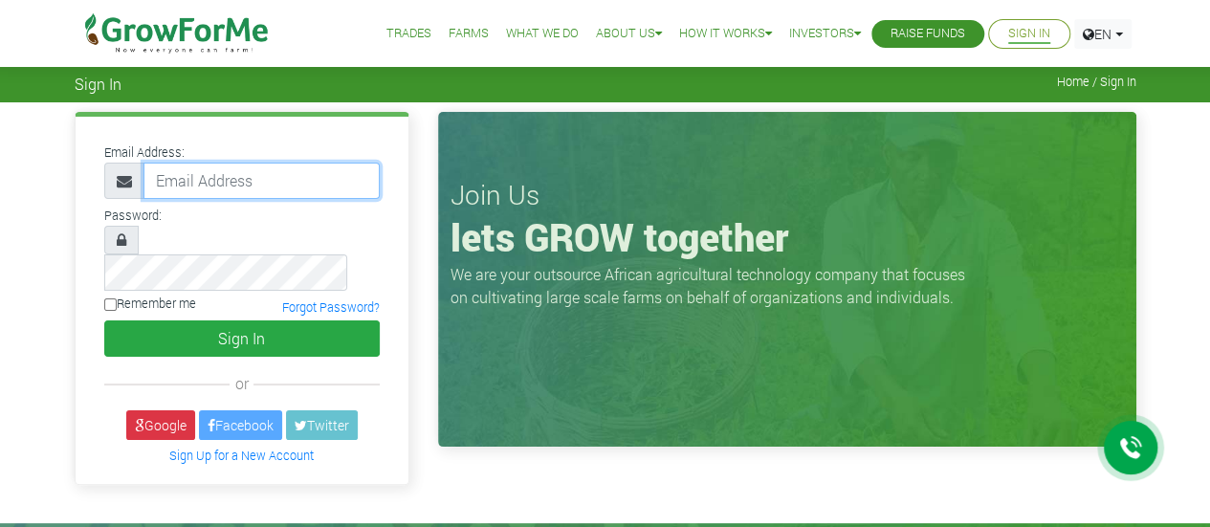
click at [207, 167] on input "email" at bounding box center [262, 181] width 236 height 36
click at [230, 176] on input "email" at bounding box center [262, 181] width 236 height 36
type input "crescens.ofori@gmail.com"
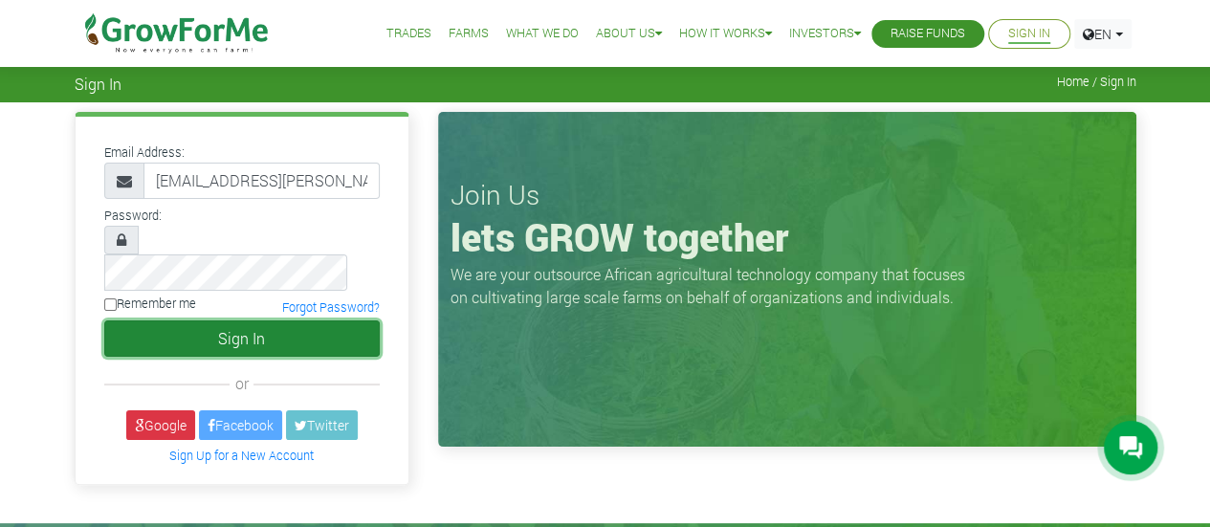
click at [231, 321] on button "Sign In" at bounding box center [242, 339] width 276 height 36
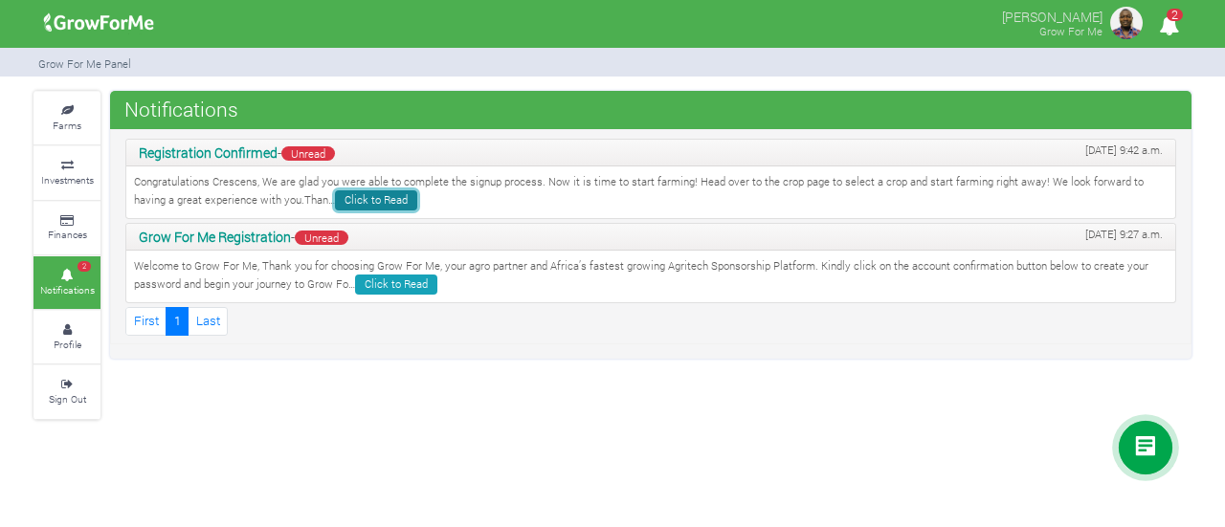
click at [335, 190] on link "Click to Read" at bounding box center [376, 200] width 82 height 20
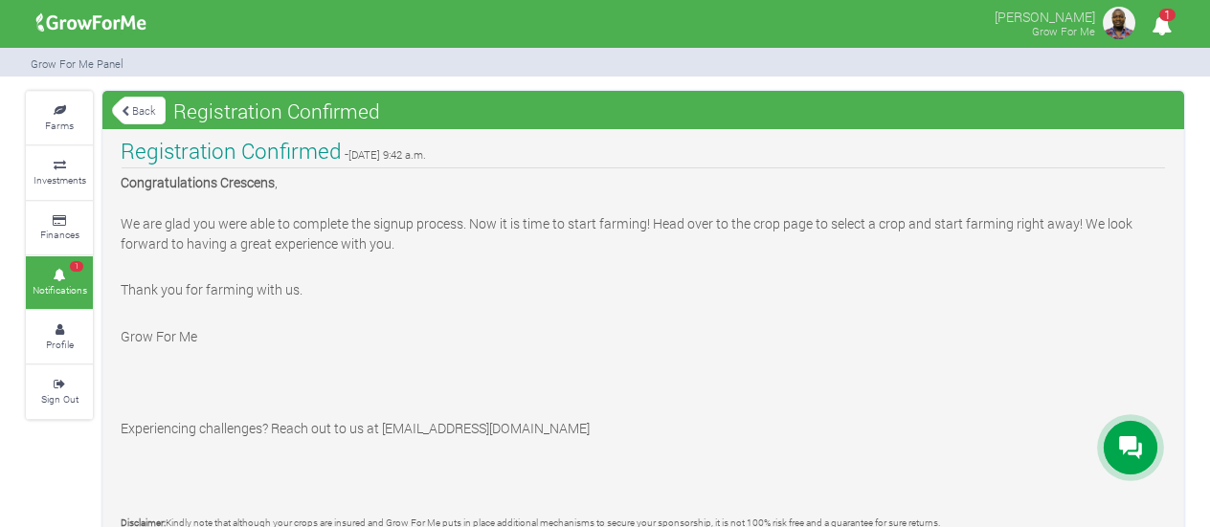
click at [75, 271] on icon at bounding box center [59, 276] width 57 height 10
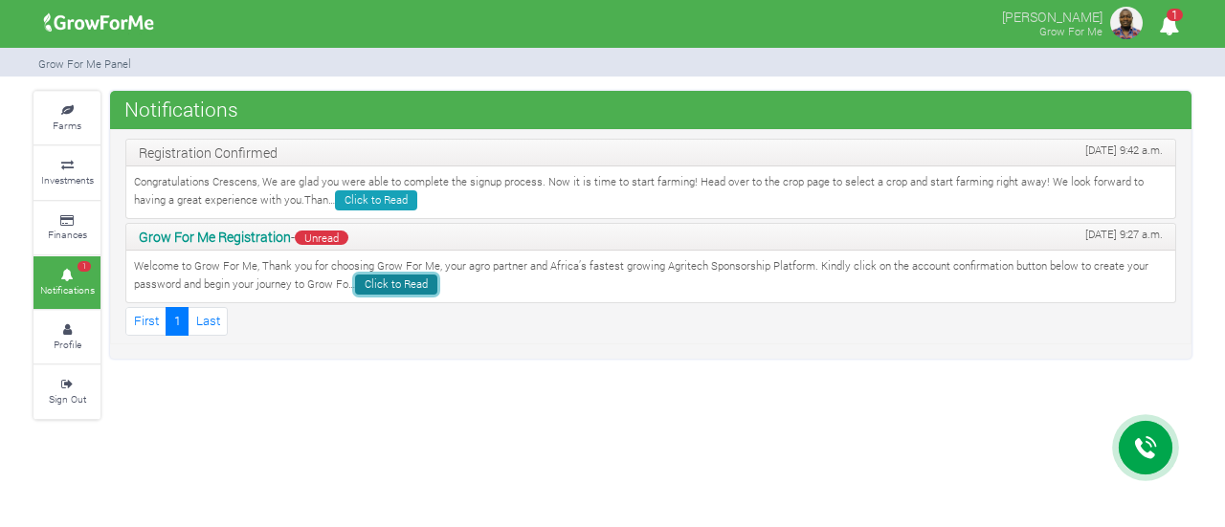
click at [386, 288] on link "Click to Read" at bounding box center [396, 285] width 82 height 20
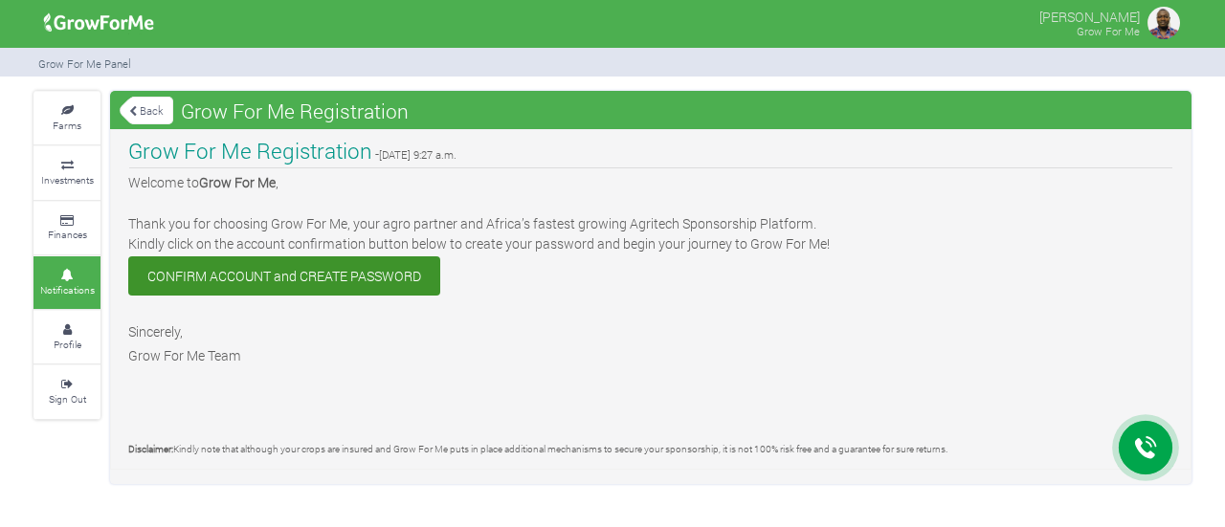
click at [75, 271] on icon at bounding box center [66, 276] width 57 height 10
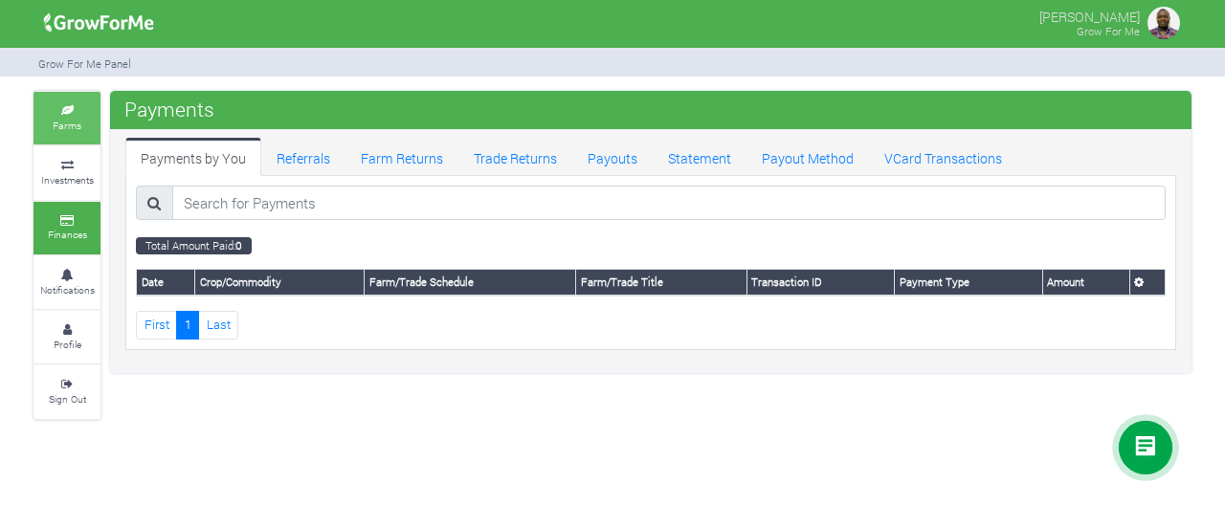
click at [81, 123] on link "Farms" at bounding box center [66, 118] width 67 height 53
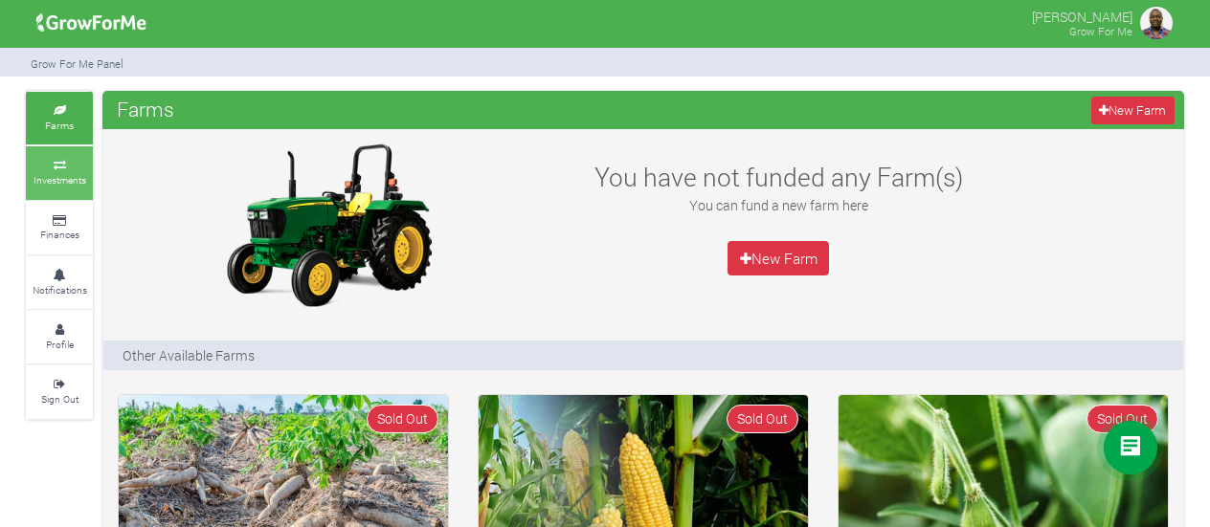
click at [70, 163] on icon at bounding box center [59, 166] width 57 height 10
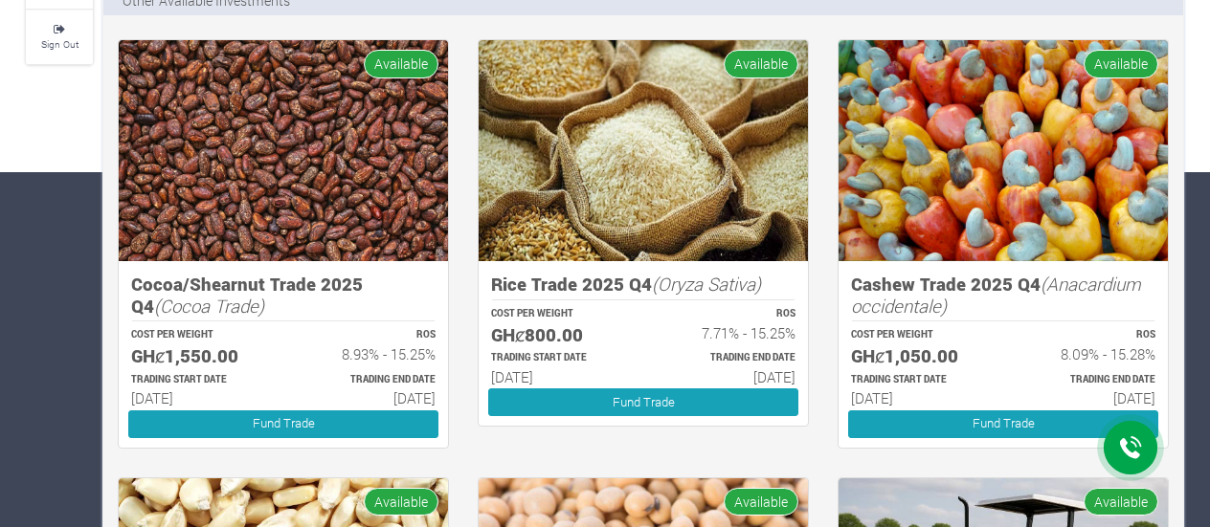
scroll to position [364, 0]
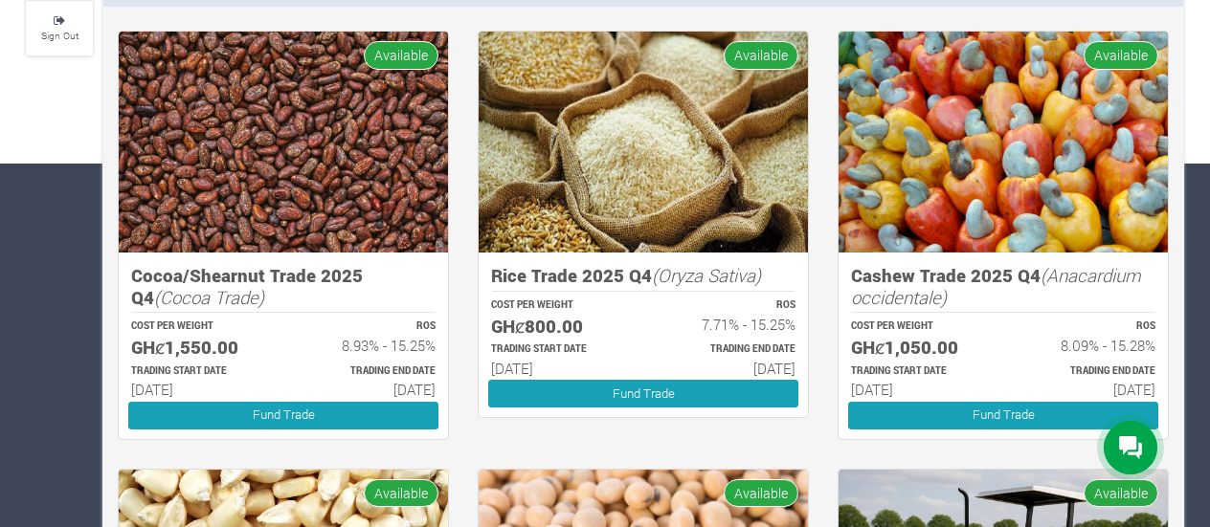
click at [409, 263] on div "Cocoa/Shearnut Trade 2025 Q4 (Cocoa Trade) COST PER WEIGHT GHȼ1,550.00 ROS 8.93…" at bounding box center [283, 346] width 329 height 187
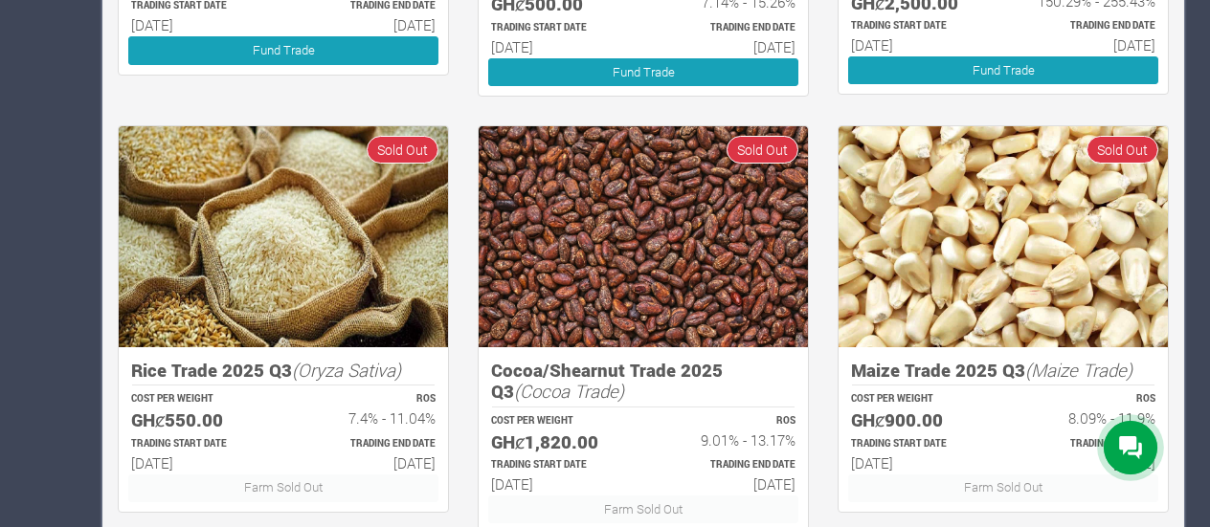
scroll to position [1237, 0]
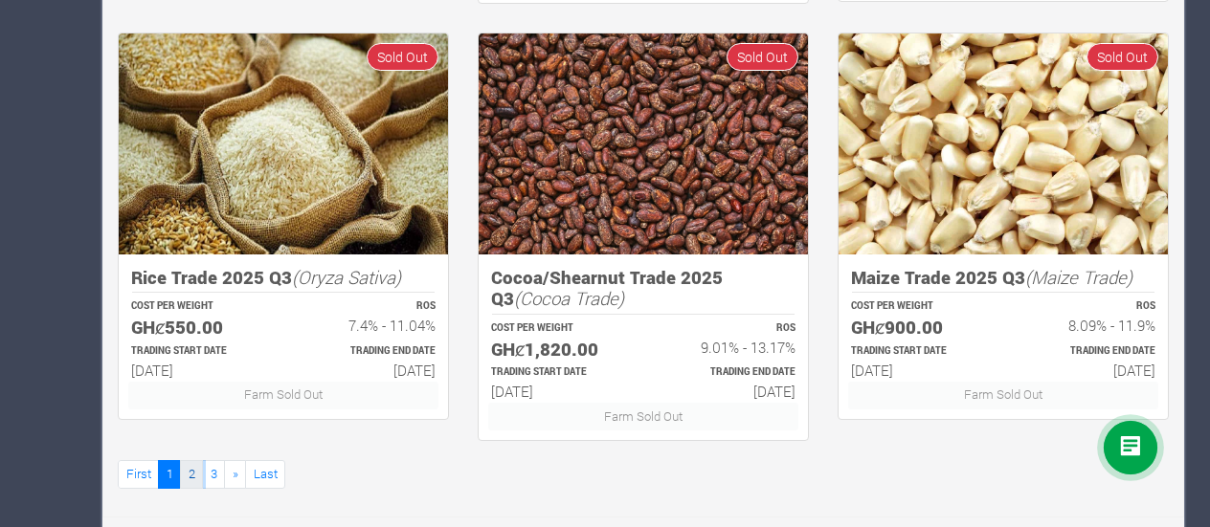
click at [191, 466] on link "2" at bounding box center [191, 474] width 23 height 28
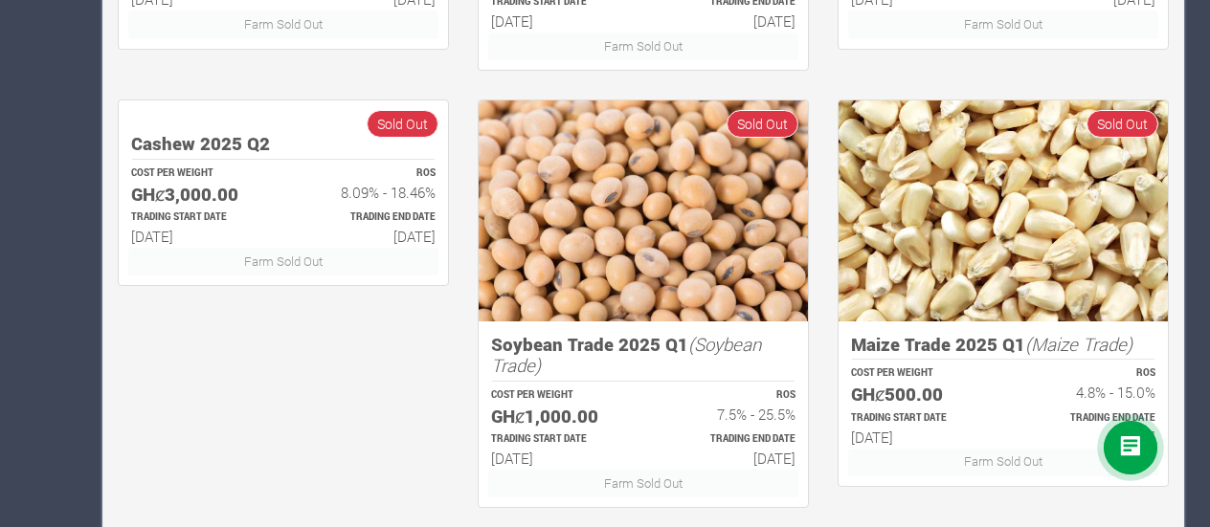
scroll to position [1237, 0]
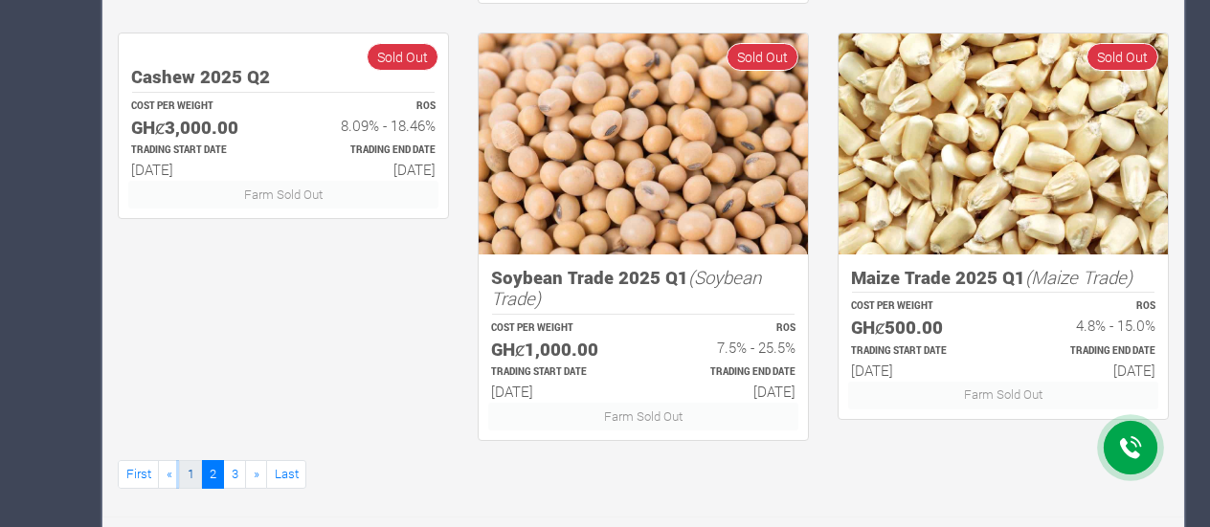
click at [179, 472] on link "1" at bounding box center [190, 474] width 23 height 28
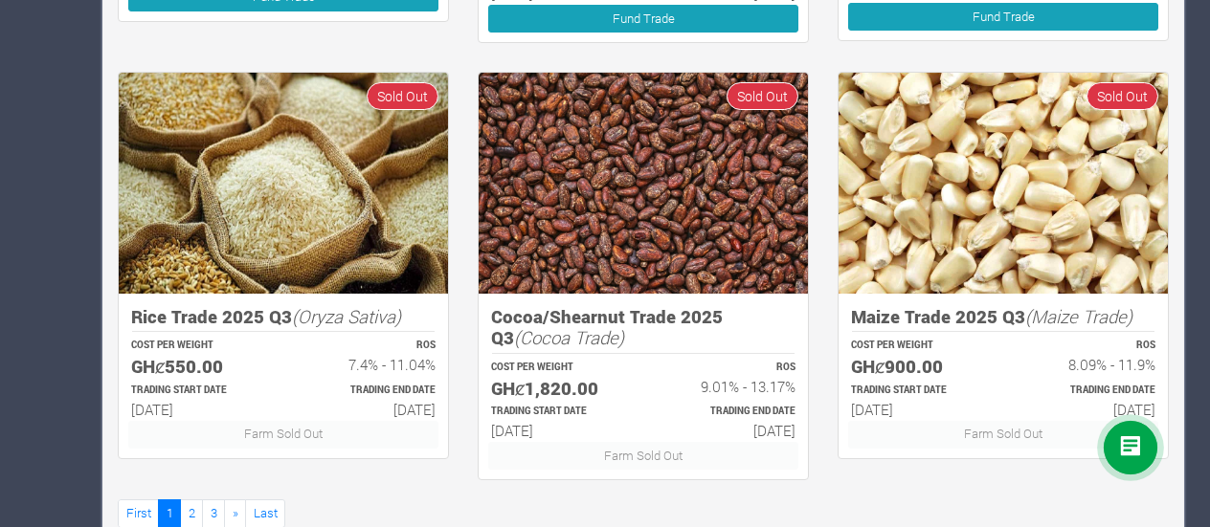
scroll to position [1237, 0]
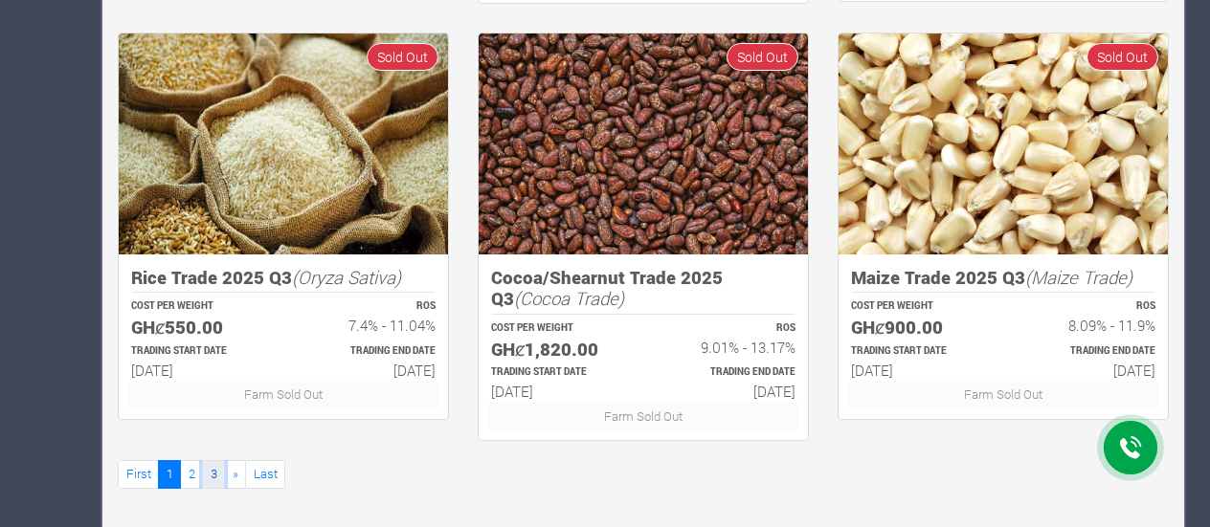
click at [214, 472] on link "3" at bounding box center [213, 474] width 23 height 28
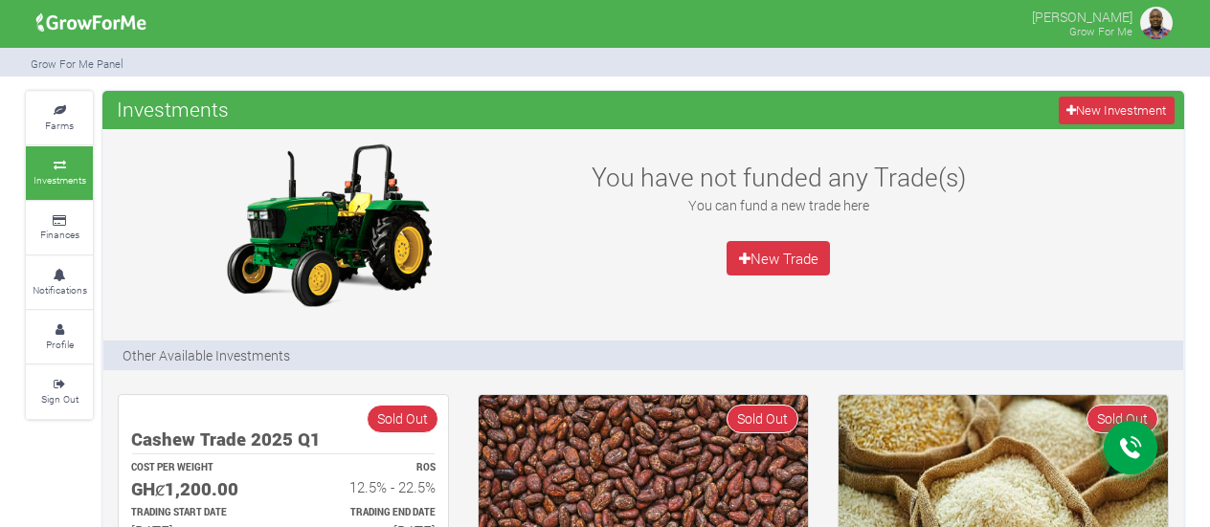
scroll to position [364, 0]
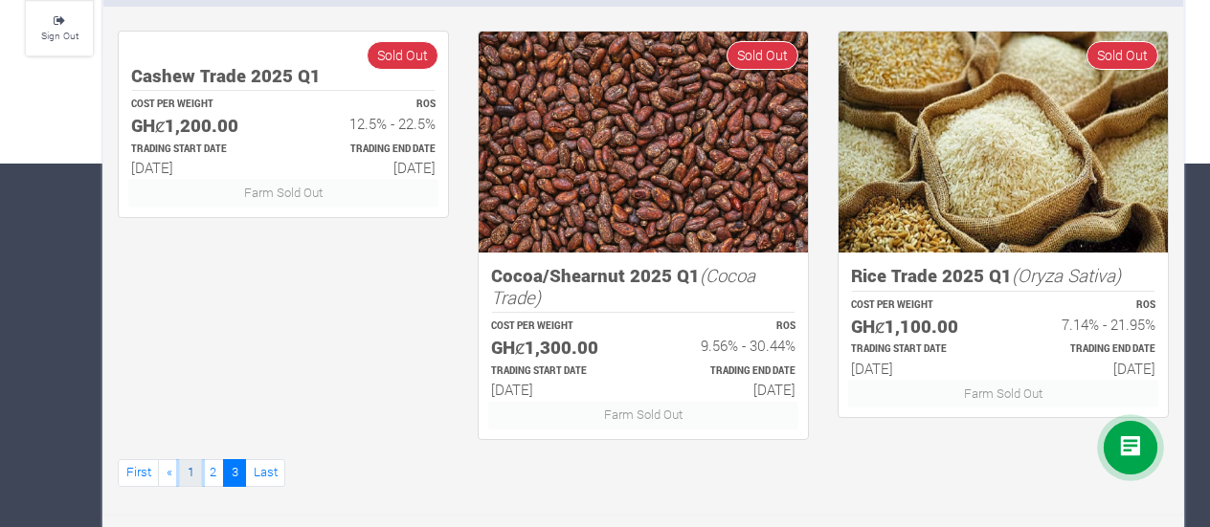
click at [193, 473] on link "1" at bounding box center [190, 473] width 23 height 28
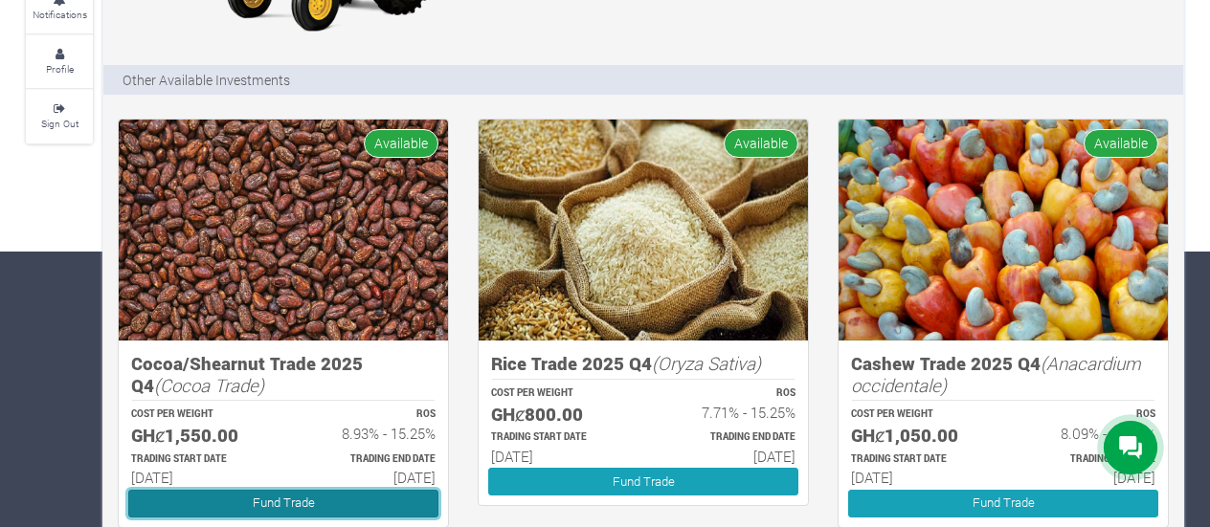
click at [278, 500] on link "Fund Trade" at bounding box center [283, 504] width 310 height 28
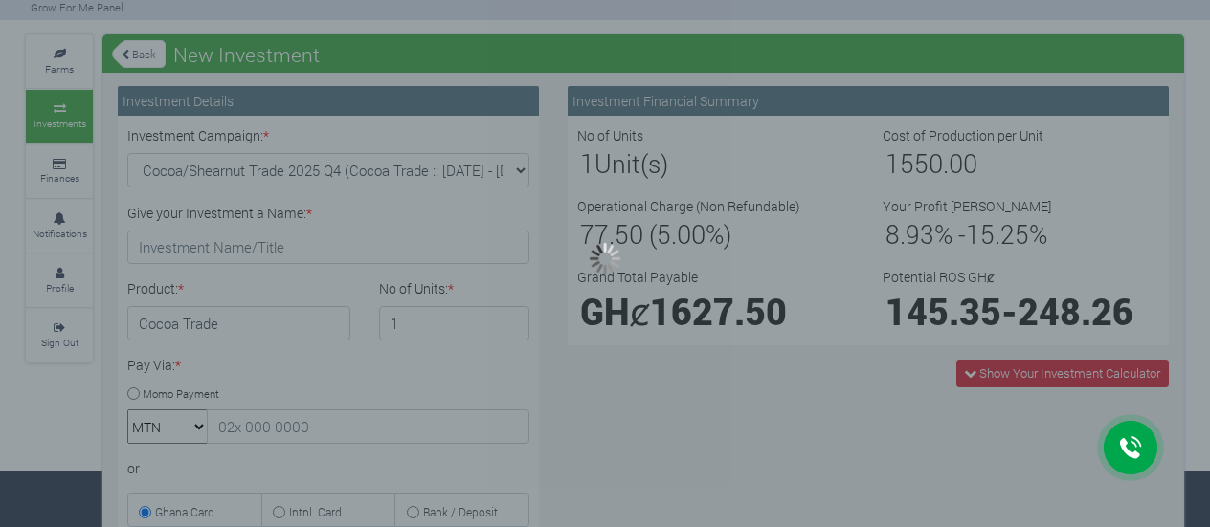
scroll to position [58, 0]
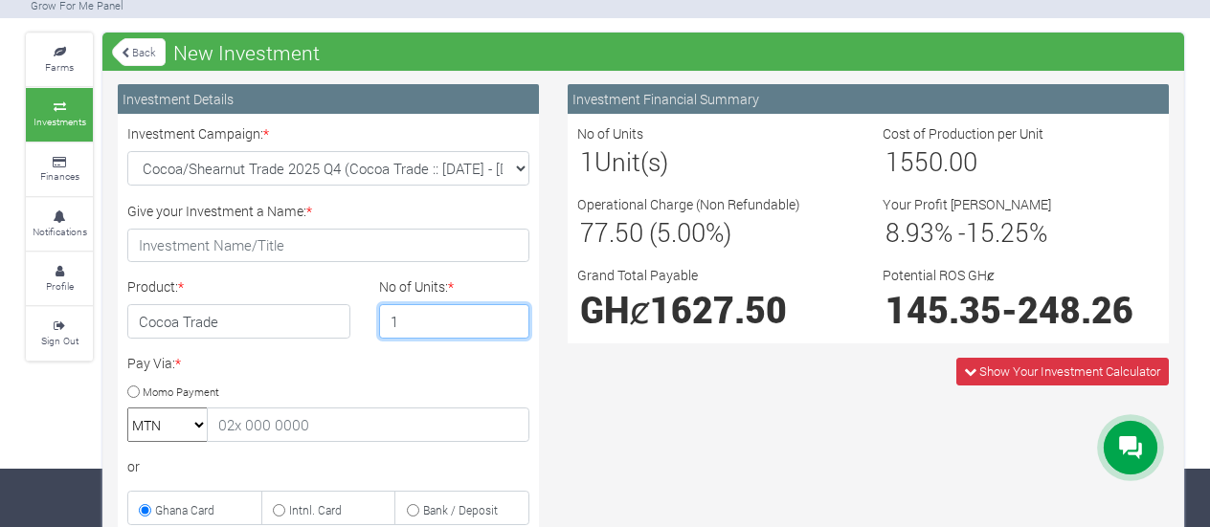
click at [459, 311] on input "1" at bounding box center [454, 321] width 151 height 34
click at [510, 324] on input "1" at bounding box center [454, 321] width 151 height 34
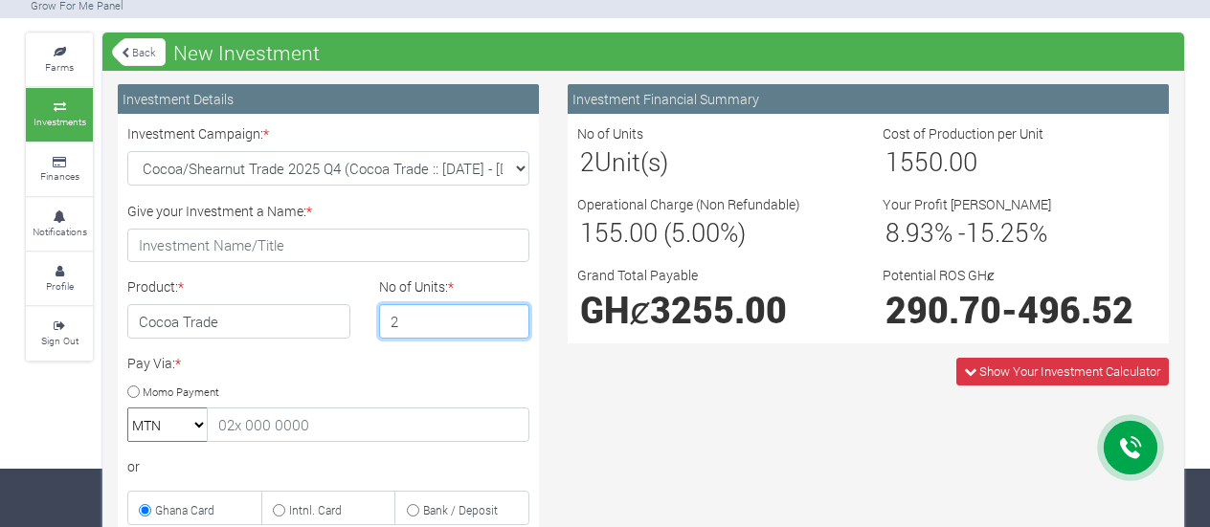
click at [510, 310] on input "2" at bounding box center [454, 321] width 151 height 34
click at [510, 310] on input "3" at bounding box center [454, 321] width 151 height 34
click at [508, 315] on input "4" at bounding box center [454, 321] width 151 height 34
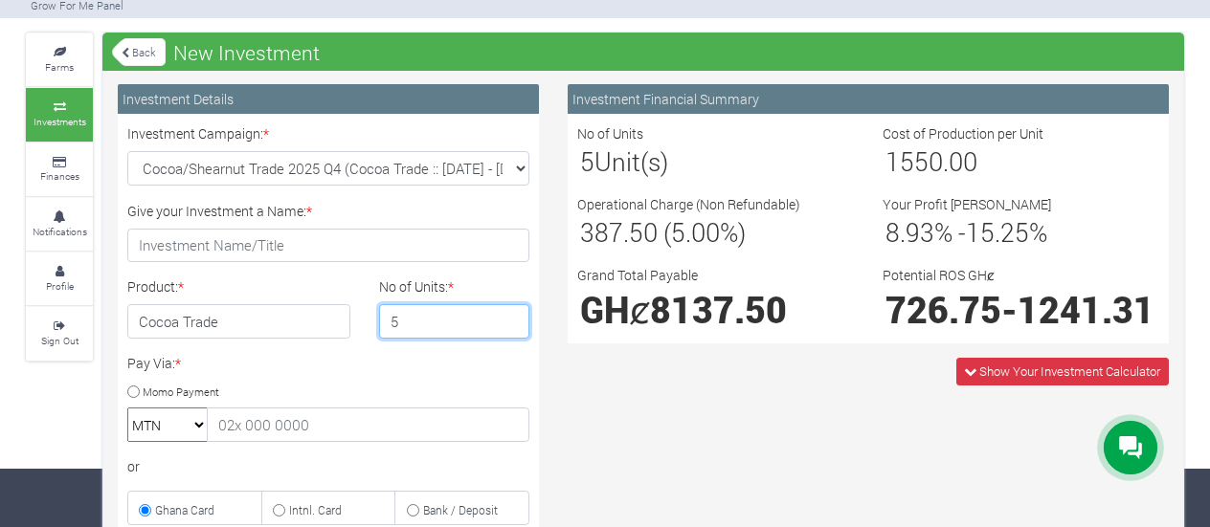
click at [508, 315] on input "5" at bounding box center [454, 321] width 151 height 34
click at [508, 315] on input "6" at bounding box center [454, 321] width 151 height 34
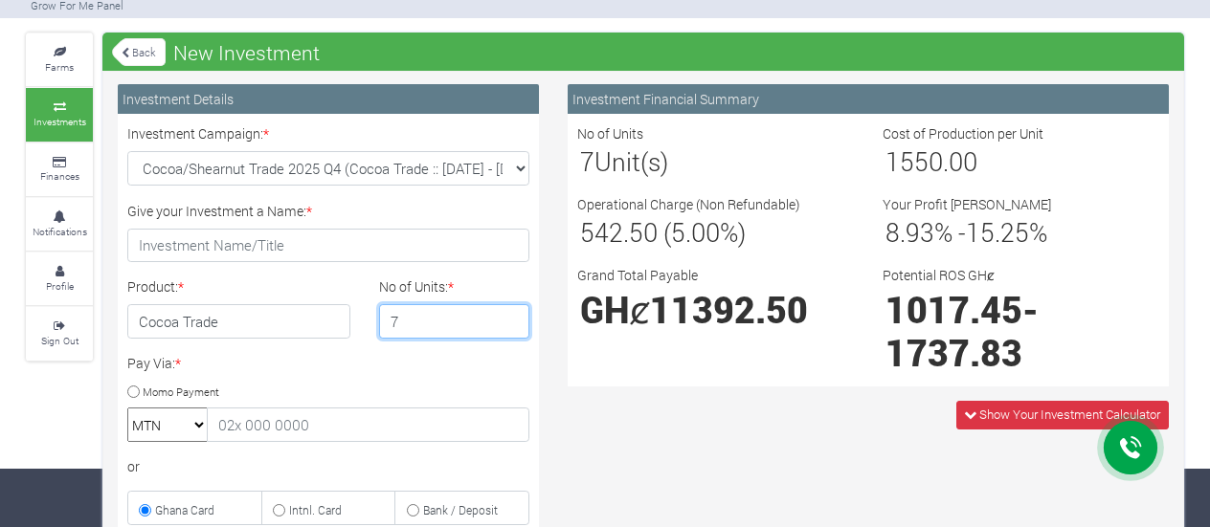
click at [508, 315] on input "7" at bounding box center [454, 321] width 151 height 34
click at [513, 316] on input "8" at bounding box center [454, 321] width 151 height 34
click at [513, 316] on input "9" at bounding box center [454, 321] width 151 height 34
click at [513, 316] on input "10" at bounding box center [454, 321] width 151 height 34
click at [513, 316] on input "11" at bounding box center [454, 321] width 151 height 34
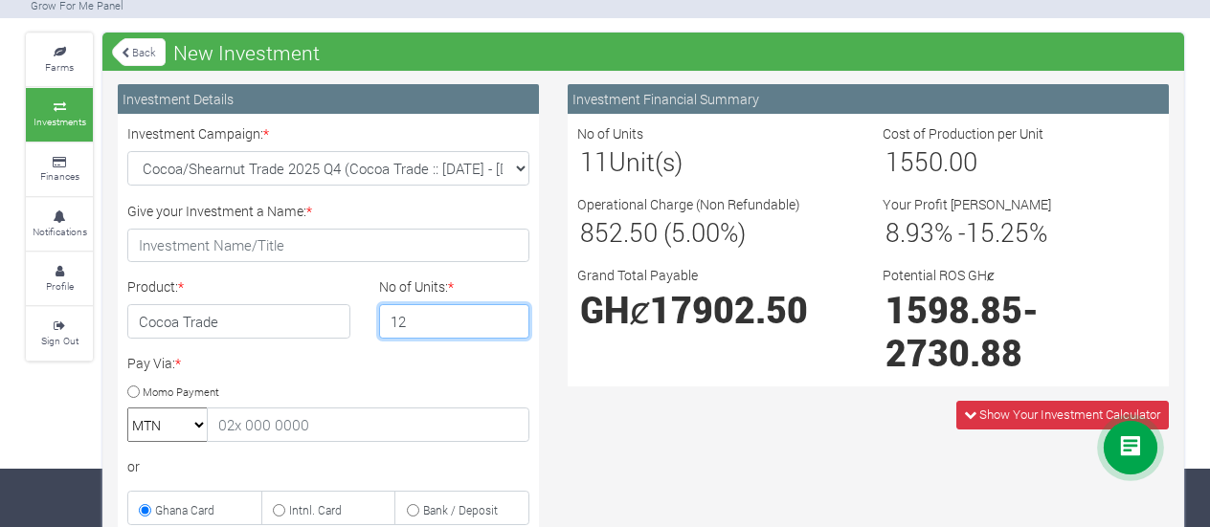
click at [513, 316] on input "12" at bounding box center [454, 321] width 151 height 34
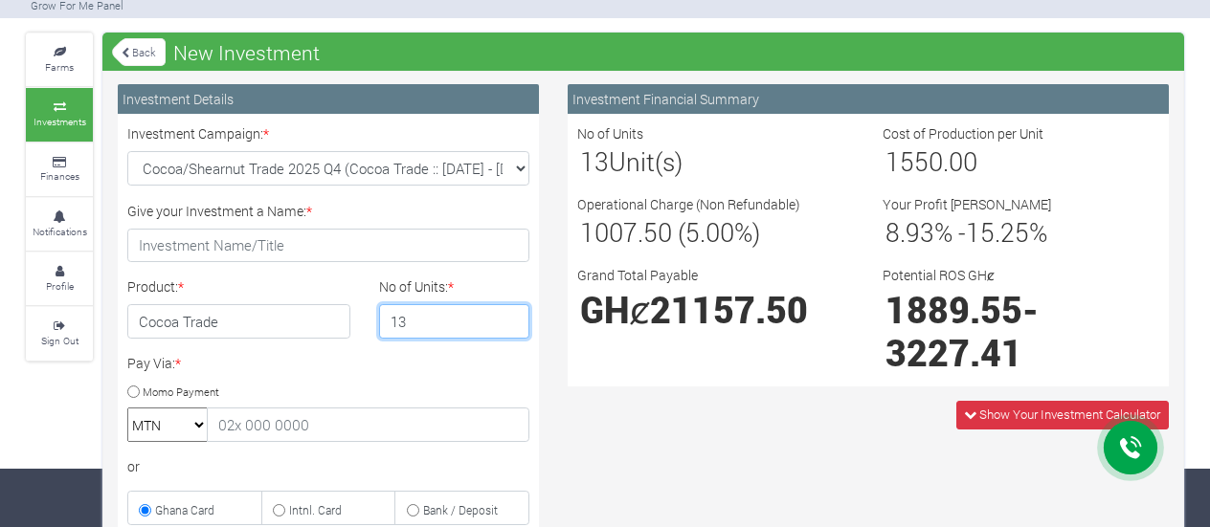
click at [513, 316] on input "13" at bounding box center [454, 321] width 151 height 34
click at [513, 316] on input "14" at bounding box center [454, 321] width 151 height 34
click at [513, 316] on input "15" at bounding box center [454, 321] width 151 height 34
click at [513, 316] on input "16" at bounding box center [454, 321] width 151 height 34
click at [513, 316] on input "17" at bounding box center [454, 321] width 151 height 34
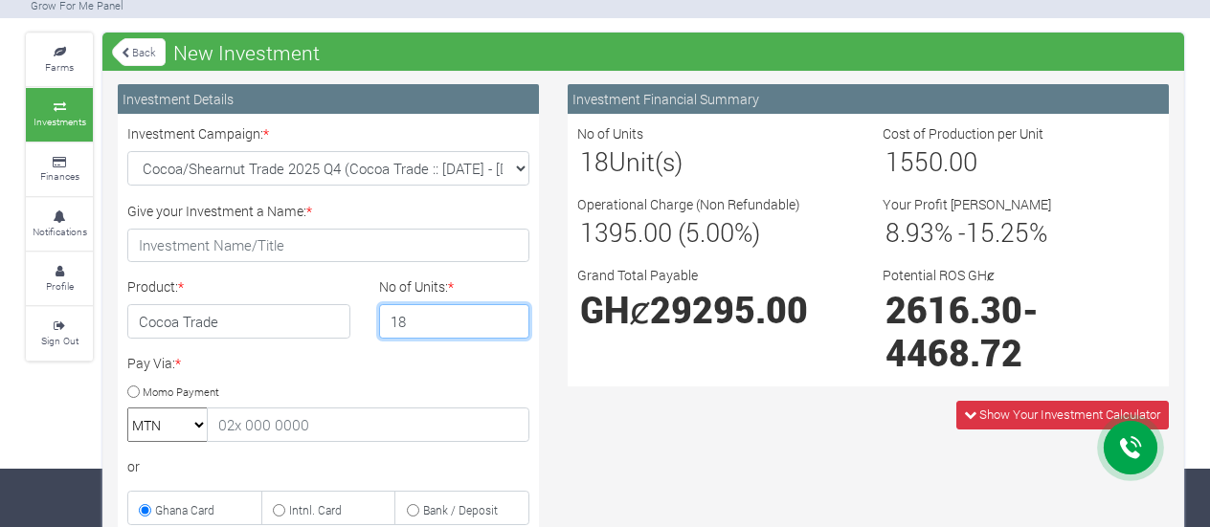
click at [513, 316] on input "18" at bounding box center [454, 321] width 151 height 34
click at [513, 316] on input "19" at bounding box center [454, 321] width 151 height 34
click at [509, 326] on input "18" at bounding box center [454, 321] width 151 height 34
click at [509, 326] on input "17" at bounding box center [454, 321] width 151 height 34
click at [509, 326] on input "16" at bounding box center [454, 321] width 151 height 34
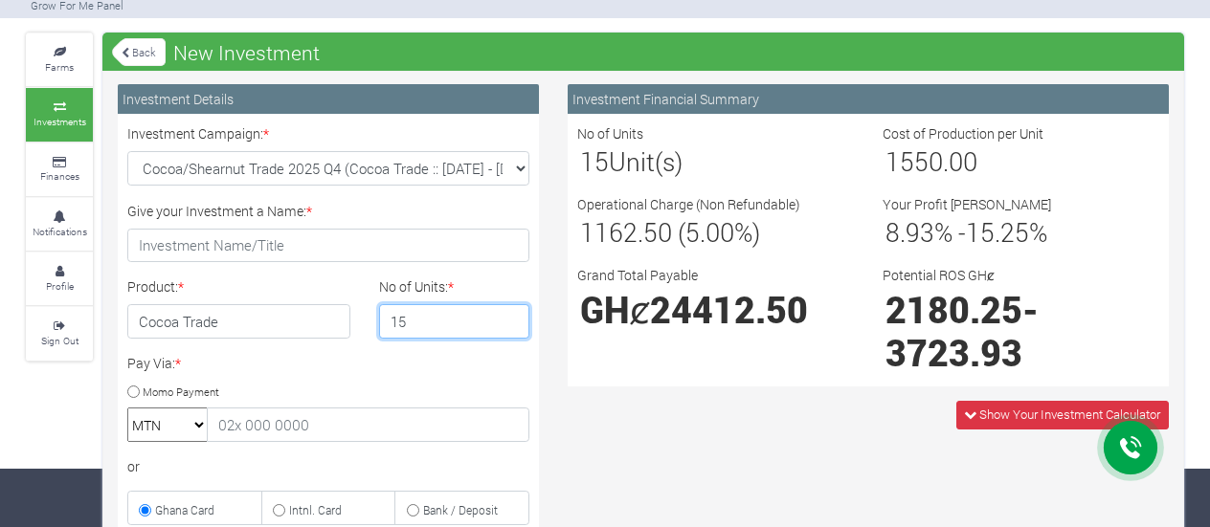
click at [509, 326] on input "15" at bounding box center [454, 321] width 151 height 34
click at [509, 326] on input "14" at bounding box center [454, 321] width 151 height 34
click at [509, 326] on input "13" at bounding box center [454, 321] width 151 height 34
type input "12"
click at [509, 326] on input "12" at bounding box center [454, 321] width 151 height 34
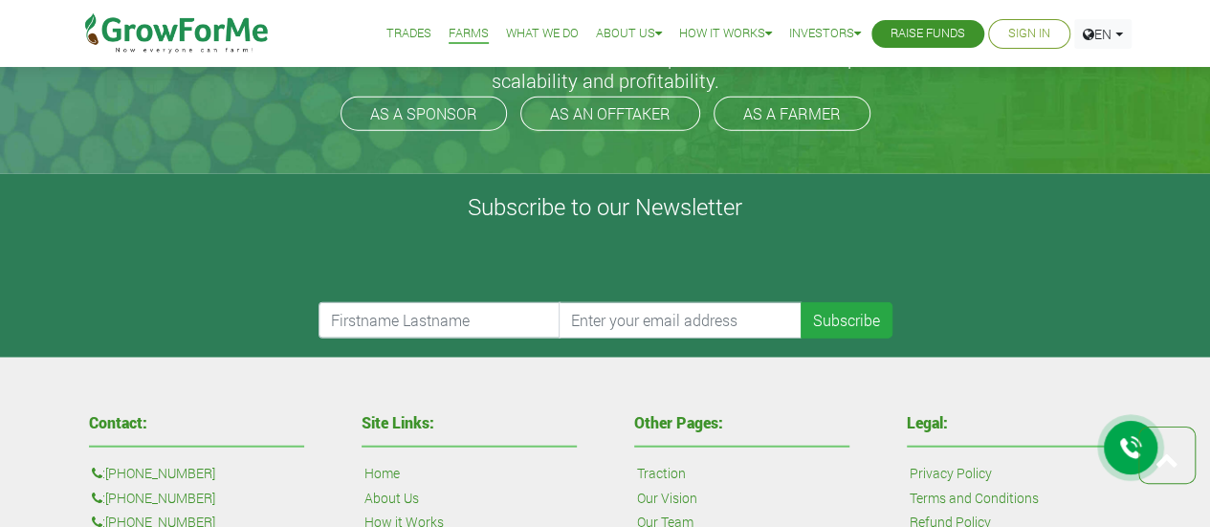
scroll to position [2206, 0]
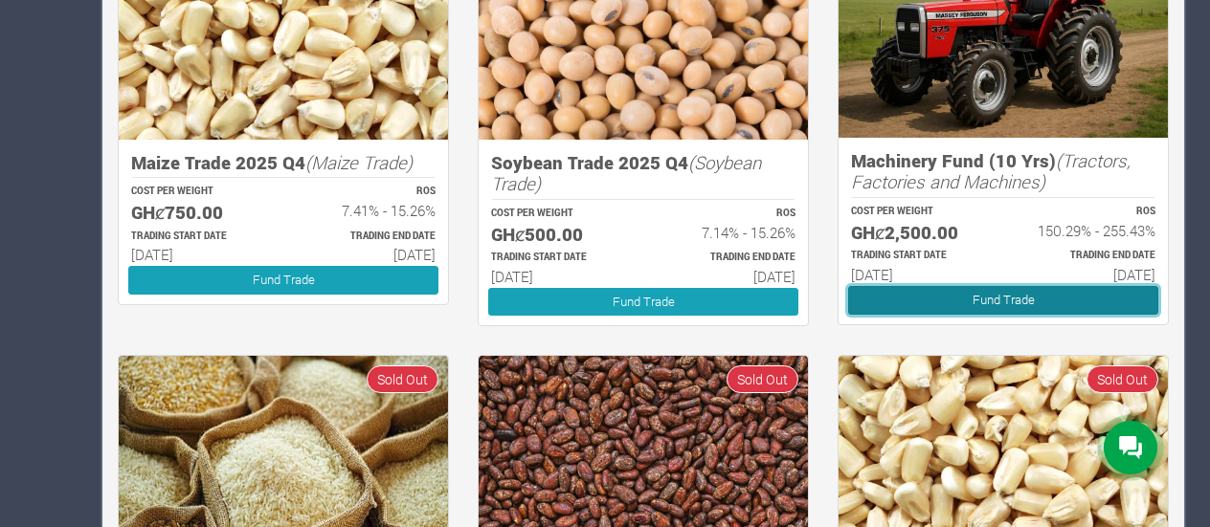
click at [966, 295] on link "Fund Trade" at bounding box center [1003, 300] width 310 height 28
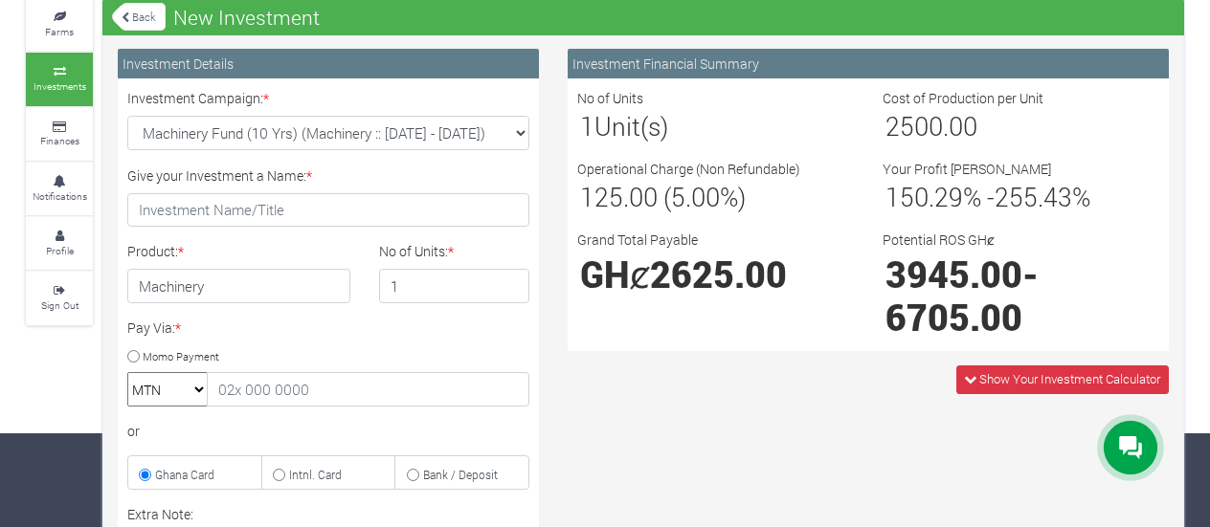
scroll to position [95, 0]
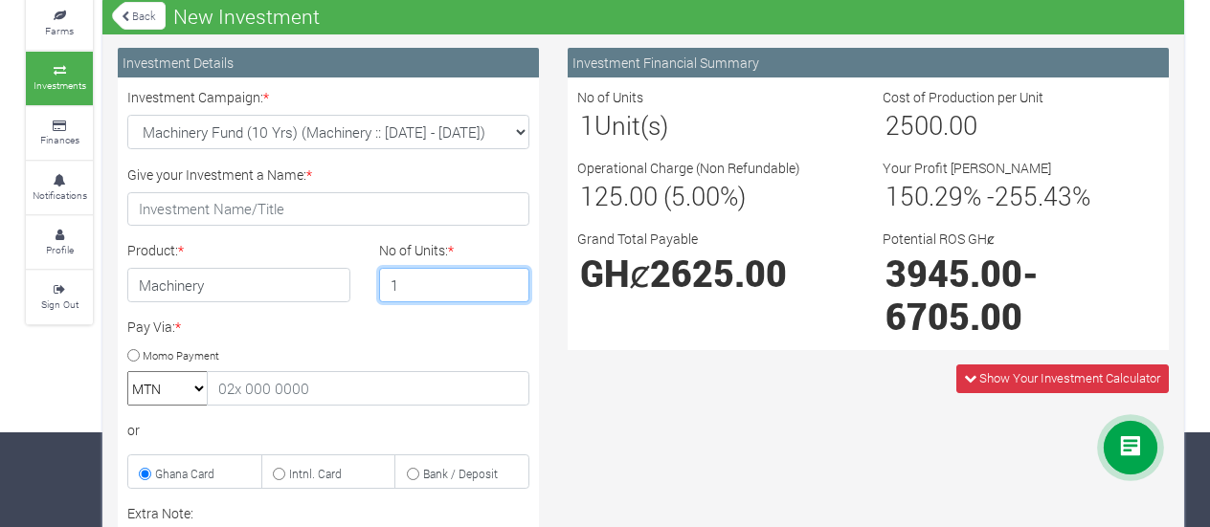
click at [513, 287] on input "1" at bounding box center [454, 285] width 151 height 34
click at [513, 275] on input "2" at bounding box center [454, 285] width 151 height 34
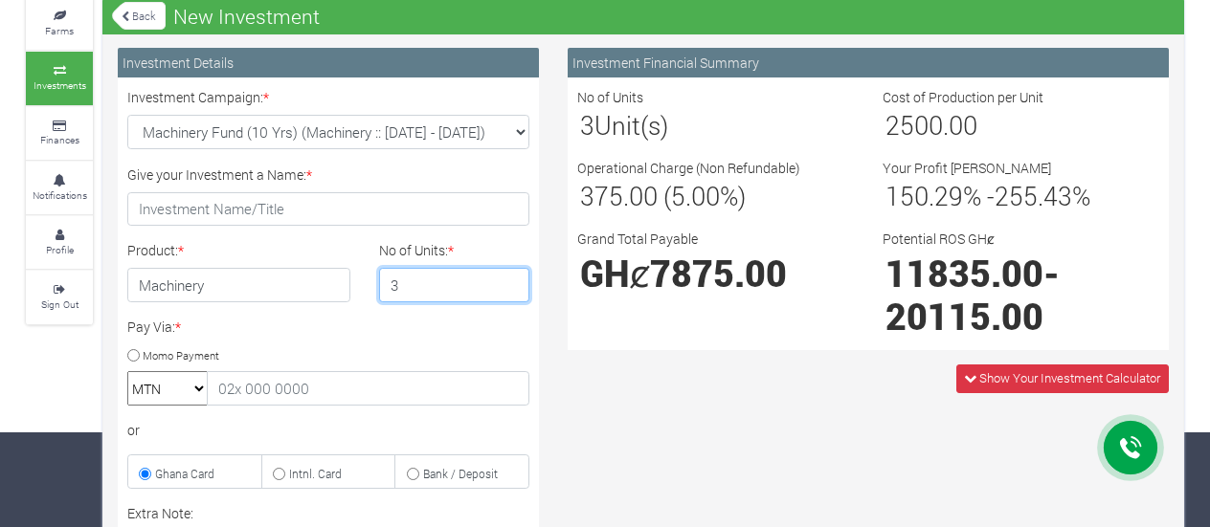
click at [513, 275] on input "3" at bounding box center [454, 285] width 151 height 34
type input "4"
click at [513, 275] on input "4" at bounding box center [454, 285] width 151 height 34
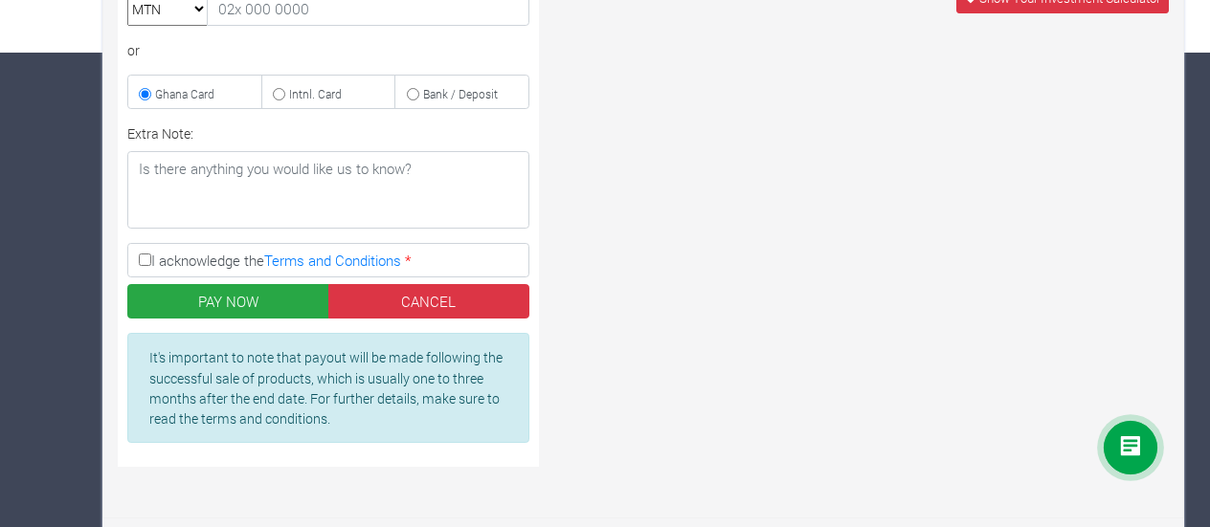
scroll to position [0, 0]
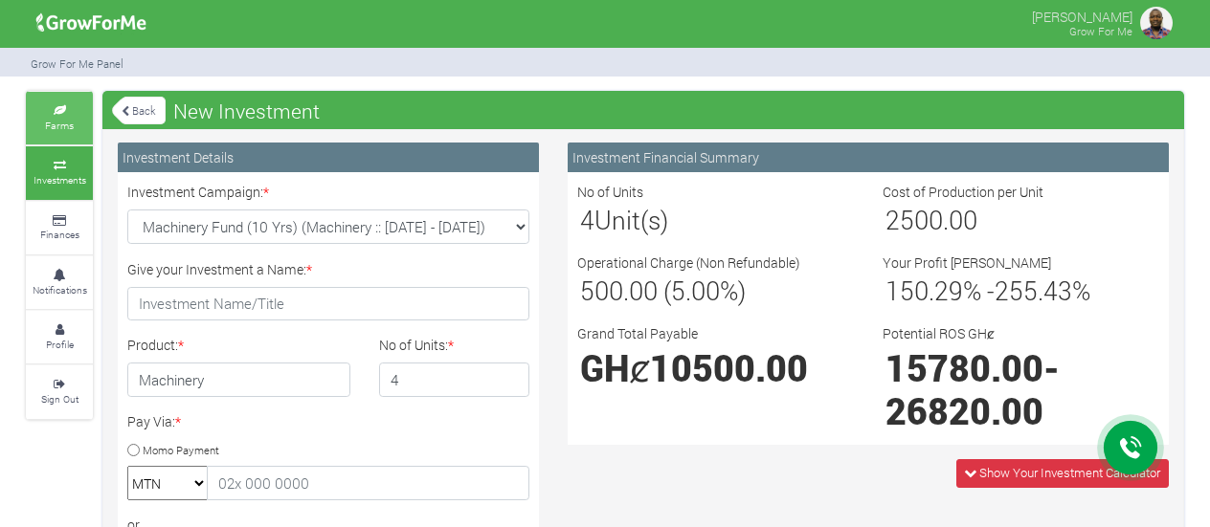
click at [38, 109] on icon at bounding box center [59, 111] width 57 height 10
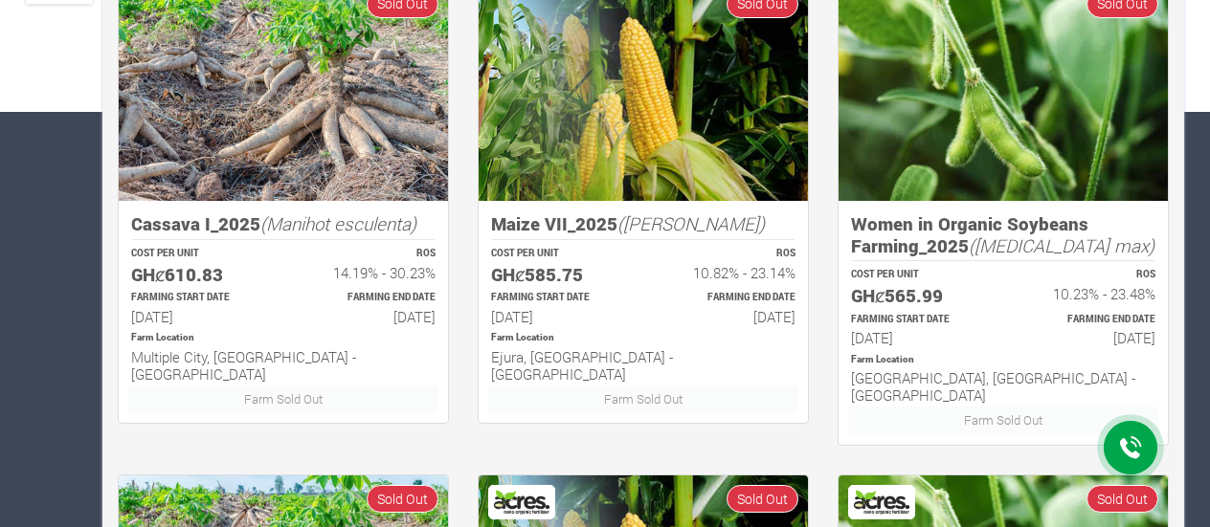
scroll to position [417, 0]
